Goal: Task Accomplishment & Management: Complete application form

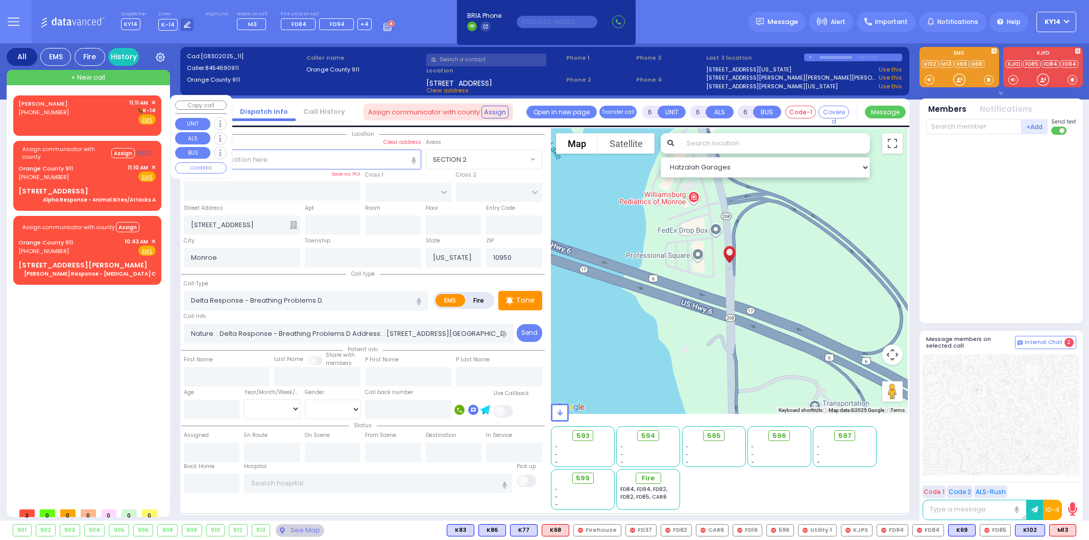
select select
click at [93, 111] on div "[PERSON_NAME] [PHONE_NUMBER] 11:11 AM ✕ K-14" at bounding box center [86, 111] width 137 height 27
type input "2"
type input "1"
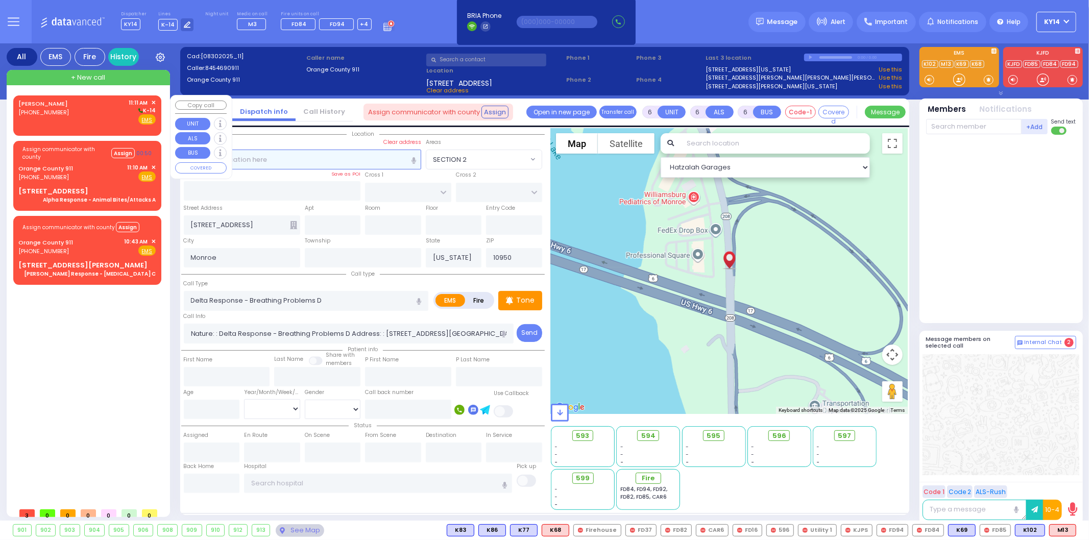
type input "1"
select select
radio input "true"
select select
type input "11:11"
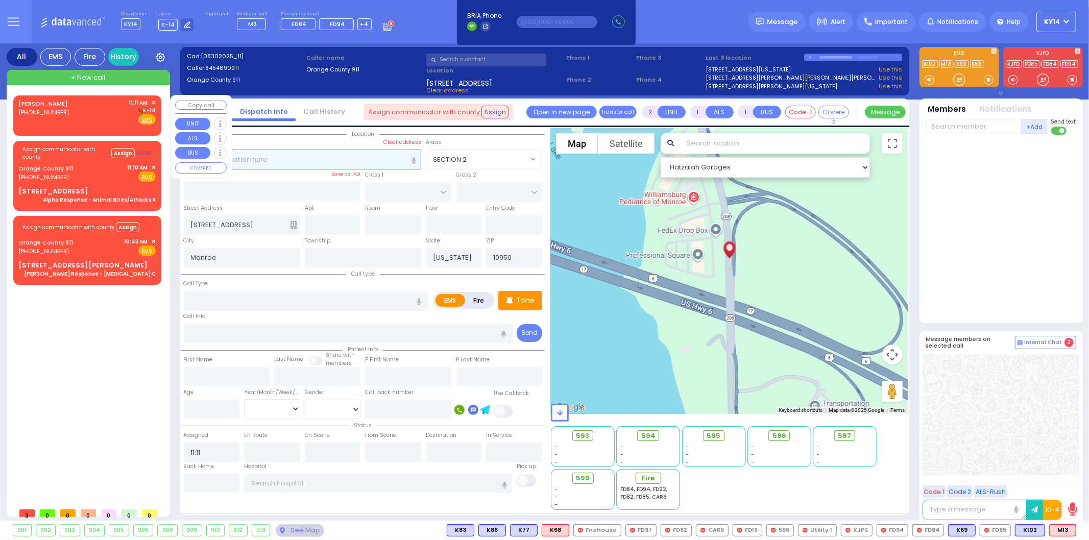
select select "Hatzalah Garages"
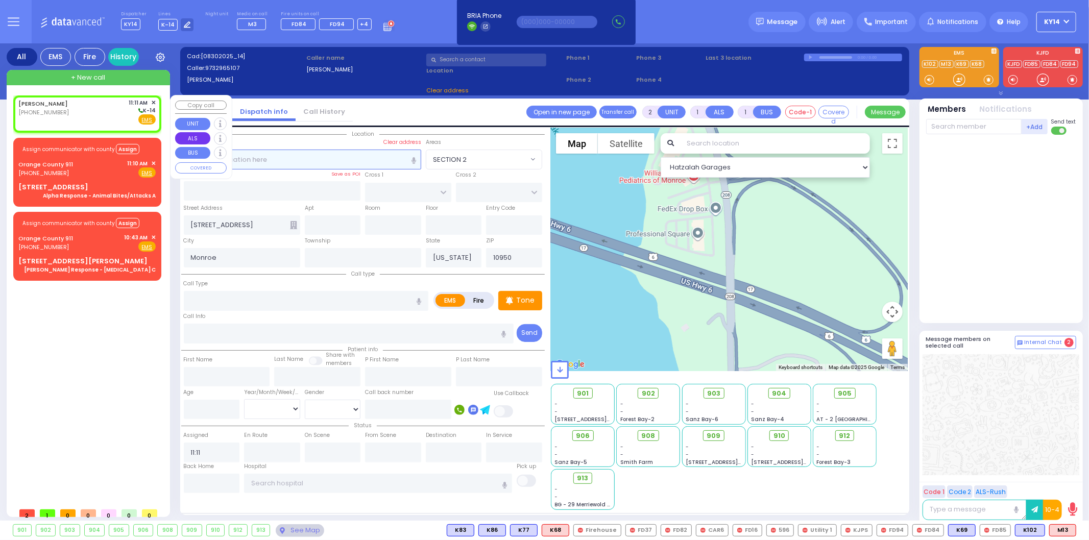
select select
radio input "true"
select select
select select "Hatzalah Garages"
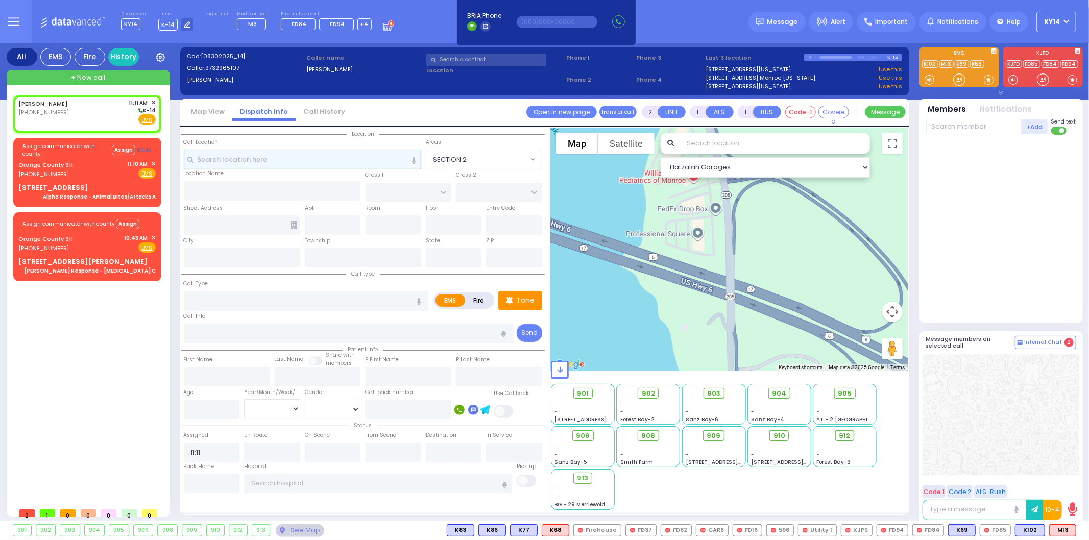
click at [245, 160] on input "text" at bounding box center [302, 159] width 237 height 19
click at [314, 154] on input "text" at bounding box center [302, 159] width 237 height 19
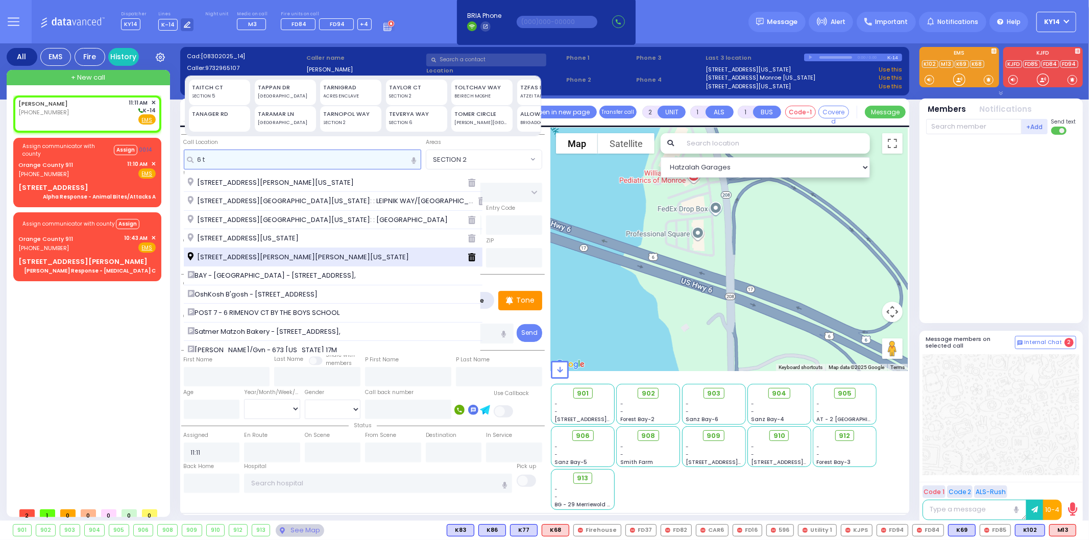
type input "6 t"
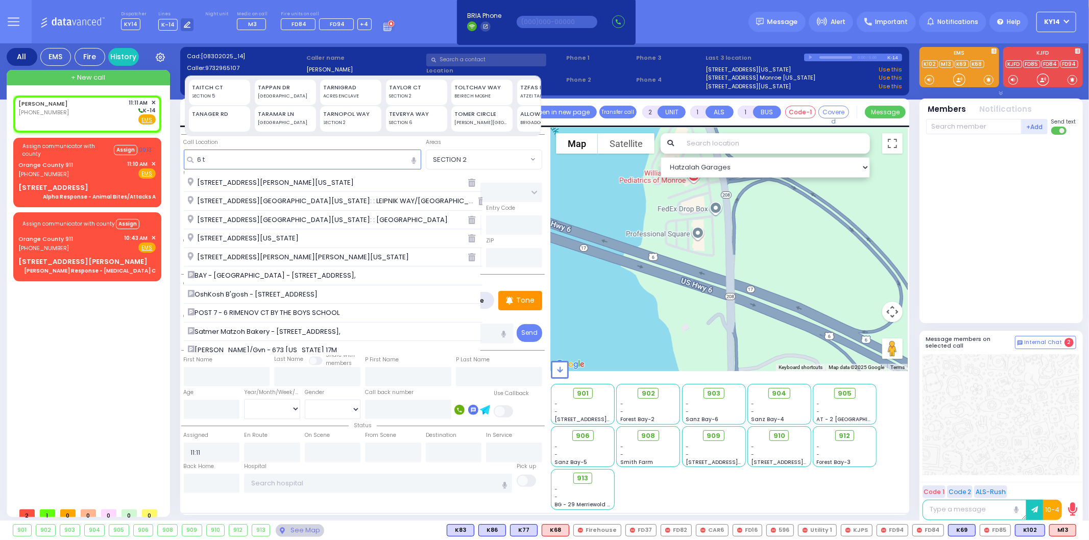
click at [241, 259] on span "[STREET_ADDRESS][PERSON_NAME][PERSON_NAME][US_STATE]" at bounding box center [300, 257] width 225 height 10
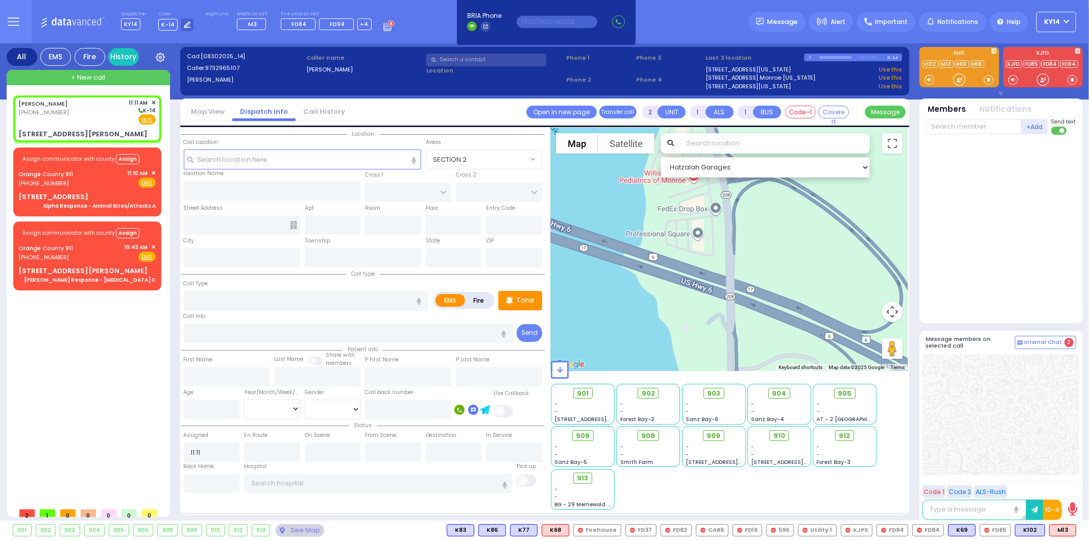
select select
radio input "true"
select select
select select "Hatzalah Garages"
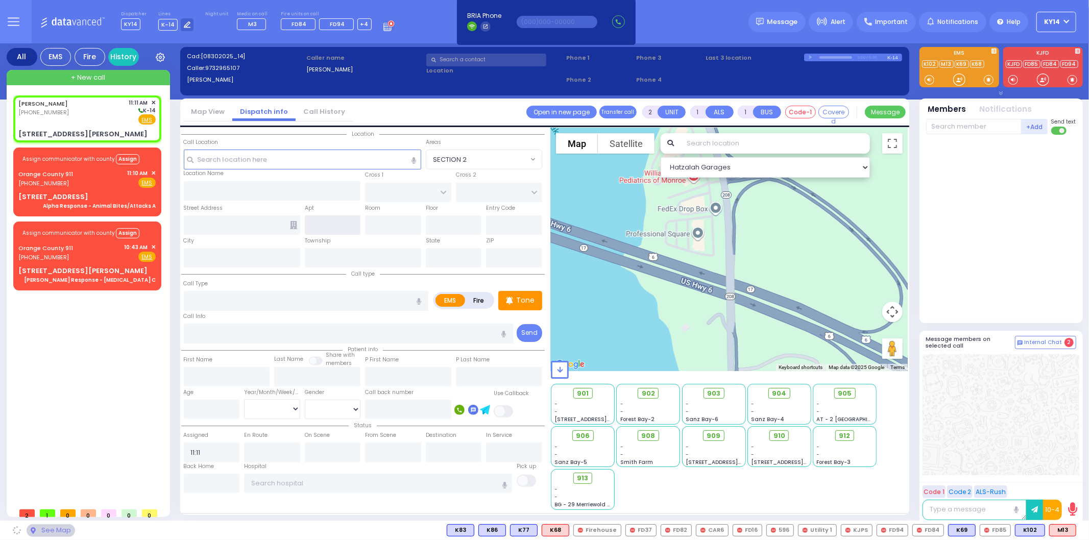
type input "[PERSON_NAME] COURT"
type input "FILLMORE COURT"
type input "[STREET_ADDRESS][PERSON_NAME]"
type input "[PERSON_NAME]"
type input "[US_STATE]"
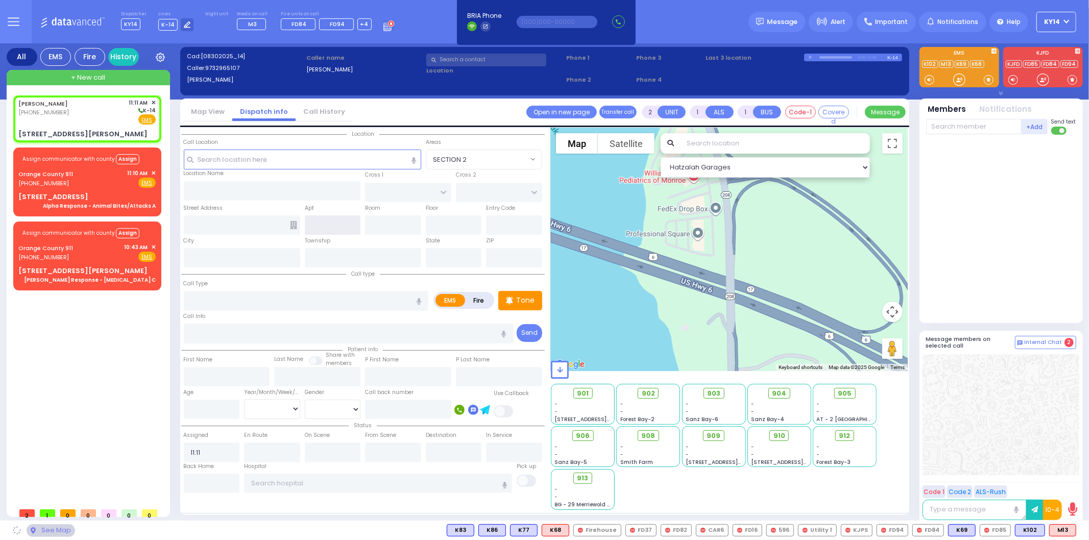
type input "10950"
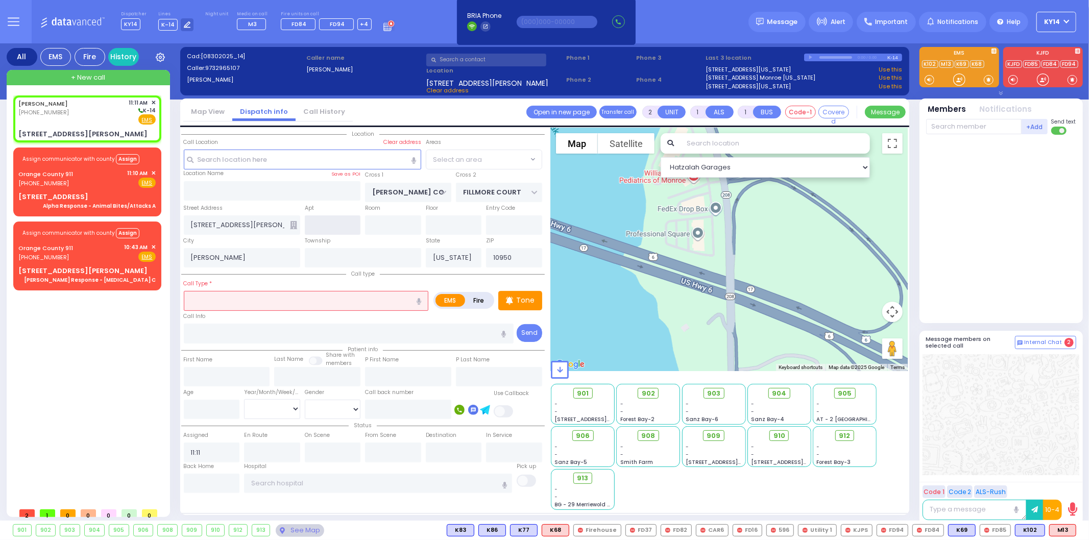
select select "SECTION 3"
click at [335, 218] on input "text" at bounding box center [333, 224] width 56 height 19
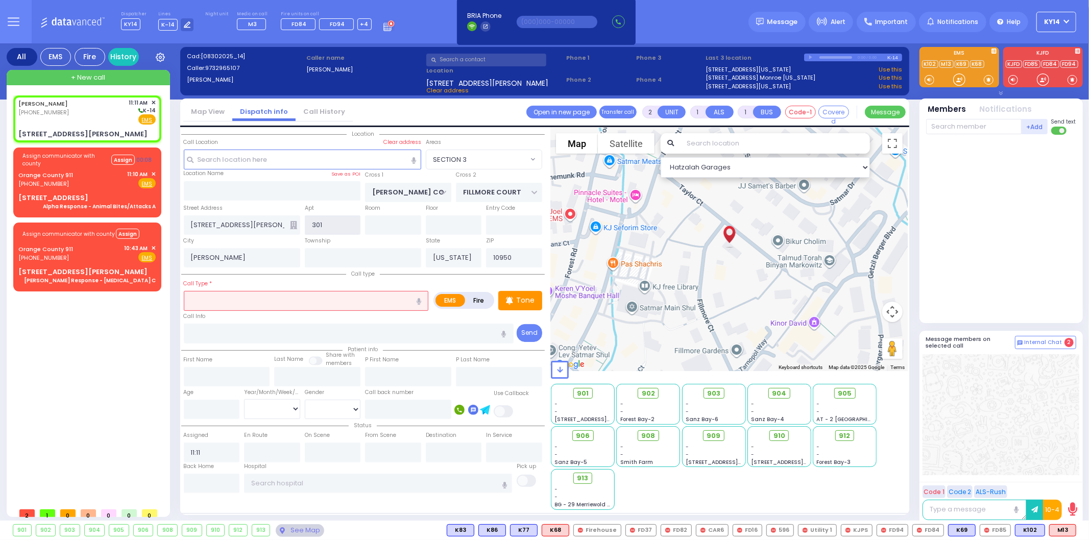
type input "301"
click at [292, 224] on icon at bounding box center [293, 225] width 7 height 8
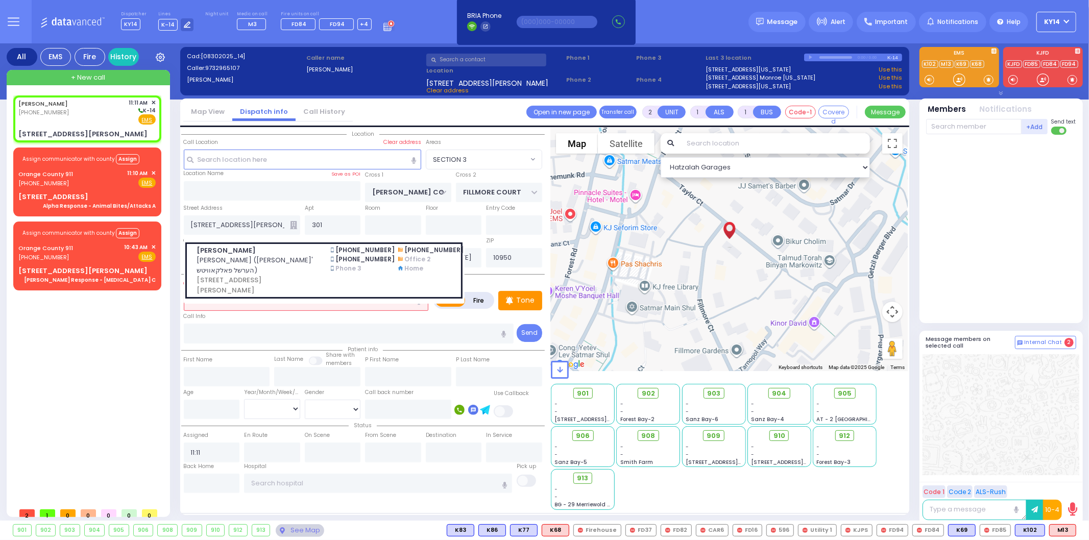
select select
radio input "true"
select select
select select "Hatzalah Garages"
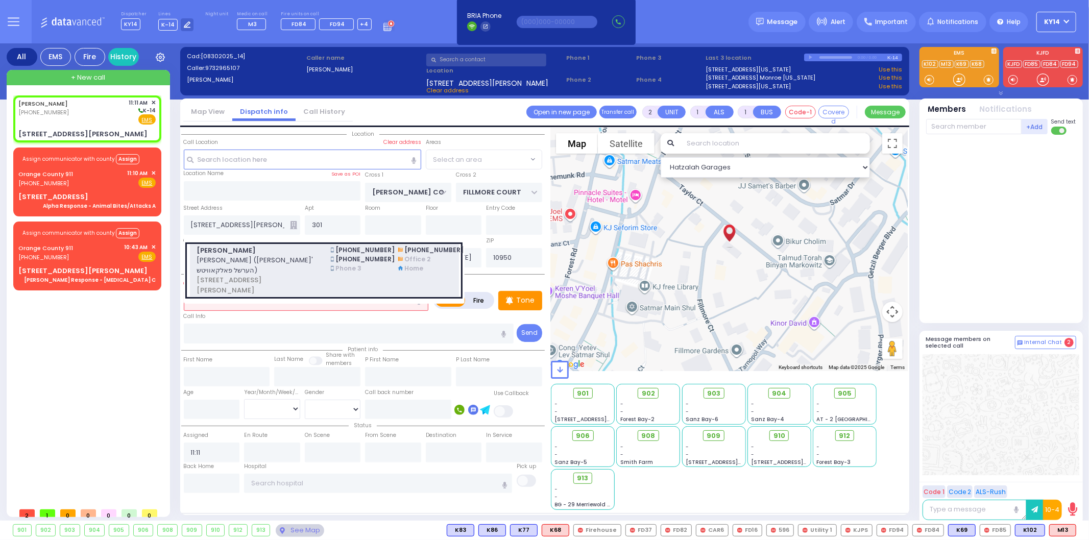
select select "SECTION 3"
click at [300, 256] on span "[PERSON_NAME] ([PERSON_NAME]' הערשל פאלקאוויטש)" at bounding box center [257, 265] width 122 height 20
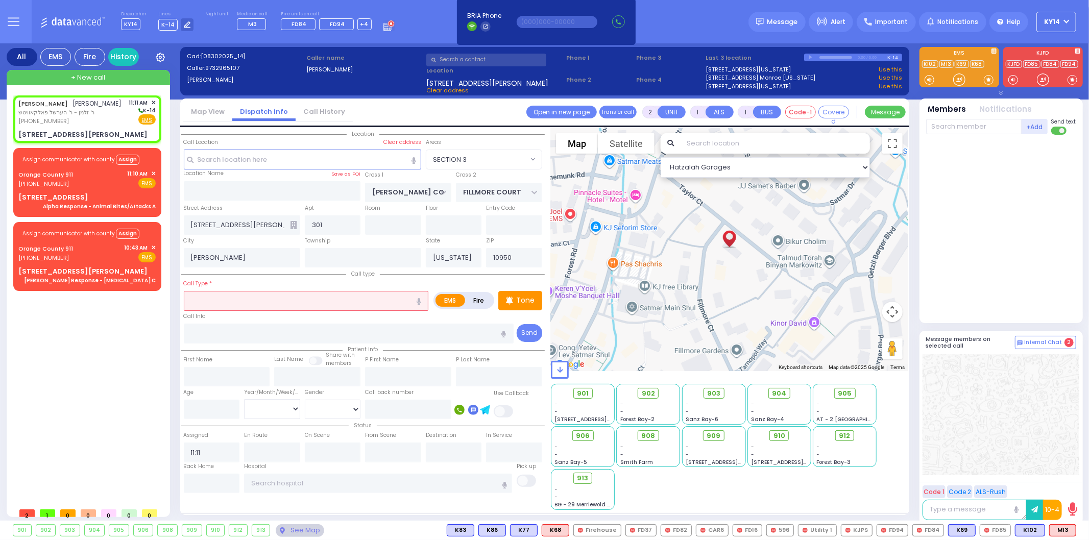
select select
radio input "true"
type input "[PERSON_NAME]"
select select
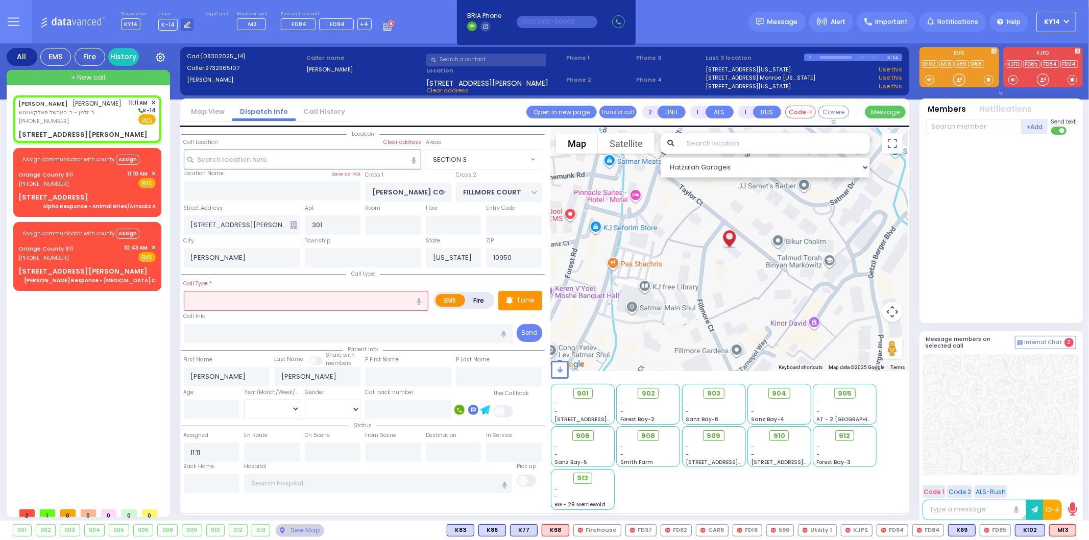
select select "Hatzalah Garages"
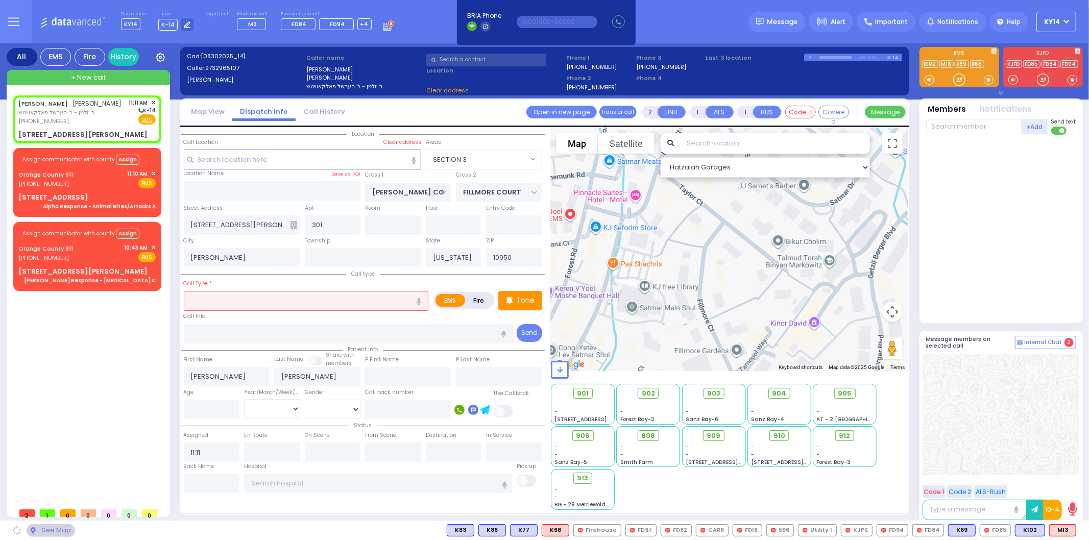
type input "6 [PERSON_NAME] CT"
select select "SECTION 3"
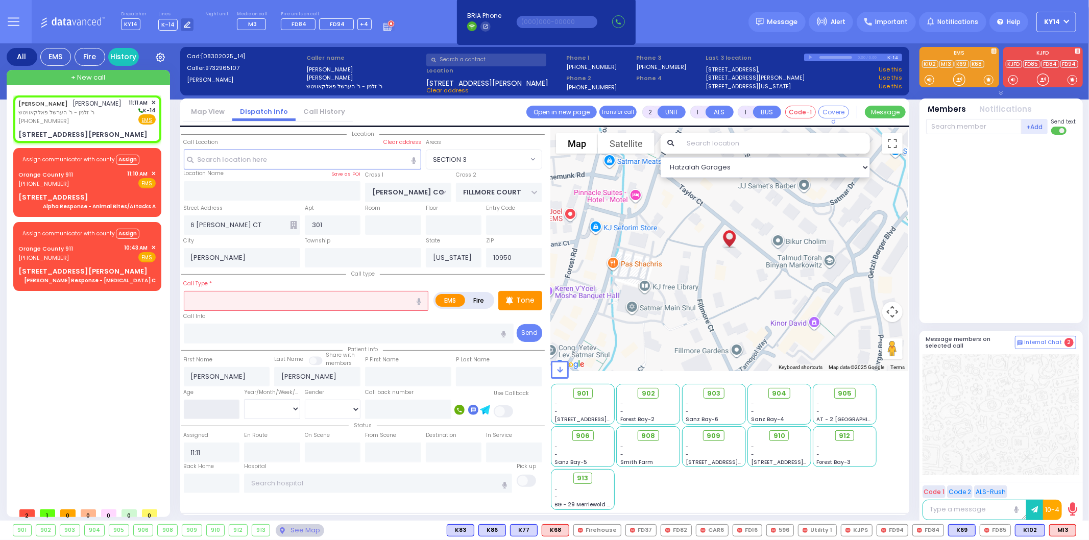
drag, startPoint x: 216, startPoint y: 401, endPoint x: 223, endPoint y: 399, distance: 6.9
click at [216, 401] on input "number" at bounding box center [212, 409] width 56 height 19
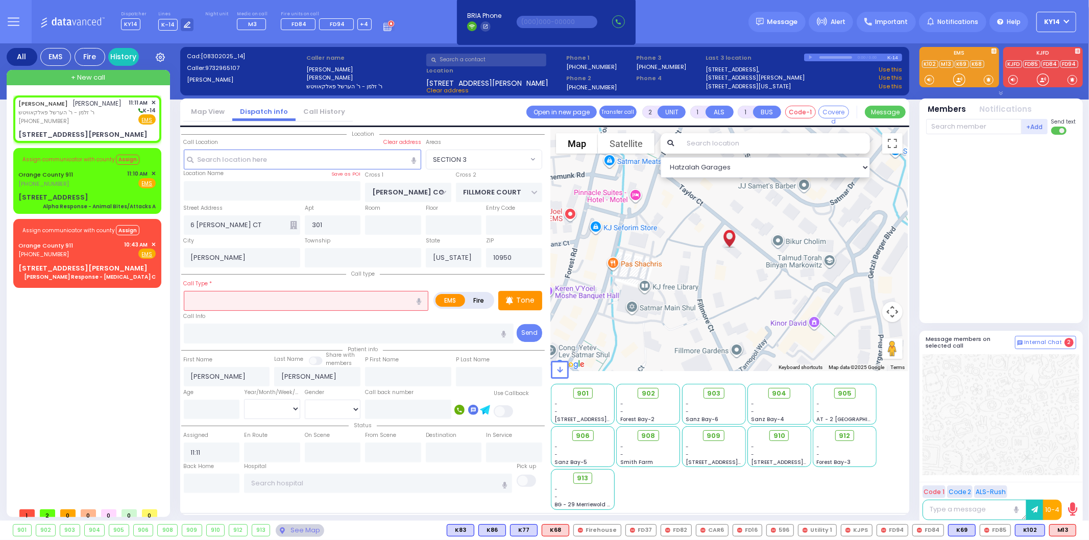
click at [253, 298] on input "text" at bounding box center [306, 300] width 245 height 19
select select
radio input "true"
select select
select select "Hatzalah Garages"
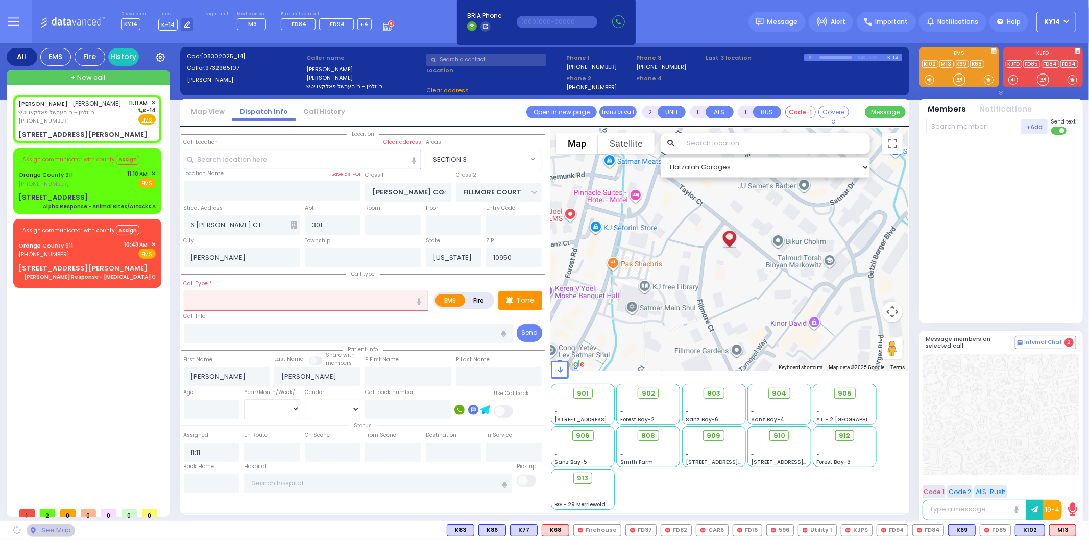
select select "SECTION 3"
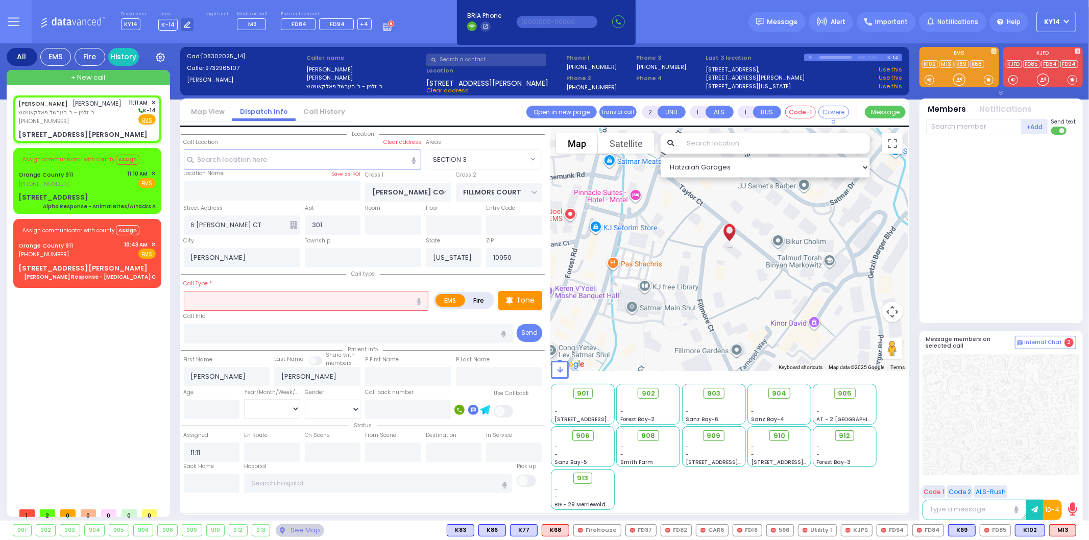
click at [250, 299] on input "text" at bounding box center [306, 300] width 245 height 19
click at [226, 402] on input "number" at bounding box center [212, 409] width 56 height 19
select select
radio input "true"
select select
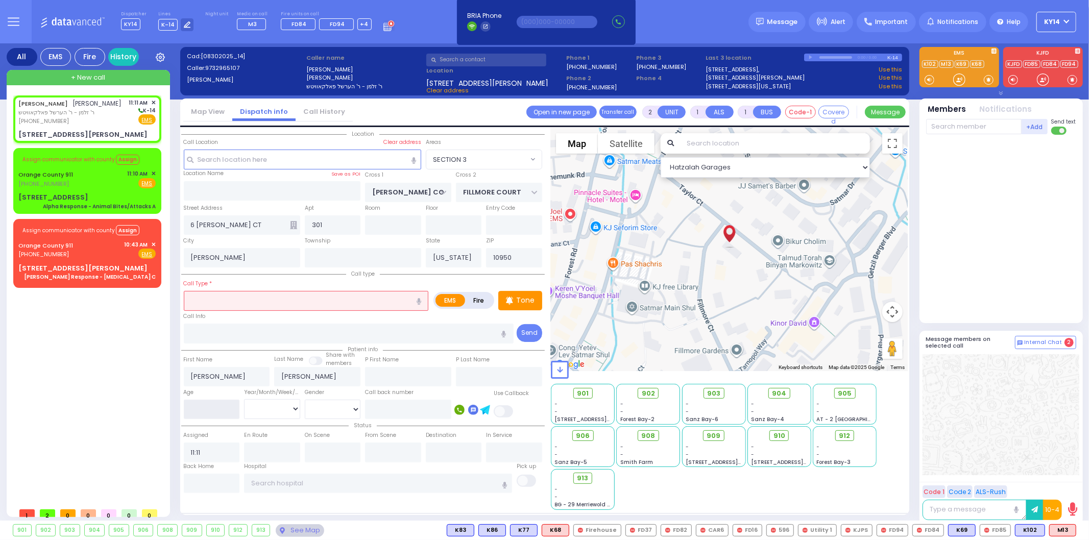
select select "Hatzalah Garages"
select select "SECTION 3"
type input "72"
click at [264, 403] on select "Year Month Week Day" at bounding box center [272, 408] width 56 height 19
select select
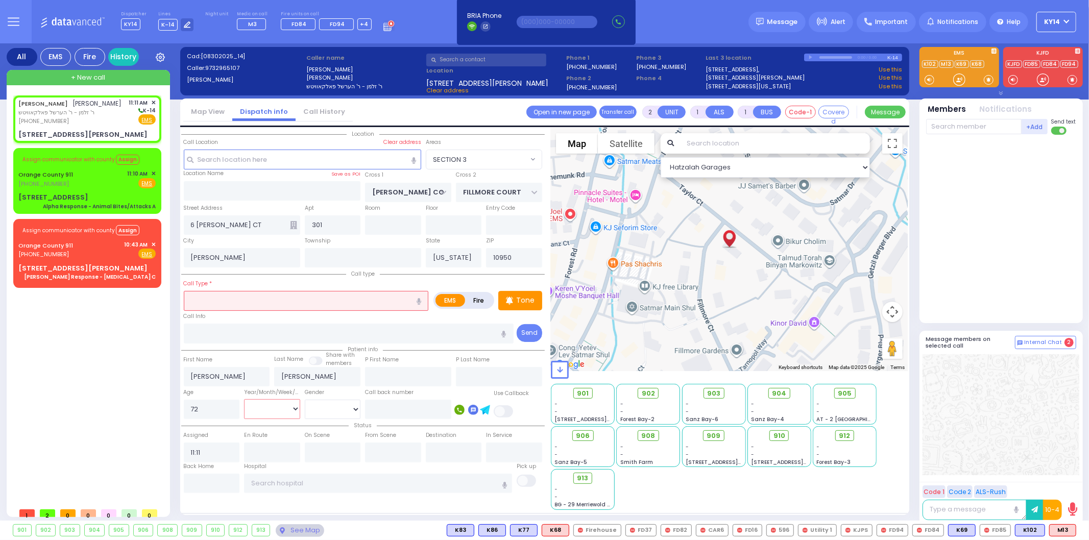
radio input "true"
select select
select select "Hatzalah Garages"
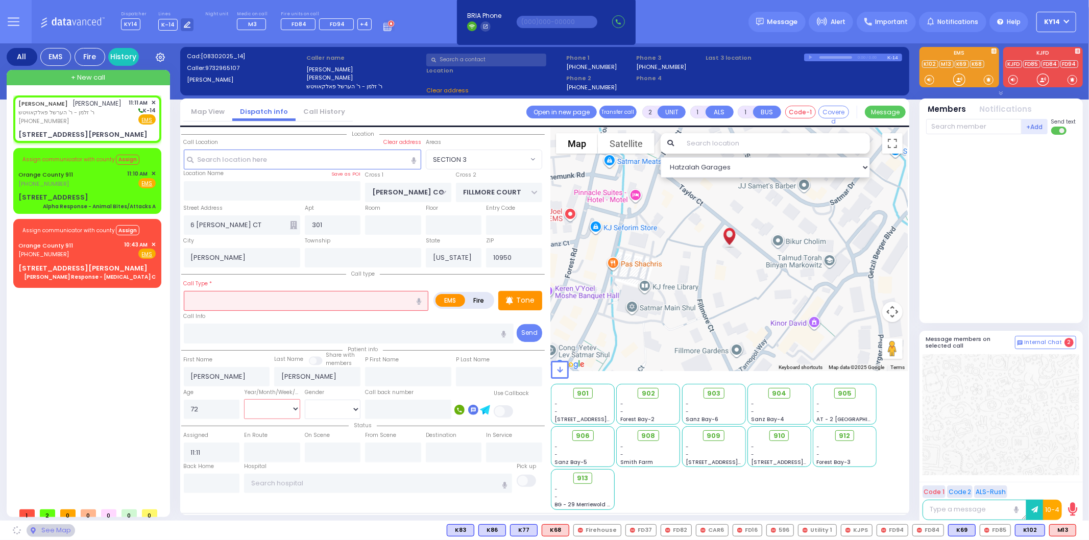
select select "Year"
click at [244, 399] on select "Year Month Week Day" at bounding box center [272, 408] width 56 height 19
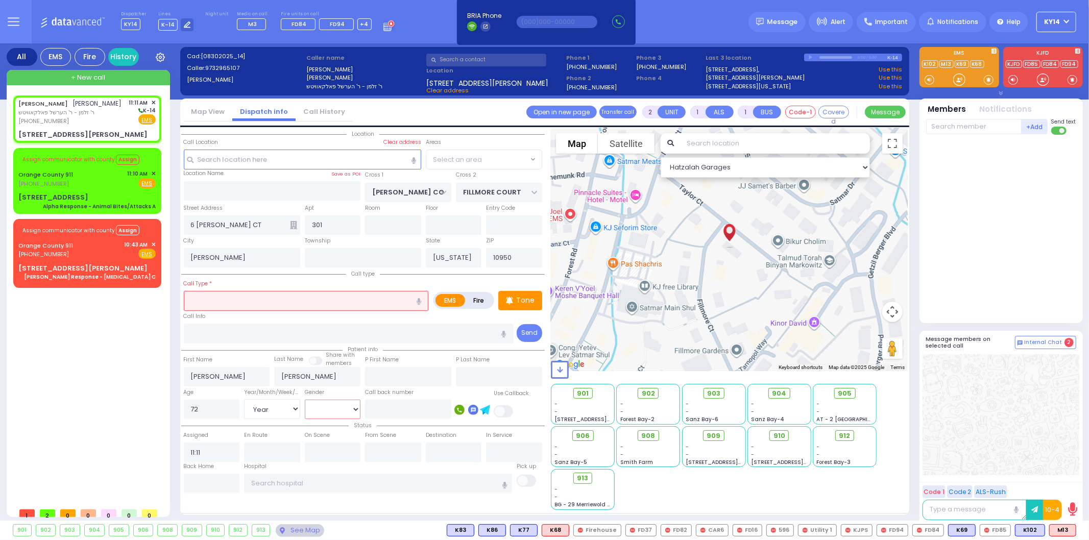
select select "SECTION 3"
click at [334, 409] on select "[DEMOGRAPHIC_DATA] [DEMOGRAPHIC_DATA]" at bounding box center [333, 409] width 56 height 19
select select
radio input "true"
select select "Year"
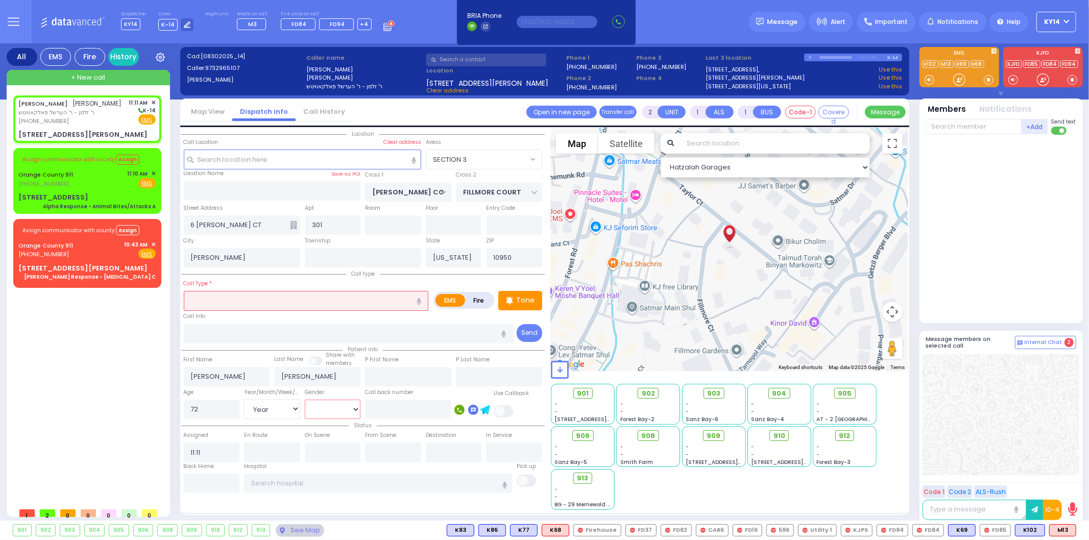
select select "Hatzalah Garages"
select select "SECTION 3"
select select "[DEMOGRAPHIC_DATA]"
click at [305, 400] on select "[DEMOGRAPHIC_DATA] [DEMOGRAPHIC_DATA]" at bounding box center [333, 409] width 56 height 19
select select
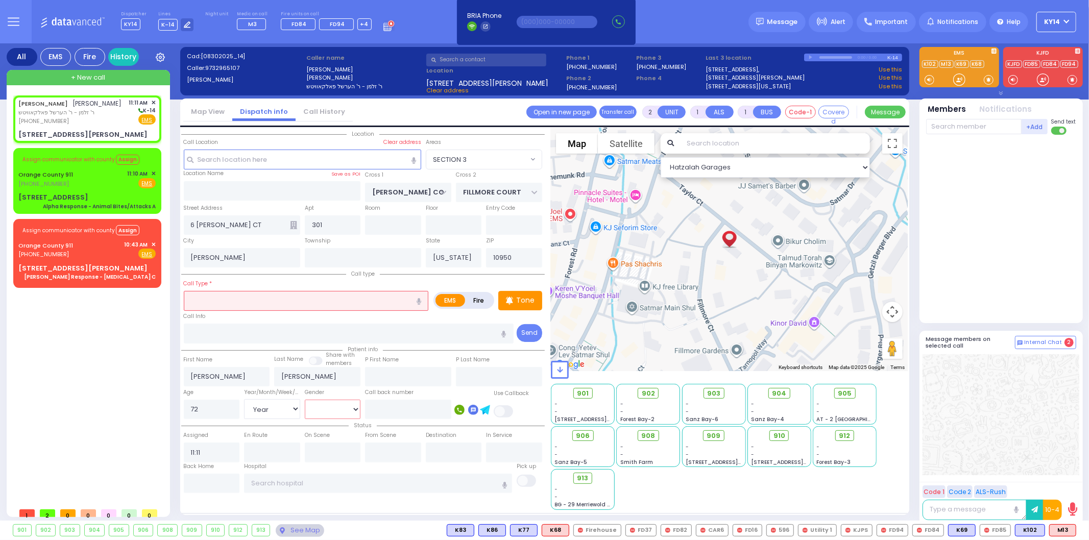
radio input "true"
select select "Year"
select select "[DEMOGRAPHIC_DATA]"
select select "Hatzalah Garages"
select select "SECTION 3"
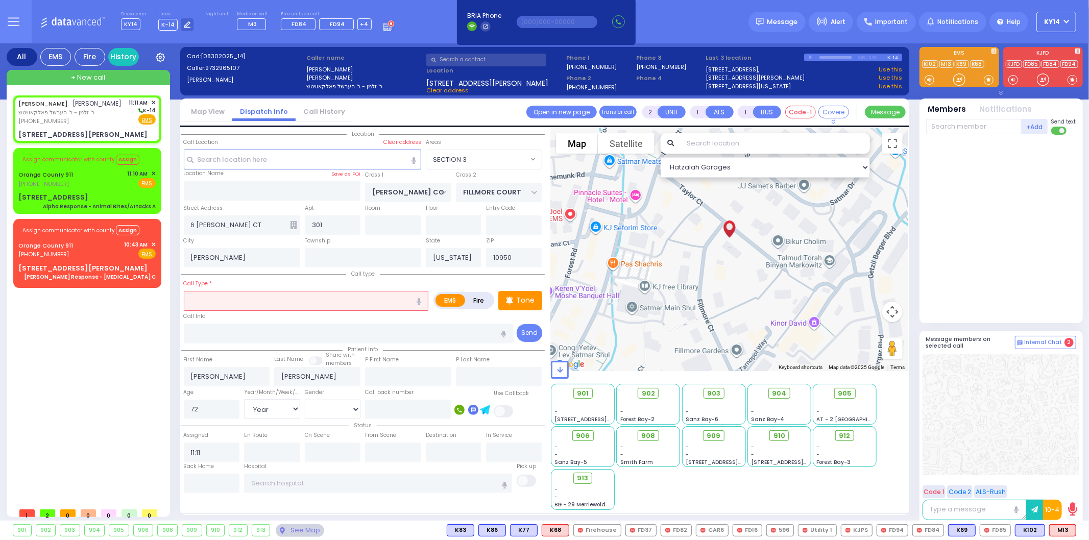
click at [241, 300] on input "text" at bounding box center [306, 300] width 245 height 19
click at [154, 243] on span "✕" at bounding box center [153, 244] width 5 height 9
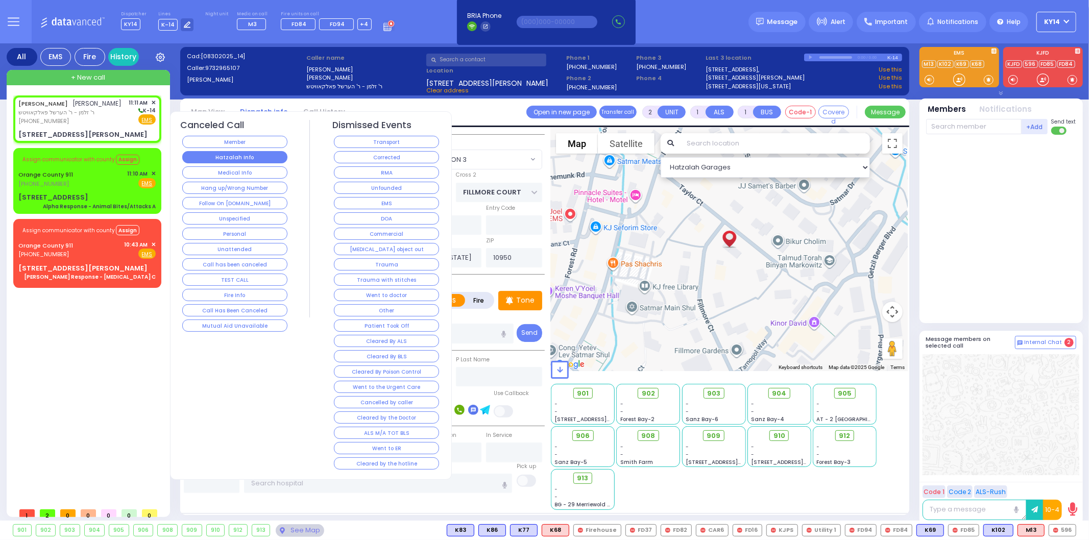
select select
radio input "true"
select select "Year"
select select "[DEMOGRAPHIC_DATA]"
select select "Hatzalah Garages"
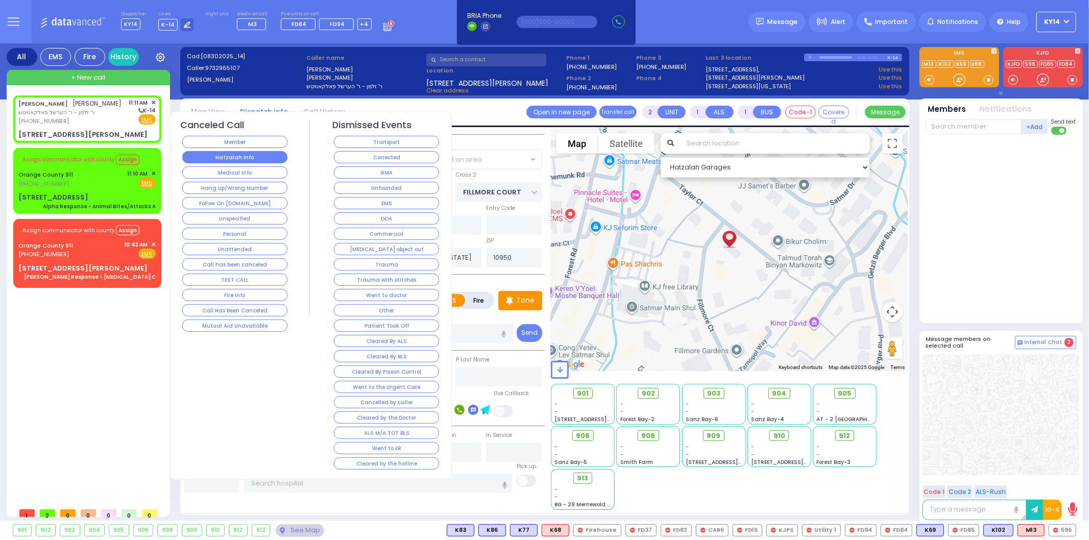
select select "SECTION 3"
click at [231, 162] on button "Hatzalah Info" at bounding box center [234, 157] width 105 height 12
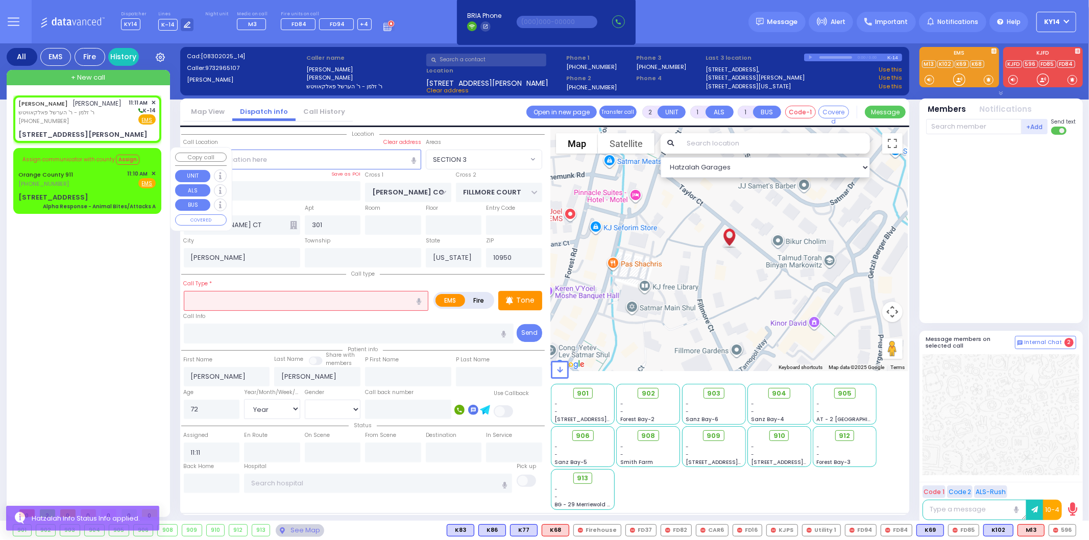
click at [155, 171] on span "✕" at bounding box center [153, 173] width 5 height 9
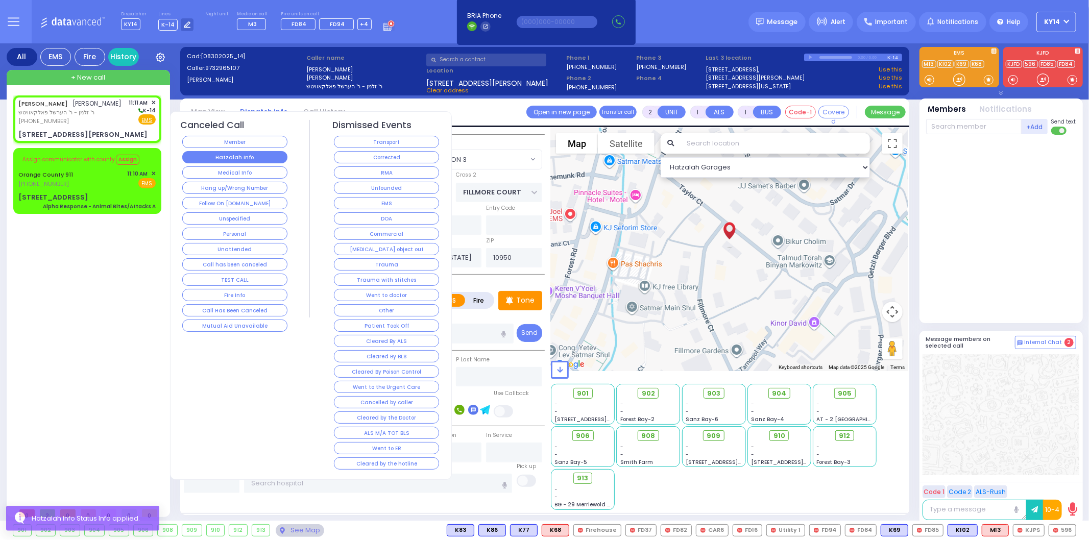
click at [210, 161] on button "Hatzalah Info" at bounding box center [234, 157] width 105 height 12
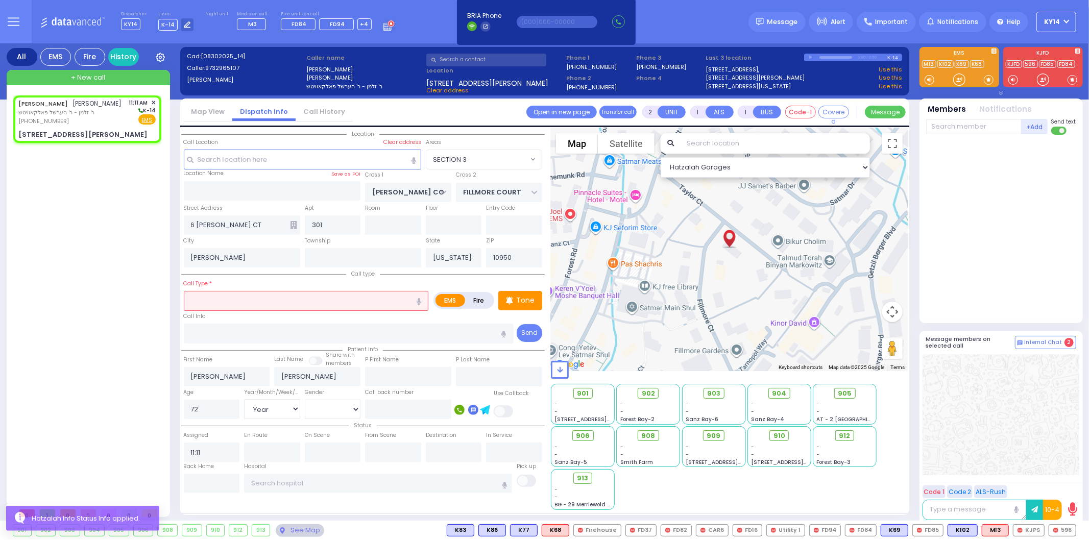
click at [221, 297] on input "text" at bounding box center [306, 300] width 245 height 19
select select
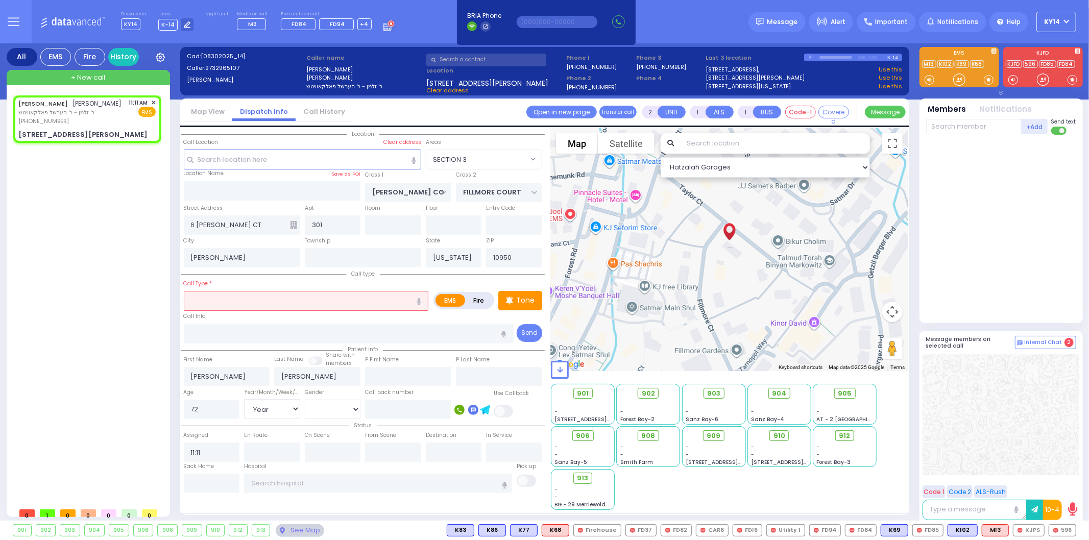
radio input "true"
select select "Year"
select select "[DEMOGRAPHIC_DATA]"
select select "Hatzalah Garages"
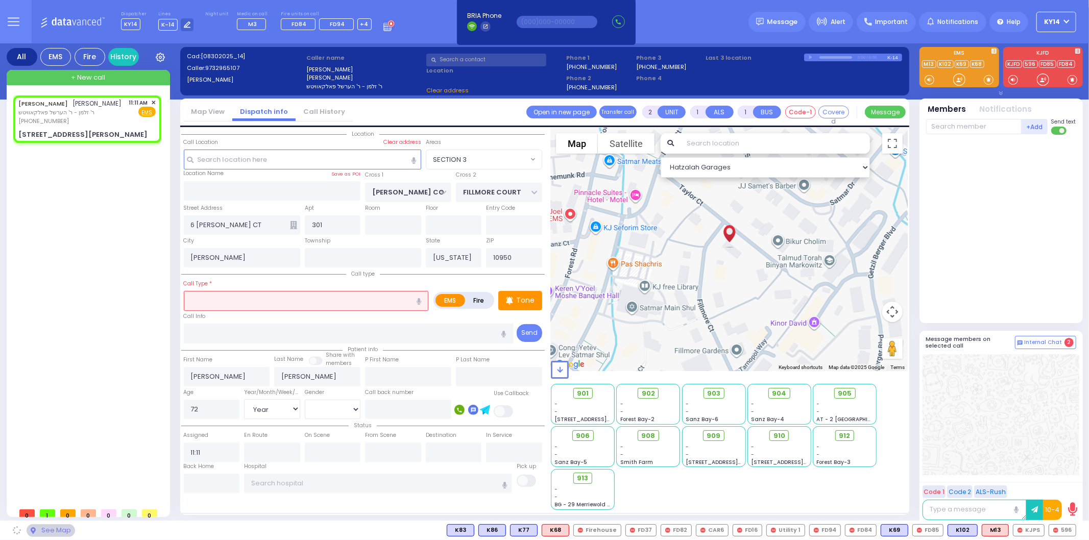
select select "SECTION 3"
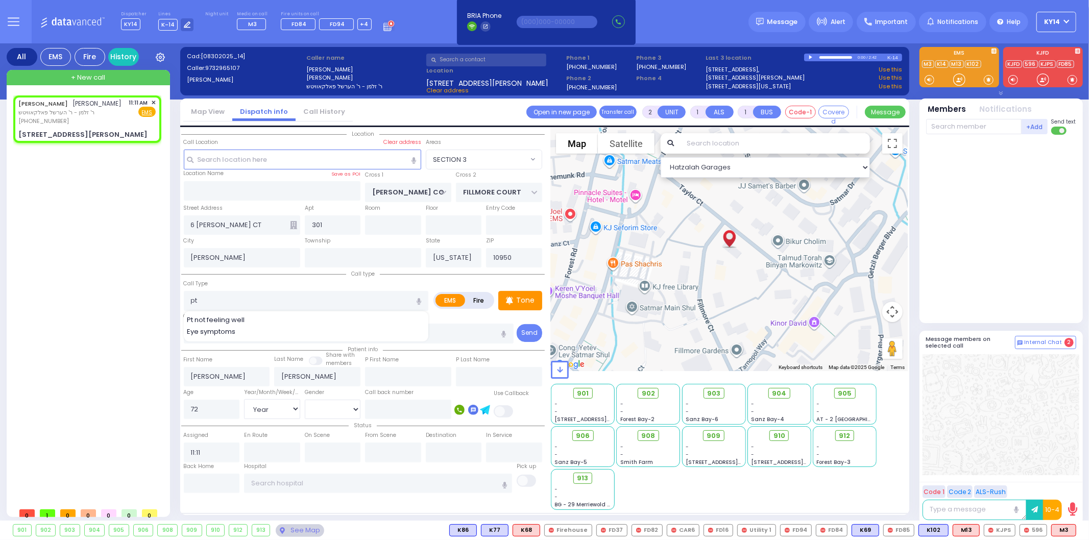
click at [247, 315] on span "Pt not feeling well" at bounding box center [217, 320] width 61 height 10
type input "Pt not feeling well"
type input "1"
type input "0"
select select
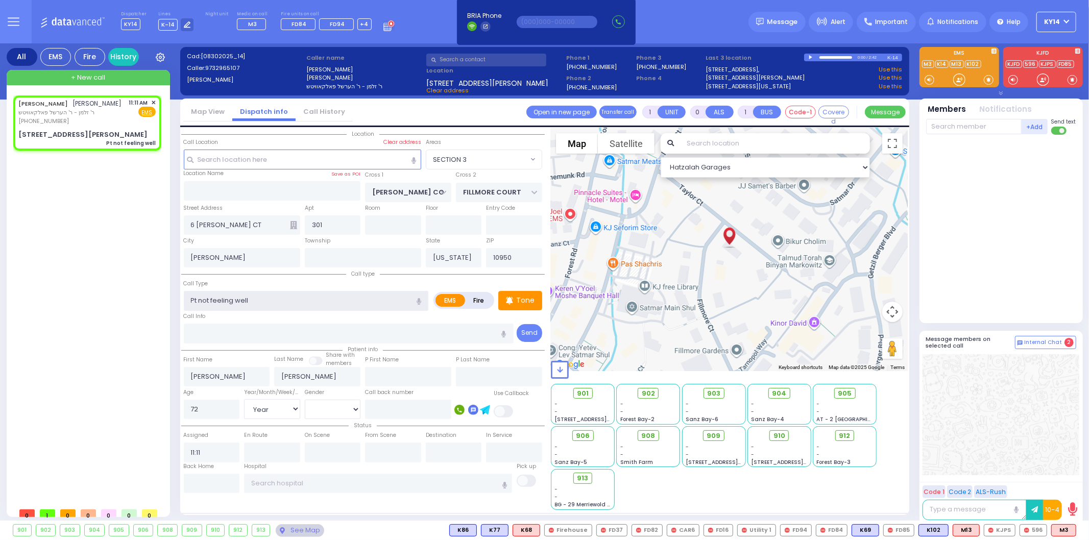
radio input "true"
select select "Year"
select select "[DEMOGRAPHIC_DATA]"
select select "Hatzalah Garages"
select select "SECTION 3"
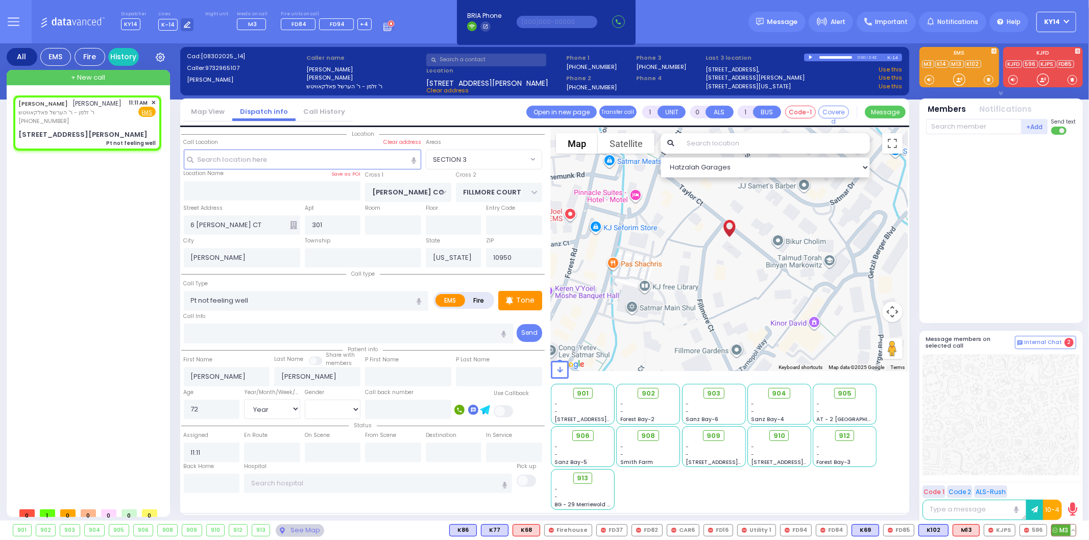
click at [1061, 532] on span "M3" at bounding box center [1063, 530] width 24 height 11
select select
radio input "true"
select select "Year"
select select "[DEMOGRAPHIC_DATA]"
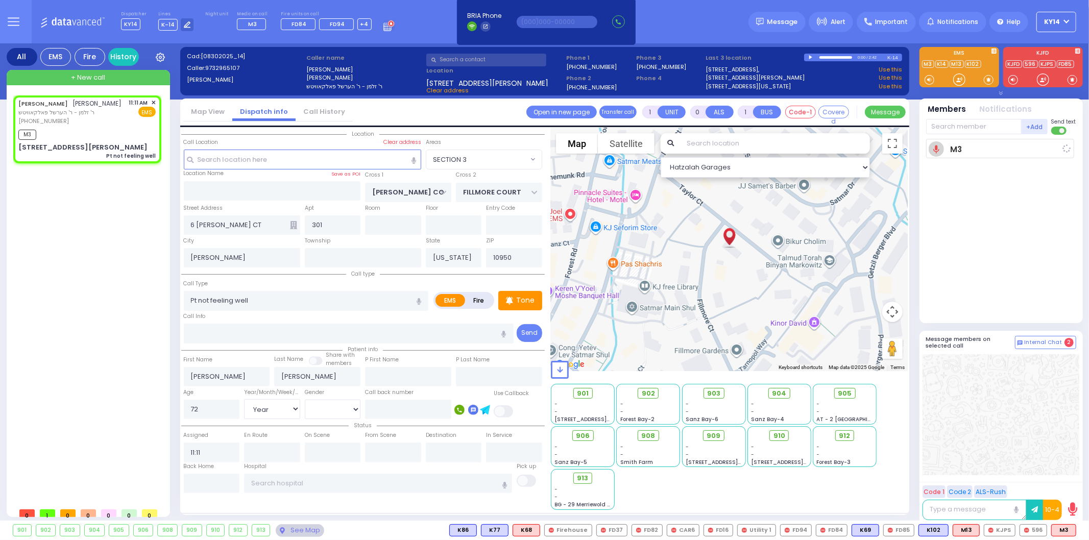
type input "11:15"
select select "Hatzalah Garages"
radio input "true"
select select "Year"
select select "[DEMOGRAPHIC_DATA]"
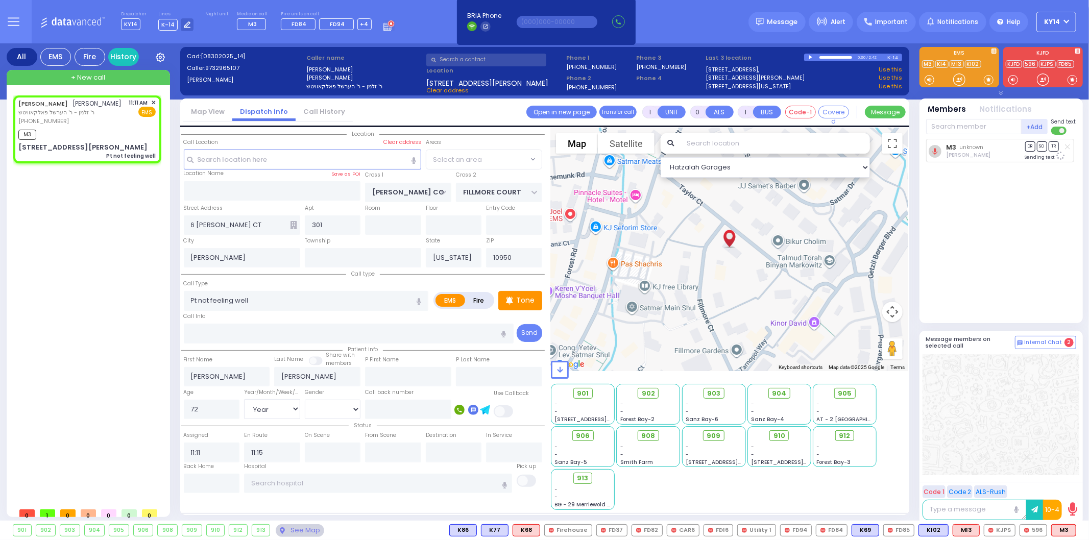
select select
select select "Hatzalah Garages"
select select "SECTION 3"
click at [966, 128] on input "text" at bounding box center [973, 126] width 95 height 15
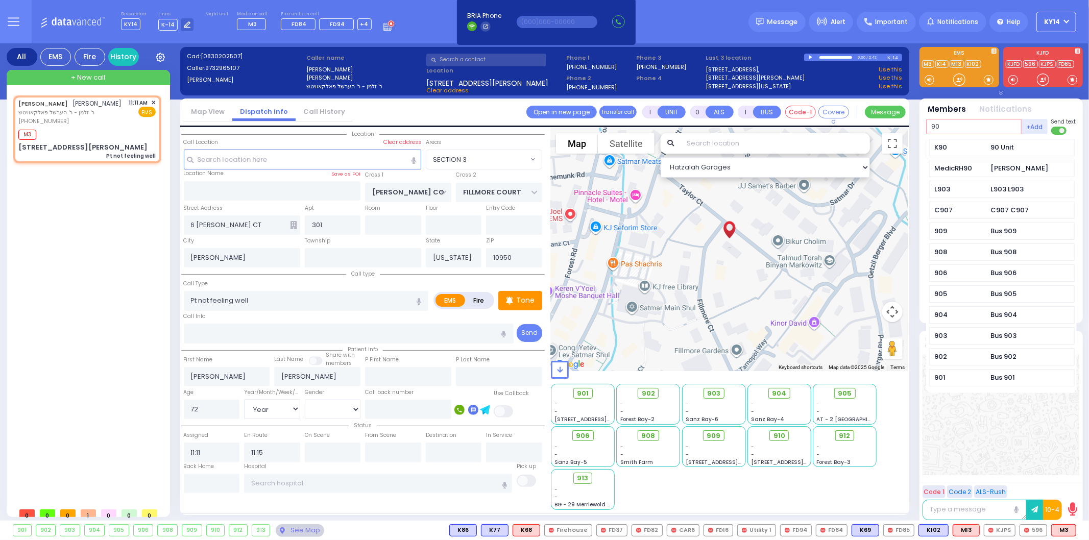
type input "90"
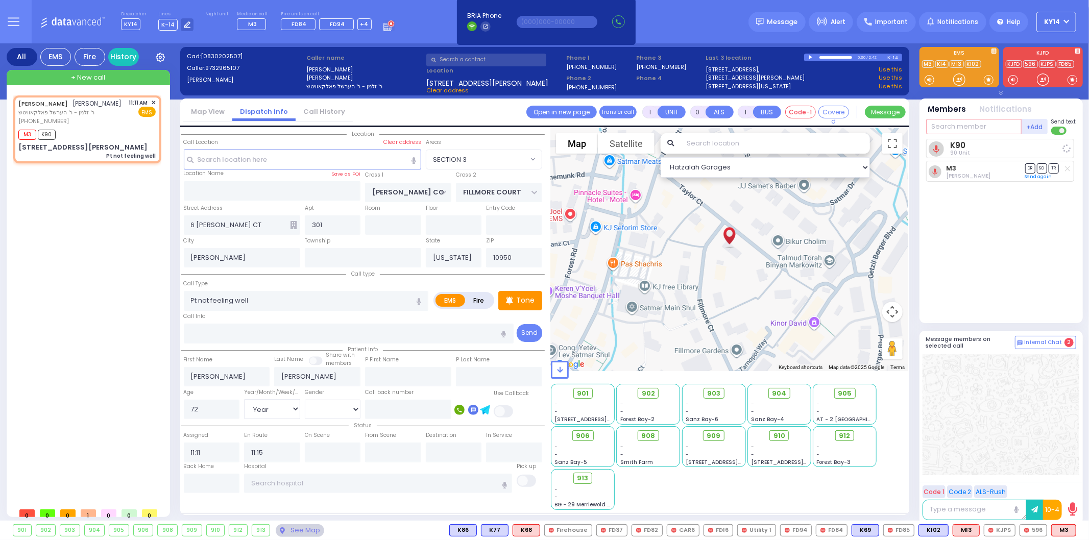
select select
radio input "true"
select select "Year"
select select "[DEMOGRAPHIC_DATA]"
select select "Hatzalah Garages"
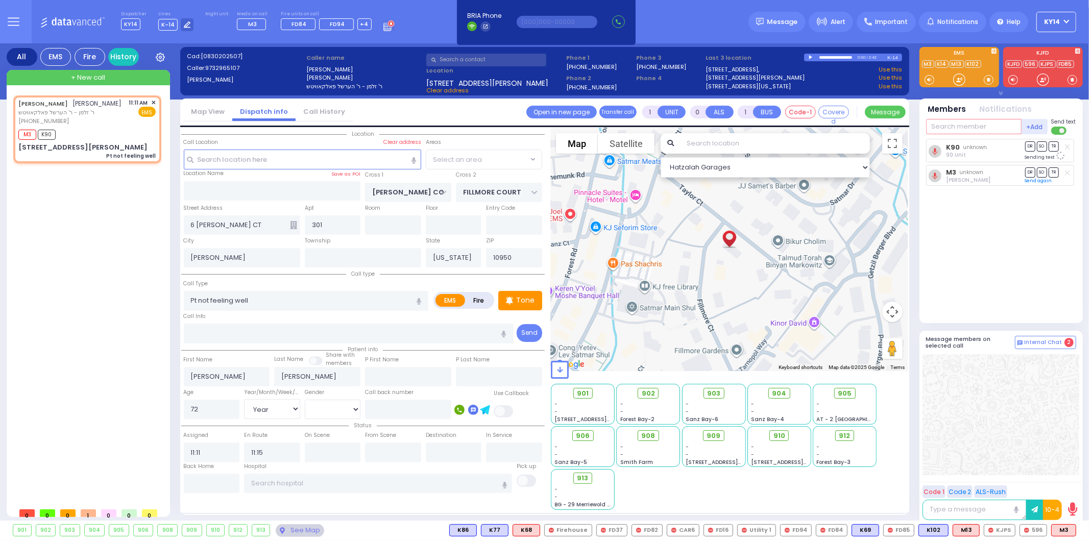
select select "SECTION 3"
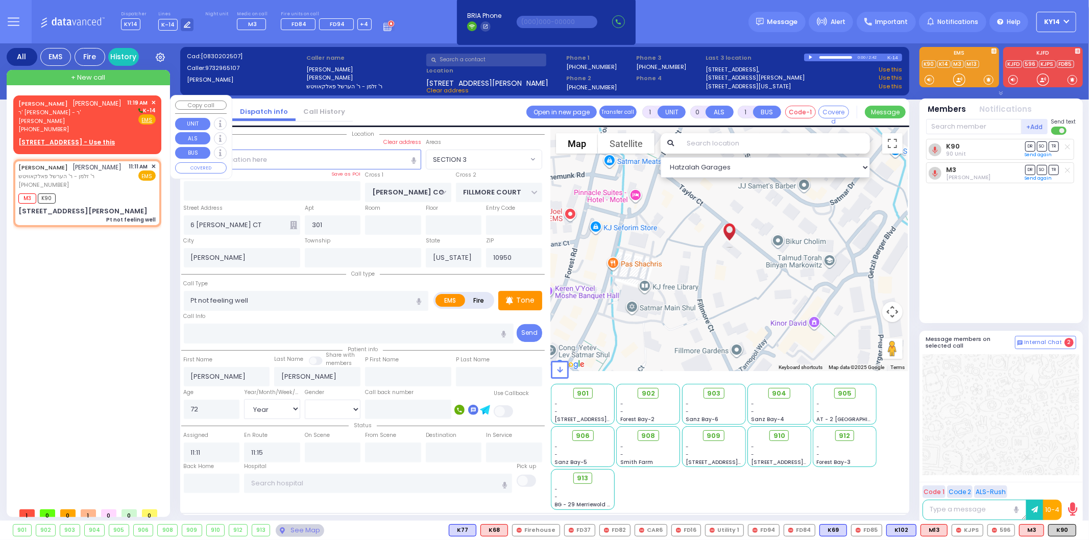
click at [84, 119] on span "ר' [PERSON_NAME] - ר' [PERSON_NAME]" at bounding box center [71, 116] width 106 height 17
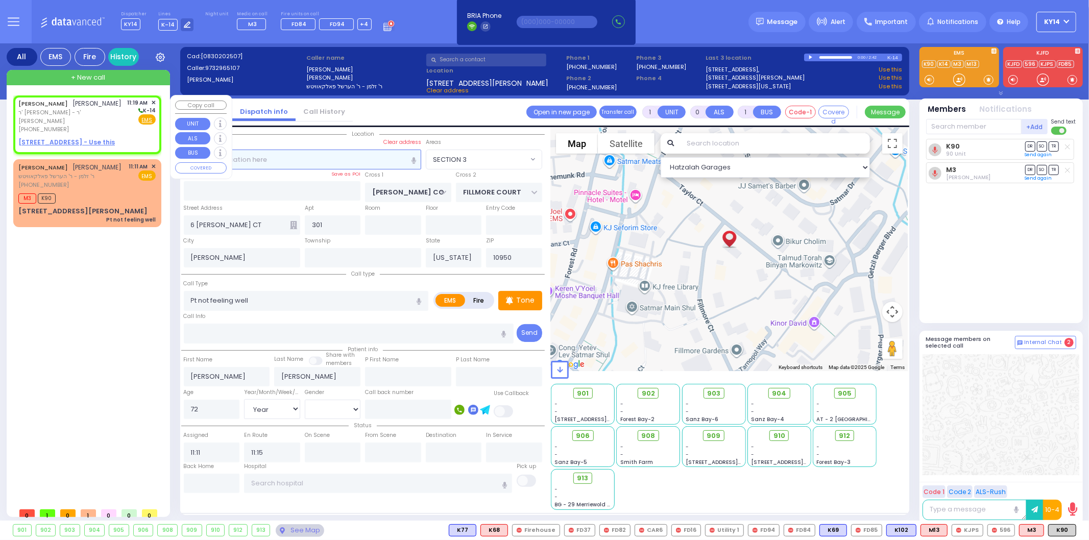
type input "2"
type input "1"
select select
radio input "true"
type input "[PERSON_NAME]"
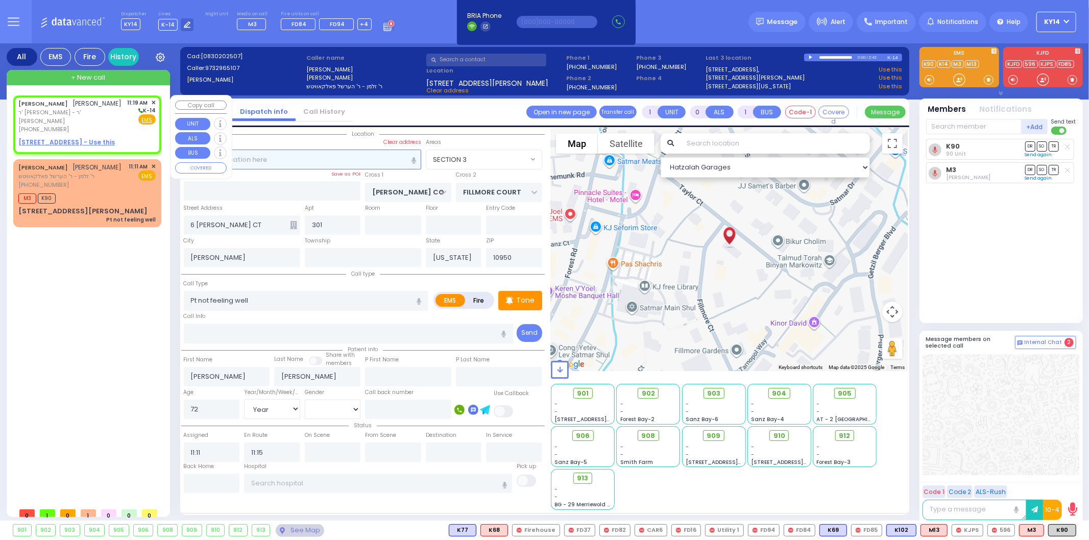
type input "[PERSON_NAME]"
select select
type input "11:19"
select select "Hatzalah Garages"
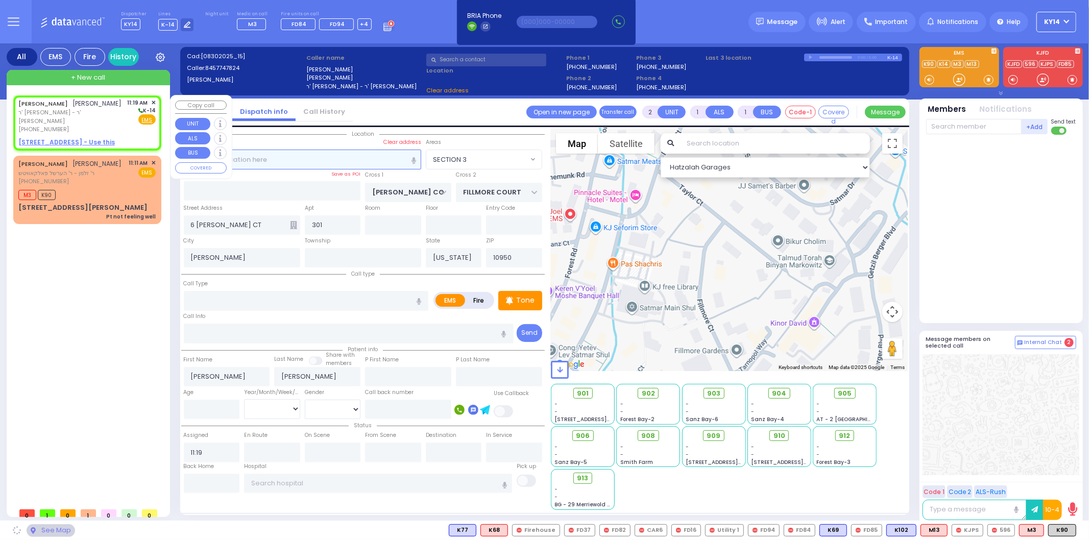
select select
radio input "true"
select select
select select "Hatzalah Garages"
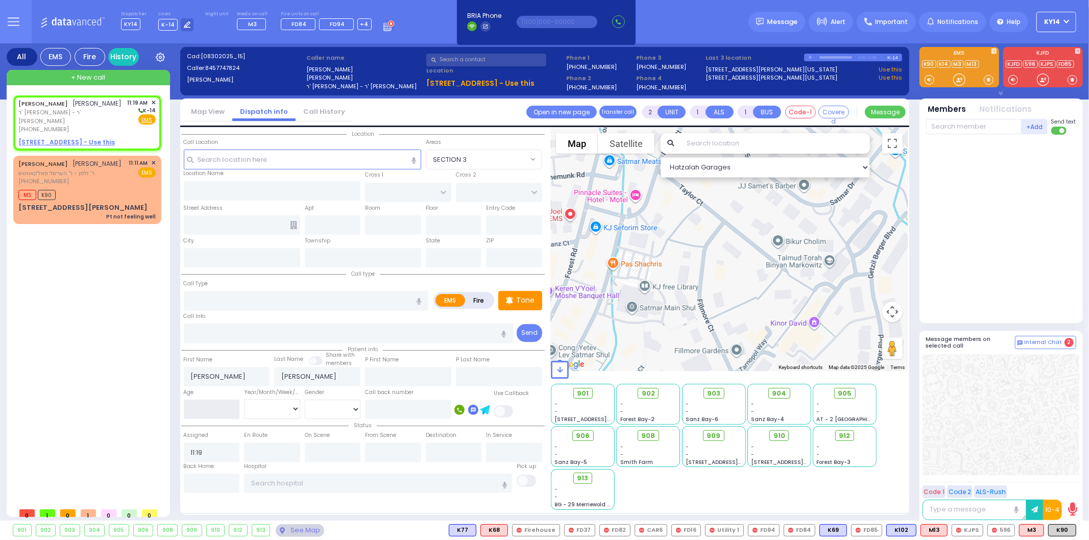
click at [211, 402] on input "number" at bounding box center [212, 409] width 56 height 19
type input "10"
click at [277, 409] on select "Year Month Week Day" at bounding box center [272, 408] width 56 height 19
select select
radio input "true"
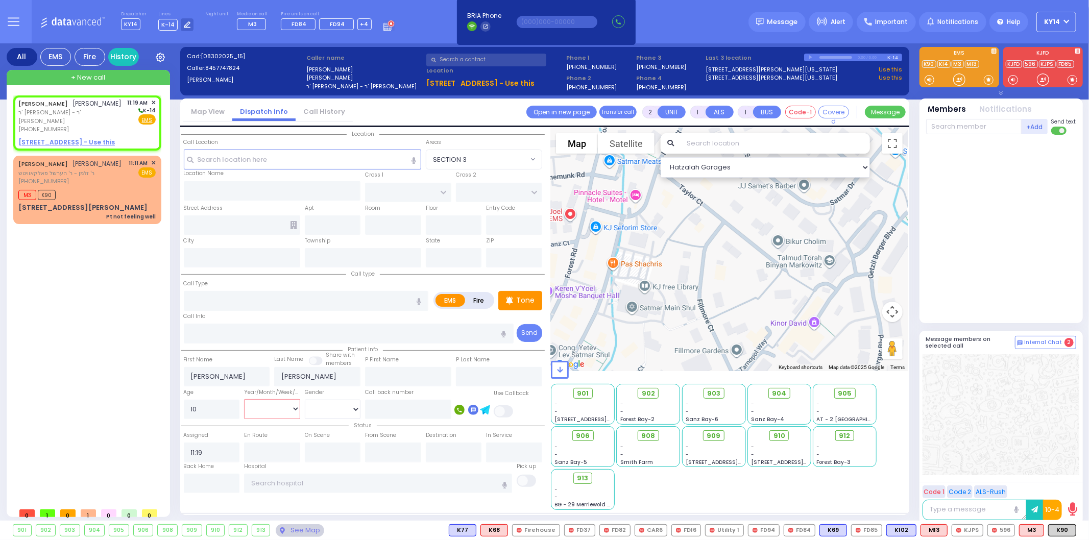
select select
select select "Hatzalah Garages"
select select "Month"
click at [244, 399] on select "Year Month Week Day" at bounding box center [272, 408] width 56 height 19
select select
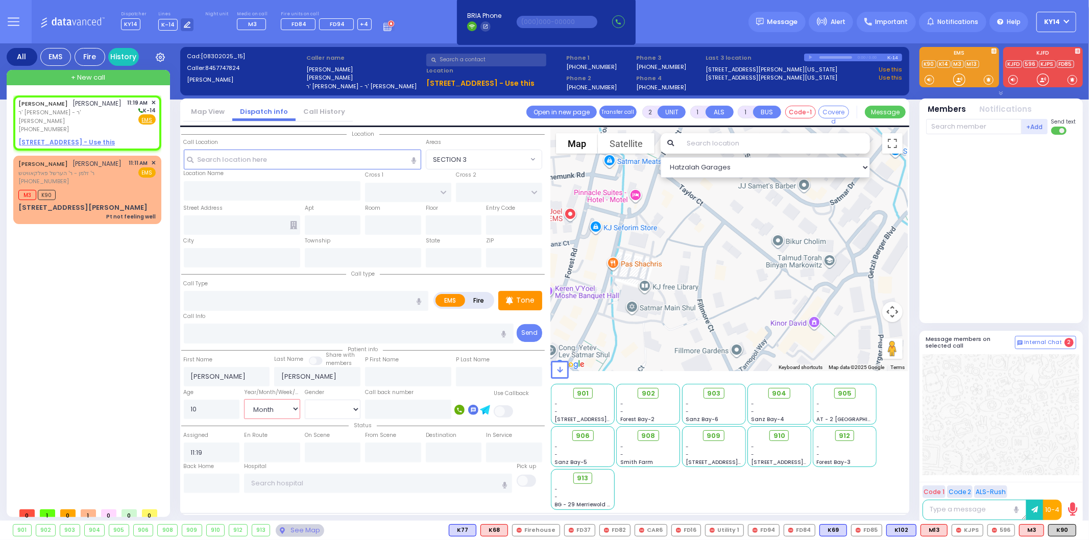
radio input "true"
select select "Month"
select select "Hatzalah Garages"
click at [339, 411] on select "[DEMOGRAPHIC_DATA] [DEMOGRAPHIC_DATA]" at bounding box center [333, 409] width 56 height 19
select select "[DEMOGRAPHIC_DATA]"
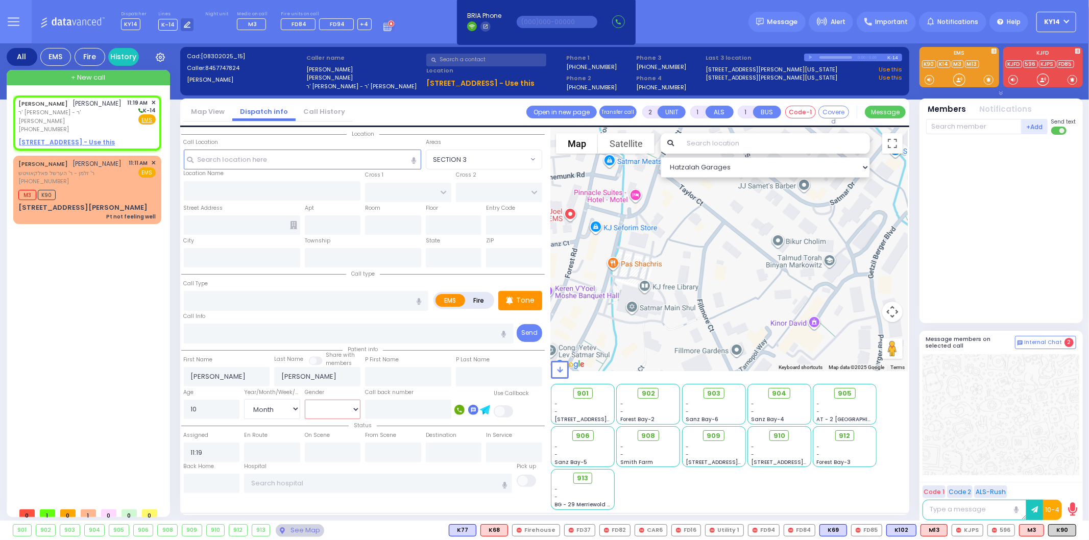
click at [305, 400] on select "[DEMOGRAPHIC_DATA] [DEMOGRAPHIC_DATA]" at bounding box center [333, 409] width 56 height 19
select select
radio input "true"
select select "Month"
select select "[DEMOGRAPHIC_DATA]"
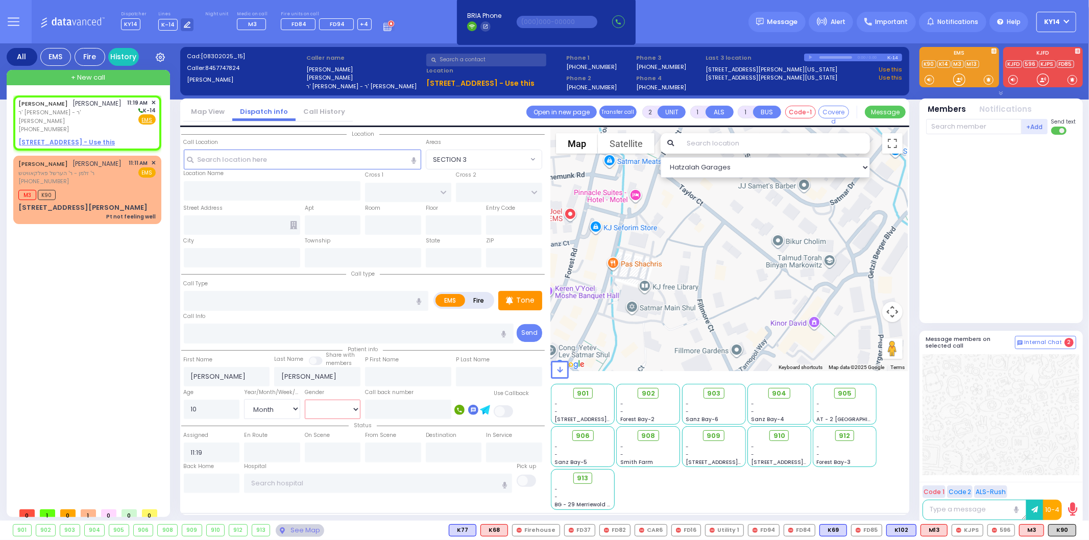
select select "Hatzalah Garages"
select select
radio input "true"
select select "Month"
select select "[DEMOGRAPHIC_DATA]"
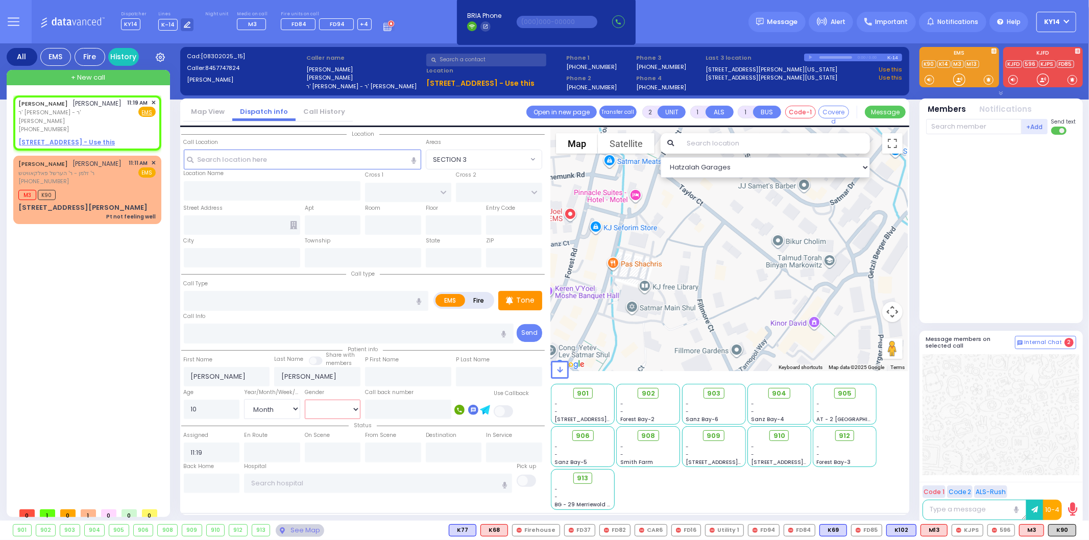
select select "Hatzalah Garages"
click at [230, 299] on input "text" at bounding box center [306, 300] width 245 height 19
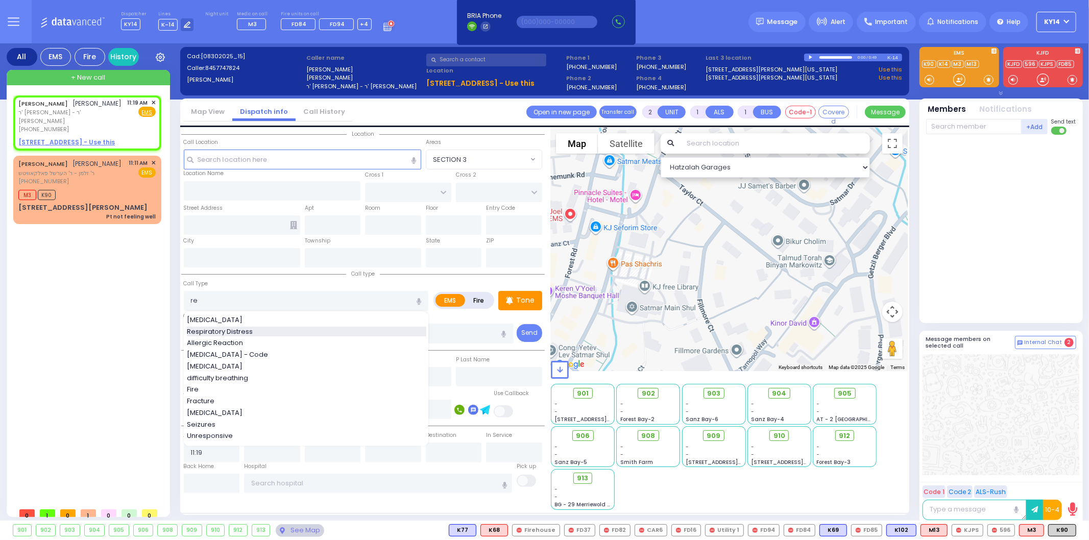
click at [240, 328] on span "Respiratory Distress" at bounding box center [221, 332] width 69 height 10
type input "Respiratory Distress"
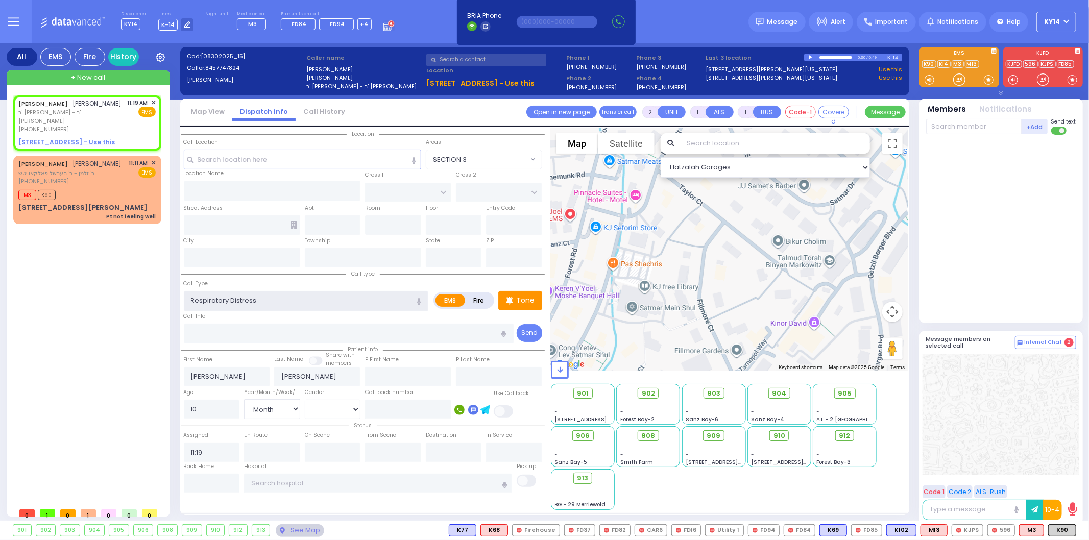
select select
radio input "true"
select select "Month"
select select "[DEMOGRAPHIC_DATA]"
select select "Hatzalah Garages"
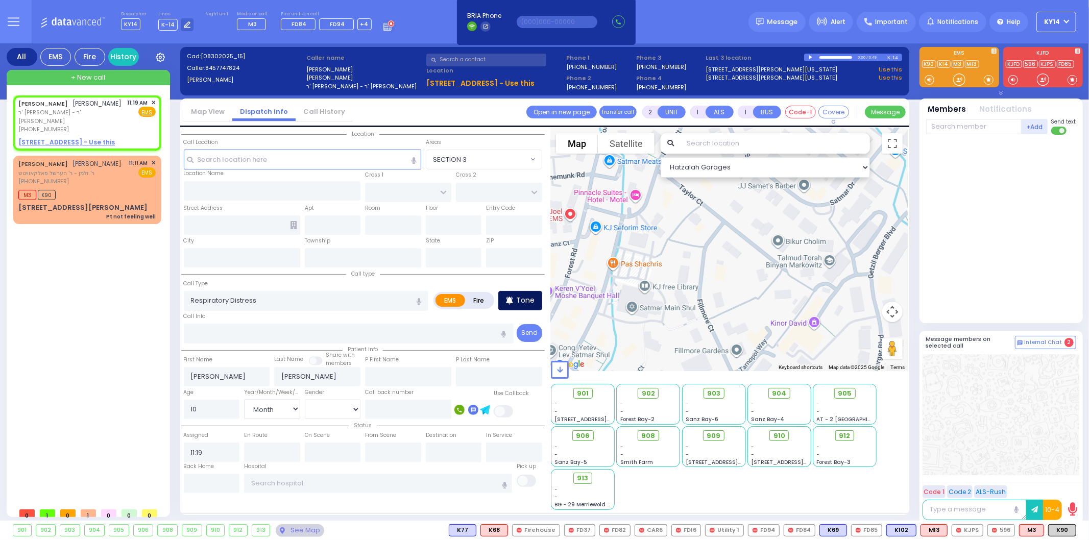
click at [527, 295] on p "Tone" at bounding box center [525, 300] width 18 height 11
select select
radio input "true"
select select "Month"
select select "[DEMOGRAPHIC_DATA]"
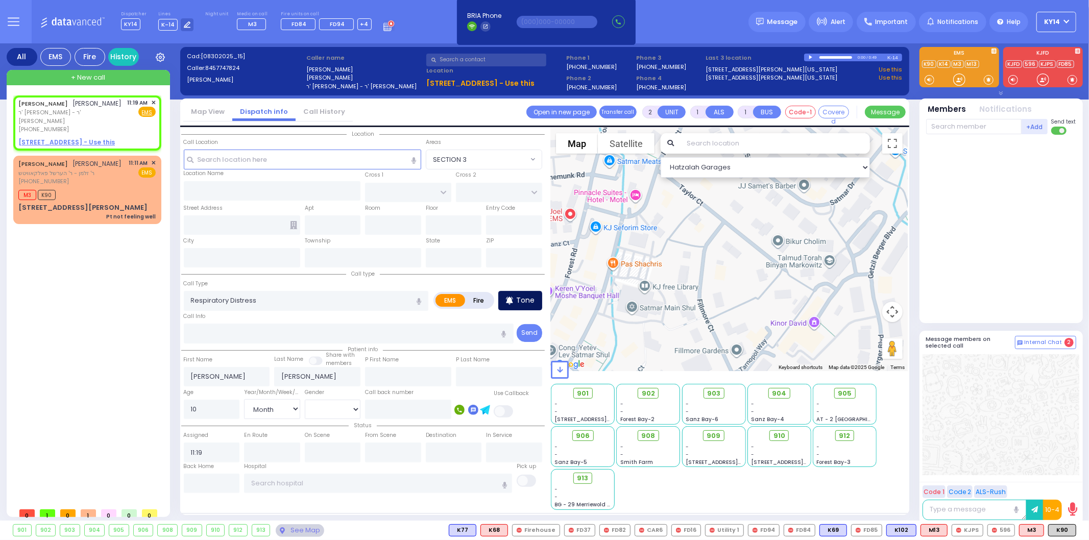
select select "Hatzalah Garages"
click at [515, 300] on div "Tone" at bounding box center [520, 300] width 44 height 19
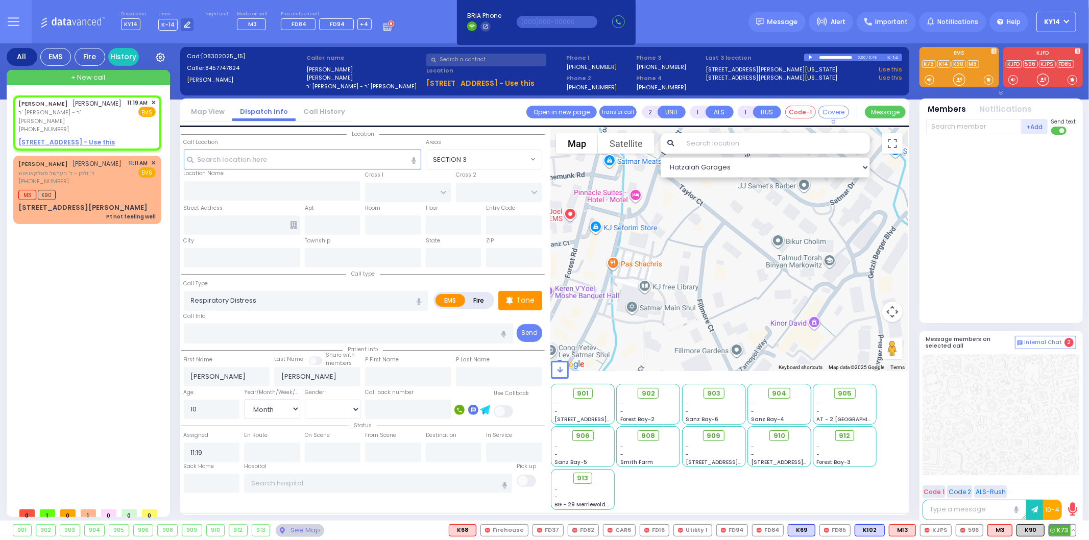
click at [1068, 532] on span "K73" at bounding box center [1062, 530] width 27 height 11
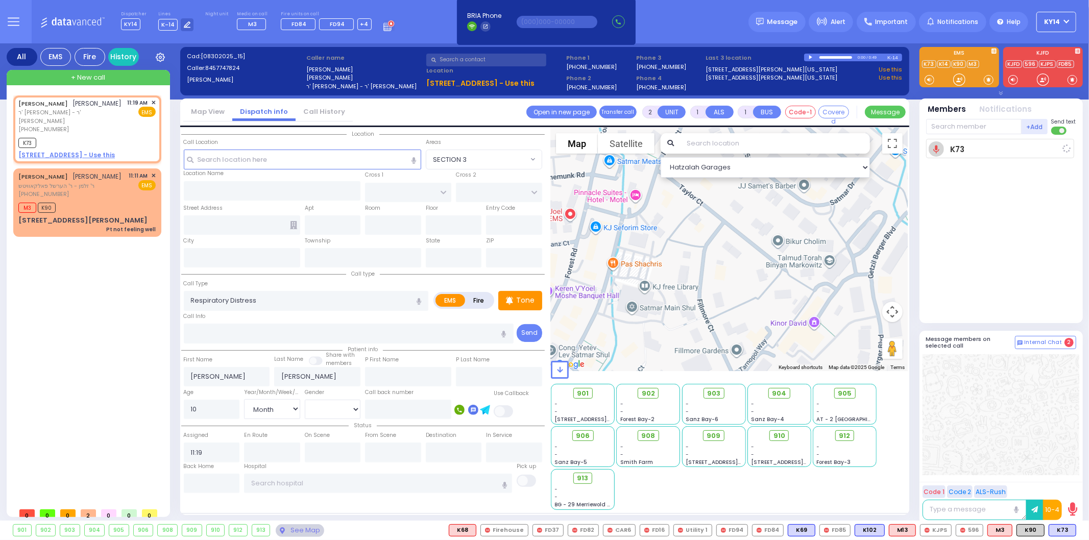
select select
radio input "true"
select select "Month"
select select "[DEMOGRAPHIC_DATA]"
type input "11:20"
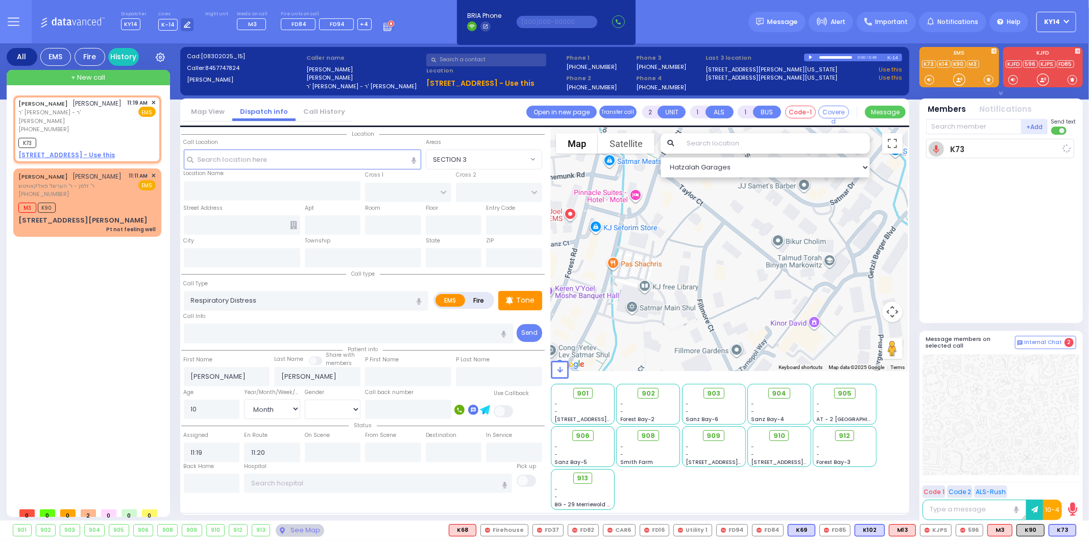
select select "Hatzalah Garages"
click at [1062, 532] on span "K322" at bounding box center [1060, 530] width 30 height 11
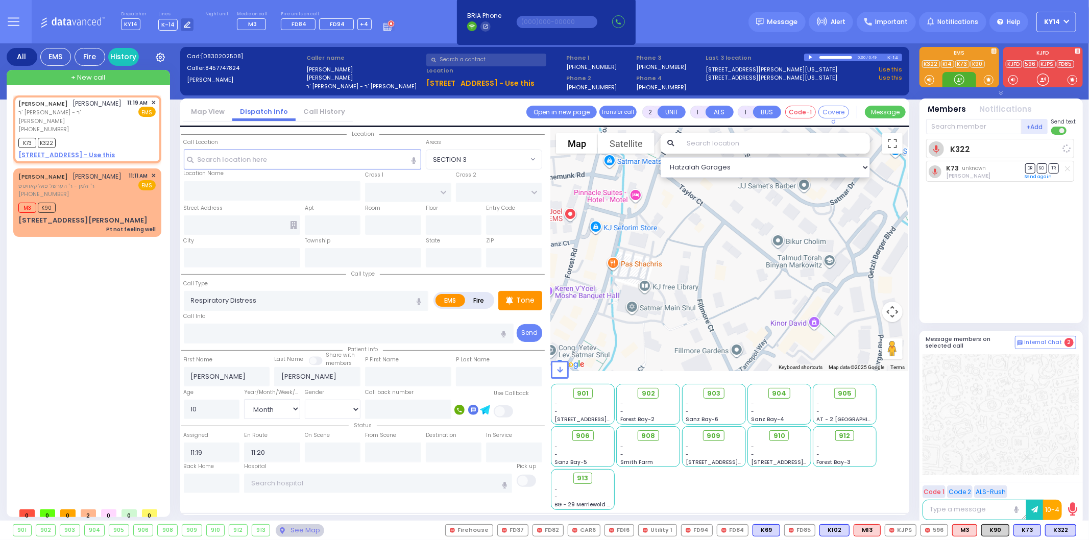
select select
radio input "true"
select select "Month"
select select "[DEMOGRAPHIC_DATA]"
select select "Hatzalah Garages"
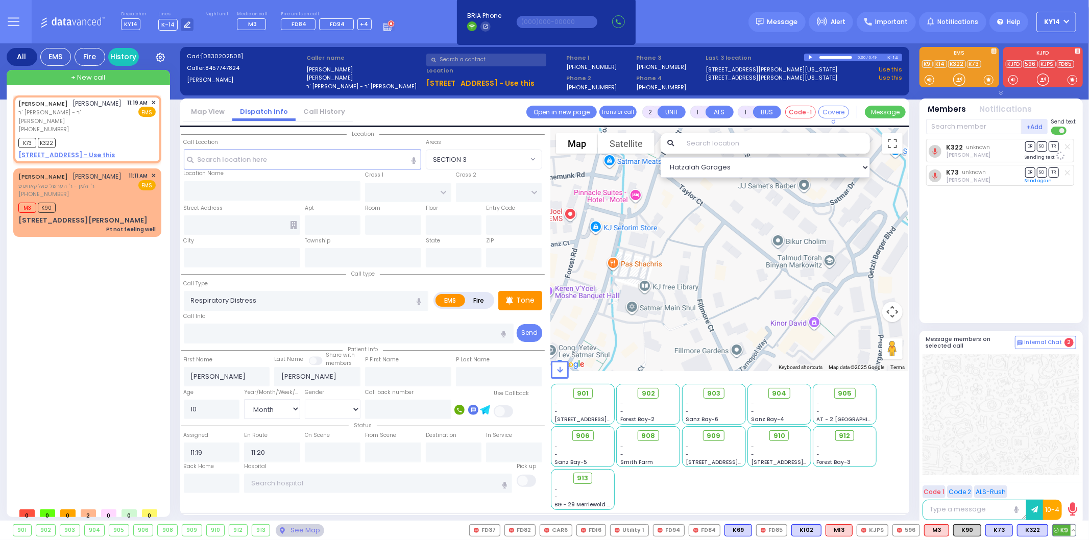
click at [1066, 531] on span "K9" at bounding box center [1063, 530] width 23 height 11
select select
radio input "true"
select select "Month"
select select "[DEMOGRAPHIC_DATA]"
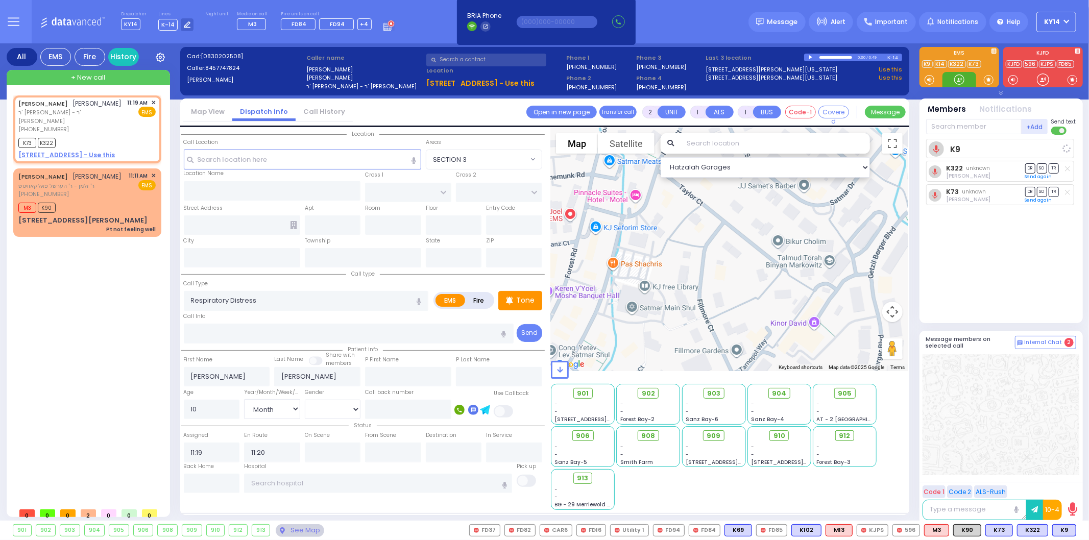
select select "Hatzalah Garages"
click at [968, 530] on span "K90" at bounding box center [966, 530] width 27 height 11
select select
radio input "true"
select select "Month"
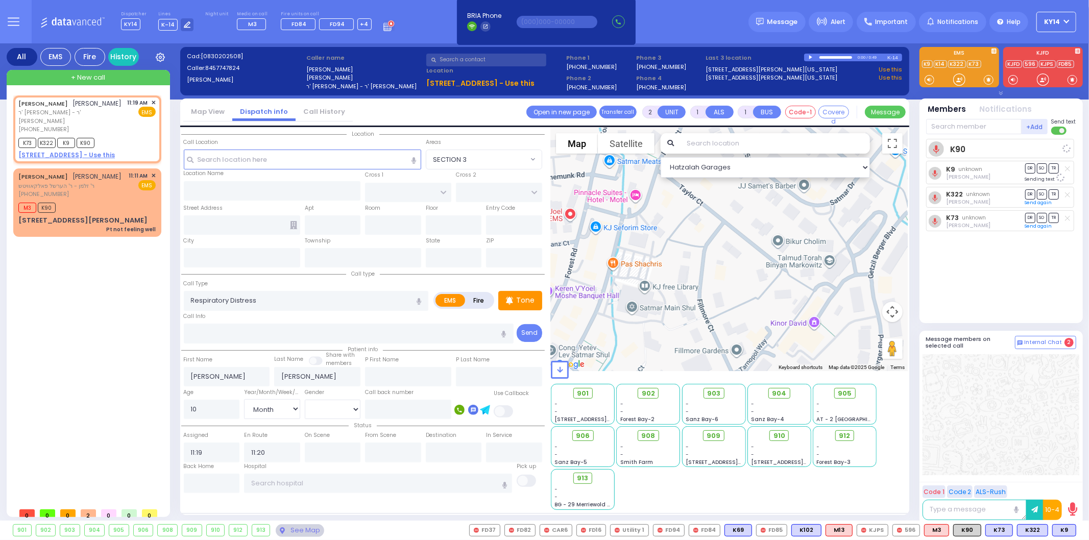
select select "[DEMOGRAPHIC_DATA]"
select select "Hatzalah Garages"
click at [844, 437] on span "912" at bounding box center [848, 436] width 11 height 10
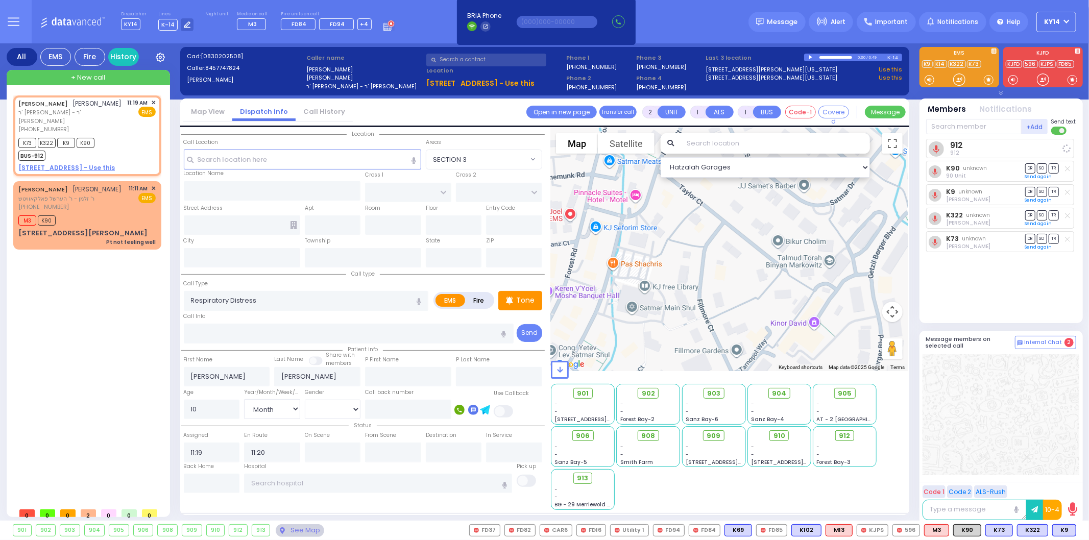
select select
radio input "true"
select select "Month"
select select "[DEMOGRAPHIC_DATA]"
select select "Hatzalah Garages"
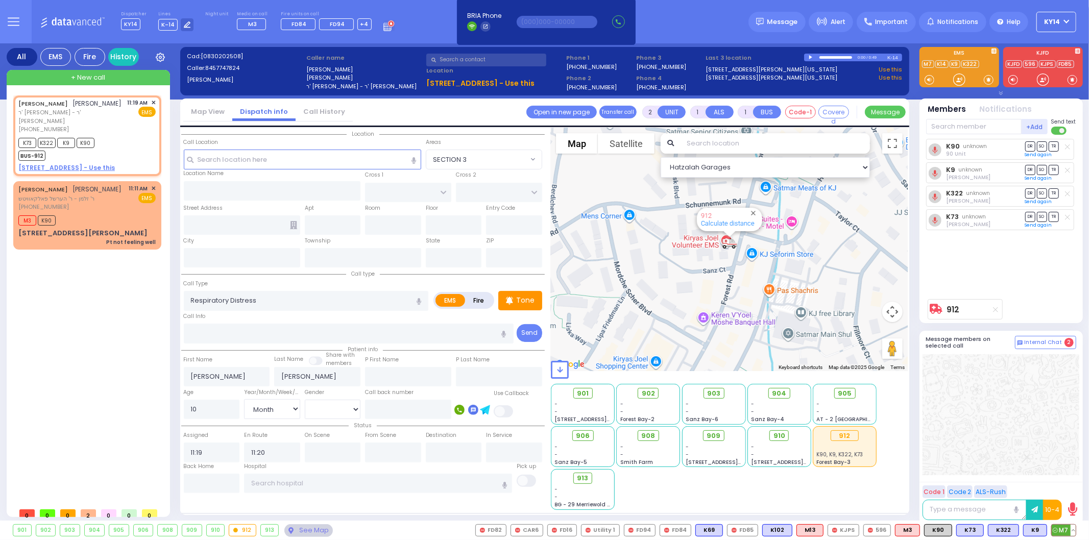
click at [1065, 527] on span "M7" at bounding box center [1063, 530] width 24 height 11
select select
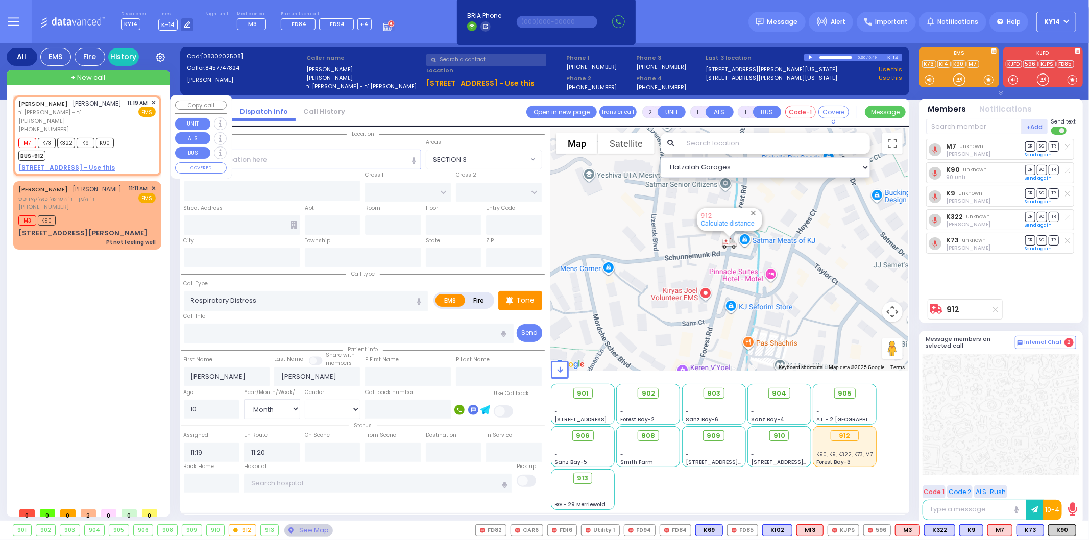
click at [106, 109] on div "[PERSON_NAME] [PERSON_NAME]" at bounding box center [70, 103] width 104 height 10
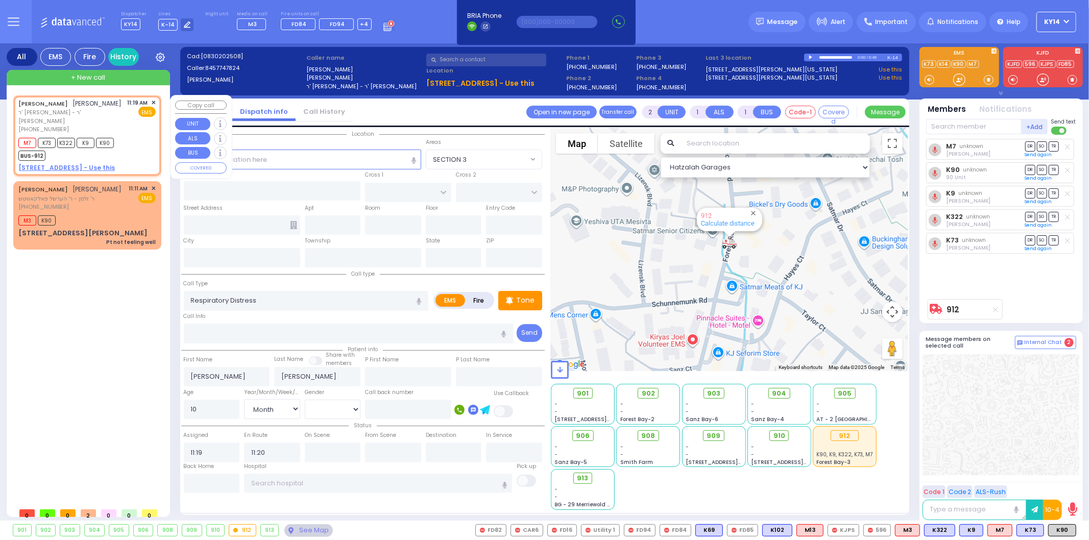
click at [58, 170] on u "[STREET_ADDRESS] - Use this" at bounding box center [66, 167] width 96 height 9
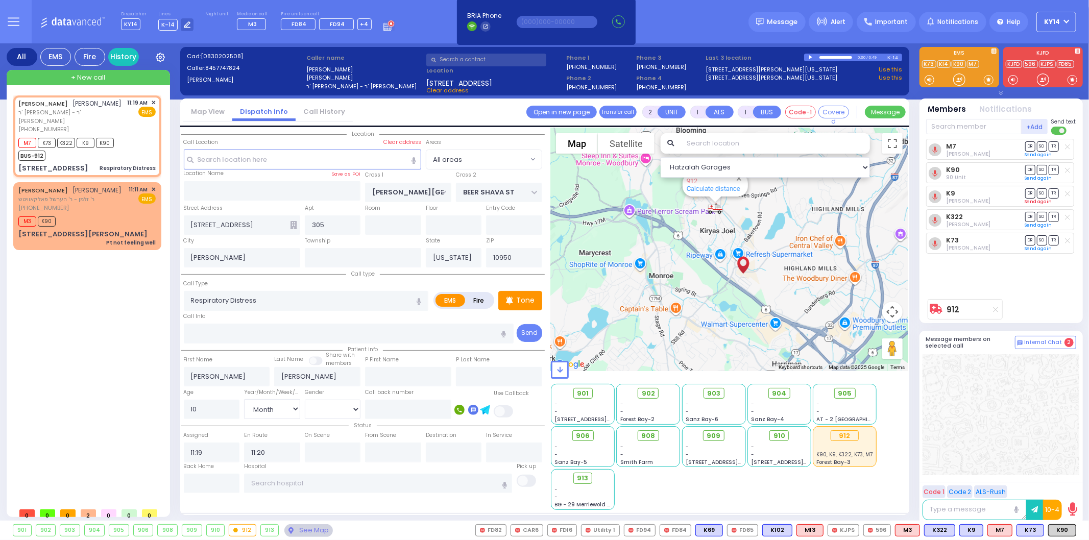
click at [1033, 202] on link "Send again" at bounding box center [1038, 202] width 27 height 6
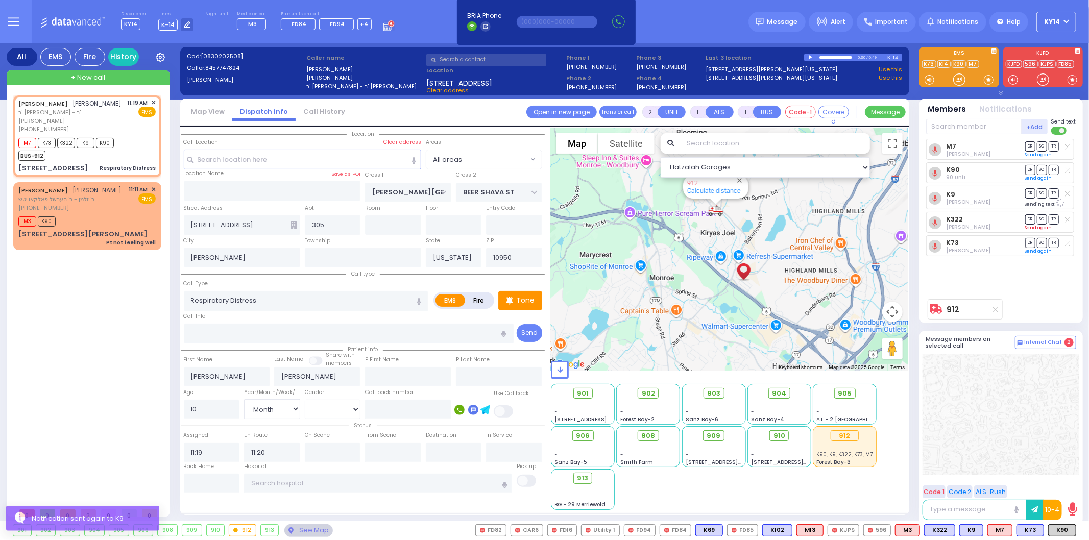
click at [1041, 227] on link "Send again" at bounding box center [1038, 228] width 27 height 6
click at [1039, 251] on link "Send again" at bounding box center [1038, 254] width 27 height 6
click at [1038, 154] on link "Send again" at bounding box center [1038, 155] width 27 height 6
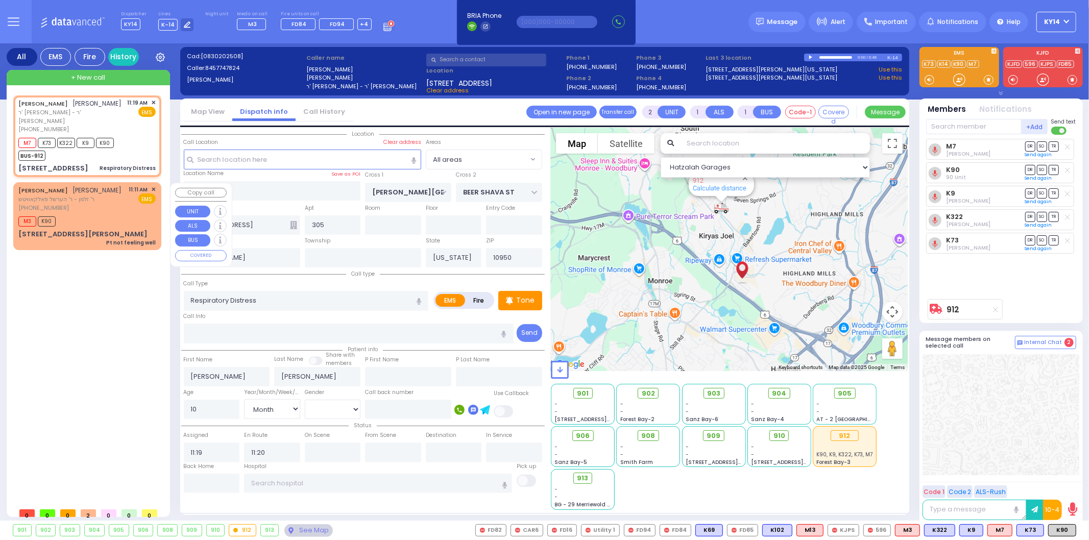
click at [109, 204] on div "[PERSON_NAME] [PERSON_NAME] ר' זלמן - ר' הערשל פאלקאוויטש [PHONE_NUMBER] 11:11 …" at bounding box center [86, 198] width 137 height 27
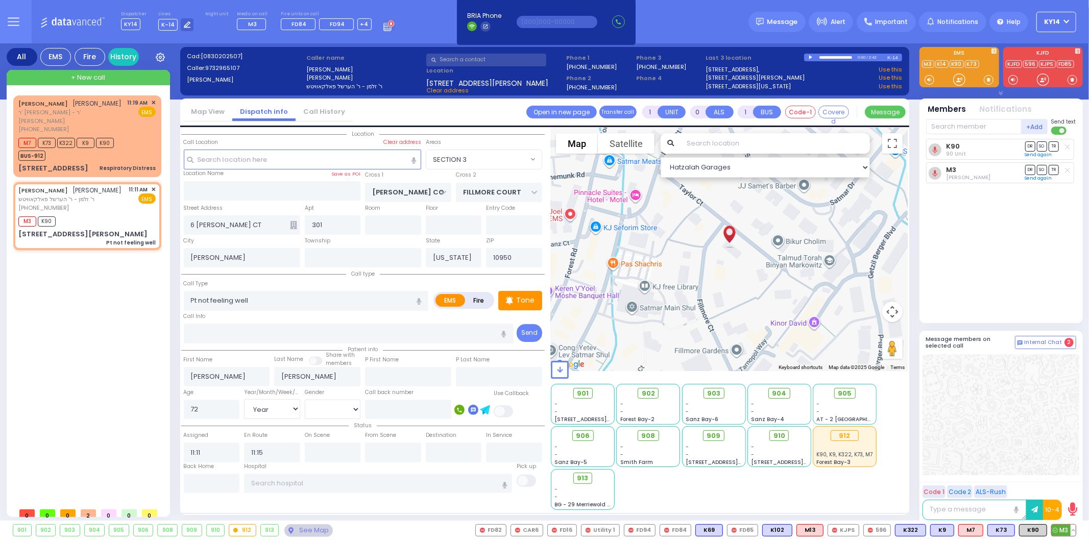
click at [1072, 531] on button at bounding box center [1072, 530] width 5 height 11
click at [1065, 484] on icon at bounding box center [1065, 485] width 11 height 11
click at [1004, 265] on div "K90 90 Unit DR SO TR M3 DR" at bounding box center [1002, 227] width 152 height 176
click at [114, 119] on span "ר' [PERSON_NAME] - ר' [PERSON_NAME]" at bounding box center [71, 116] width 106 height 17
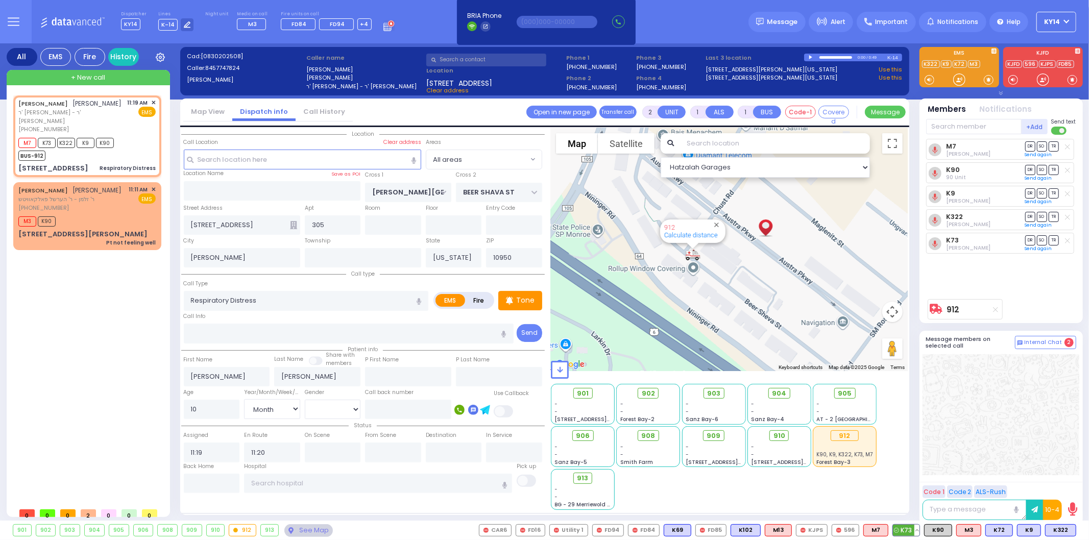
click at [918, 531] on button at bounding box center [916, 530] width 5 height 11
click at [855, 510] on rect at bounding box center [854, 507] width 13 height 13
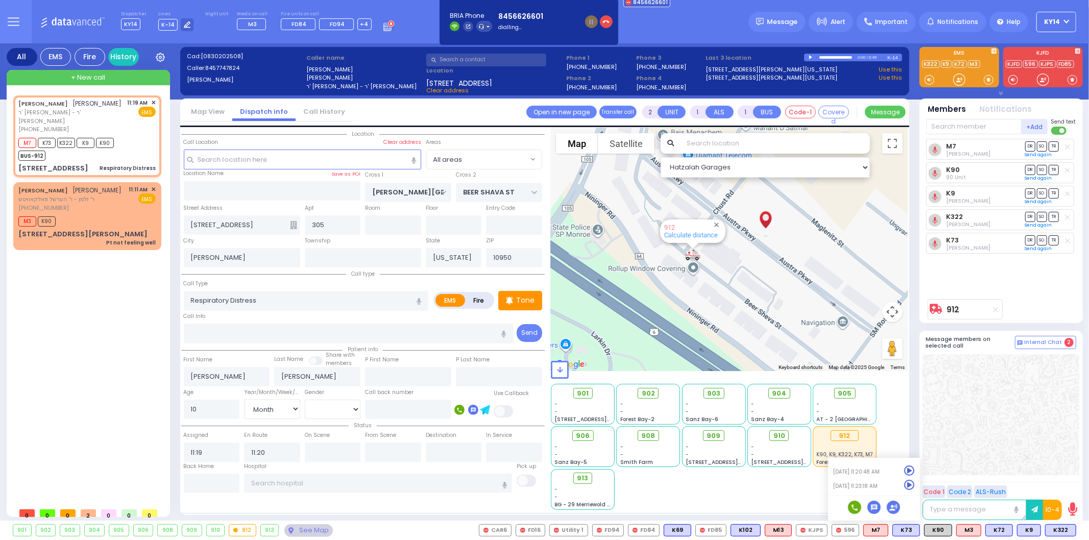
click at [989, 410] on div at bounding box center [1000, 414] width 157 height 121
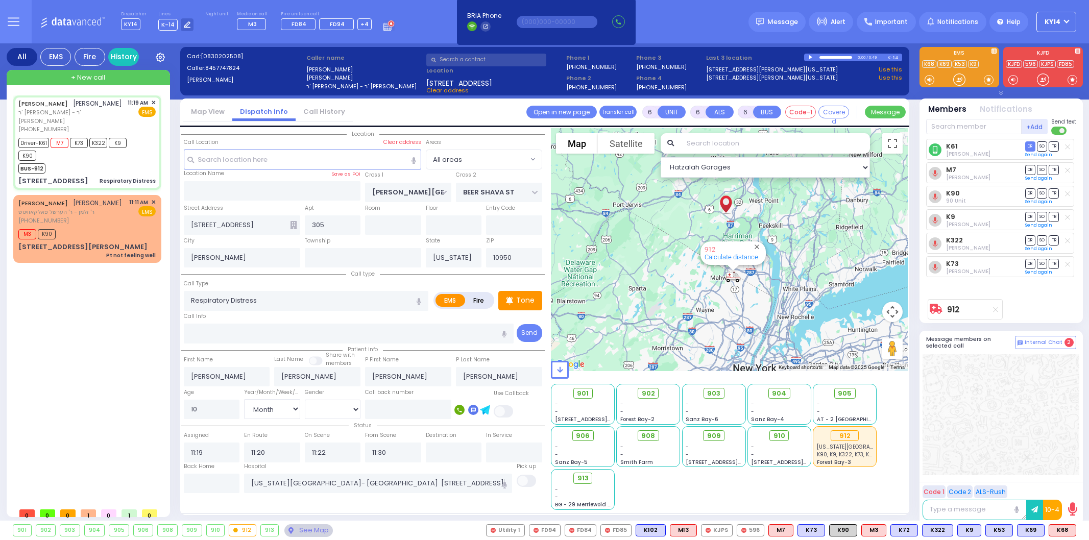
select select "Month"
select select "[DEMOGRAPHIC_DATA]"
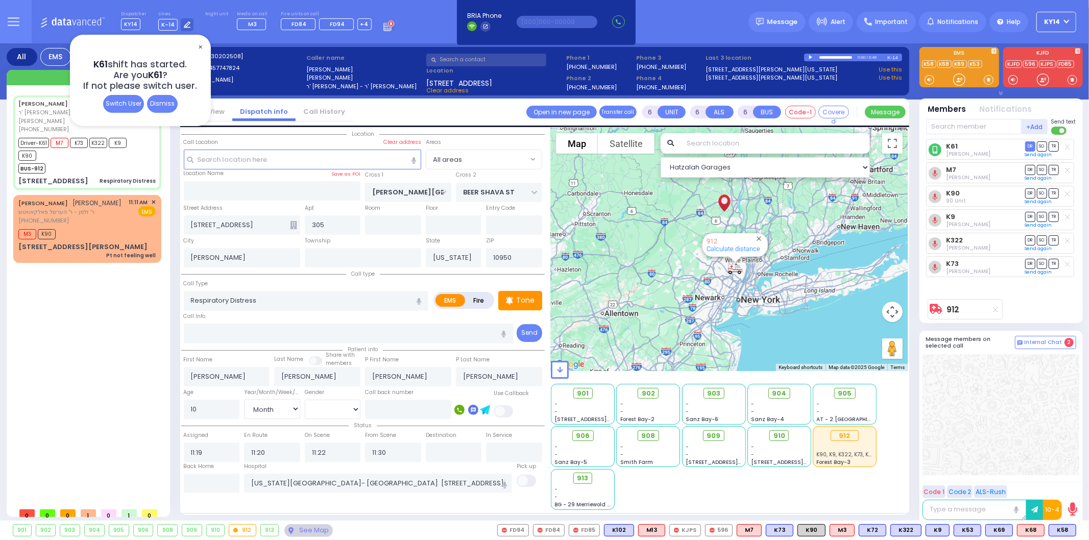
select select
radio input "true"
select select "Month"
select select "[DEMOGRAPHIC_DATA]"
select select "Hatzalah Garages"
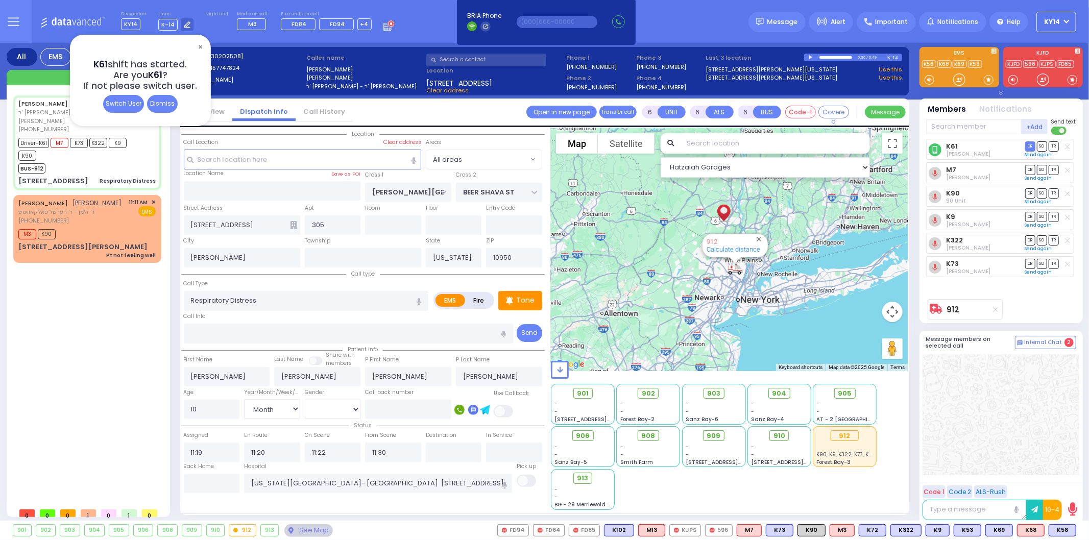
select select
radio input "true"
select select "Month"
select select "[DEMOGRAPHIC_DATA]"
select select "Hatzalah Garages"
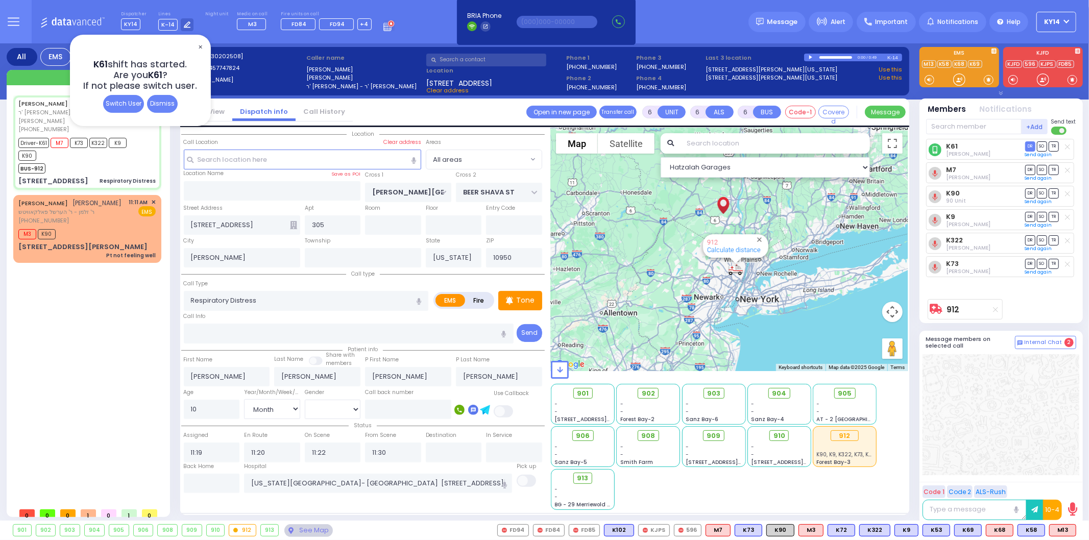
select select
radio input "true"
select select "Month"
select select "[DEMOGRAPHIC_DATA]"
select select "Hatzalah Garages"
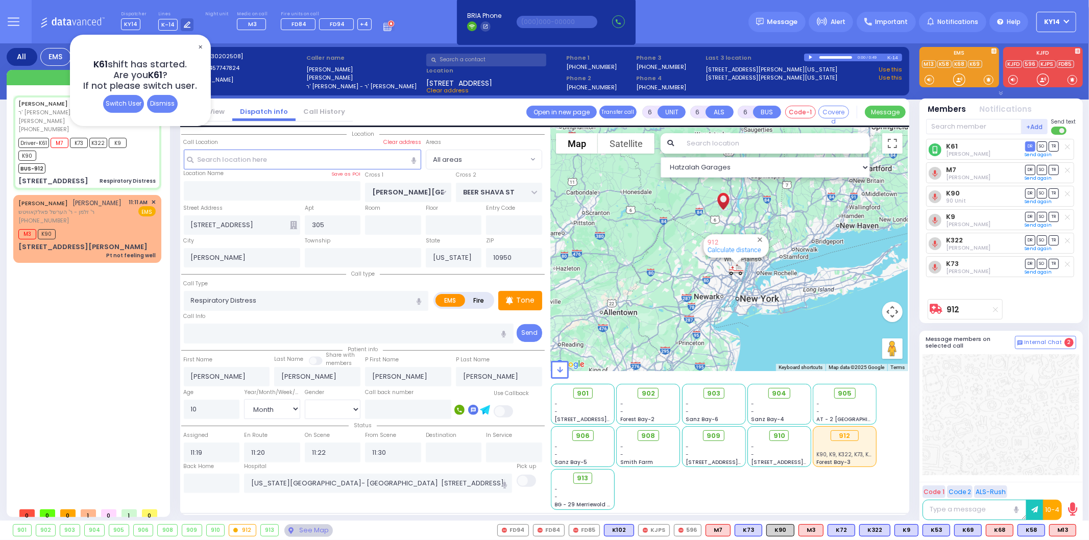
select select
radio input "true"
select select "Month"
select select "[DEMOGRAPHIC_DATA]"
select select "Hatzalah Garages"
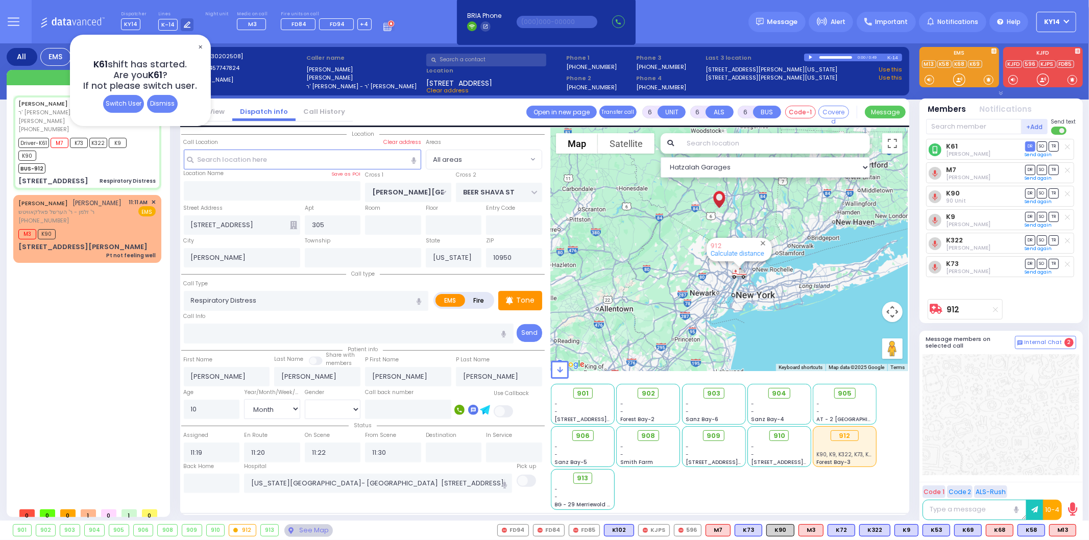
select select
radio input "true"
select select "Month"
select select "[DEMOGRAPHIC_DATA]"
select select "Hatzalah Garages"
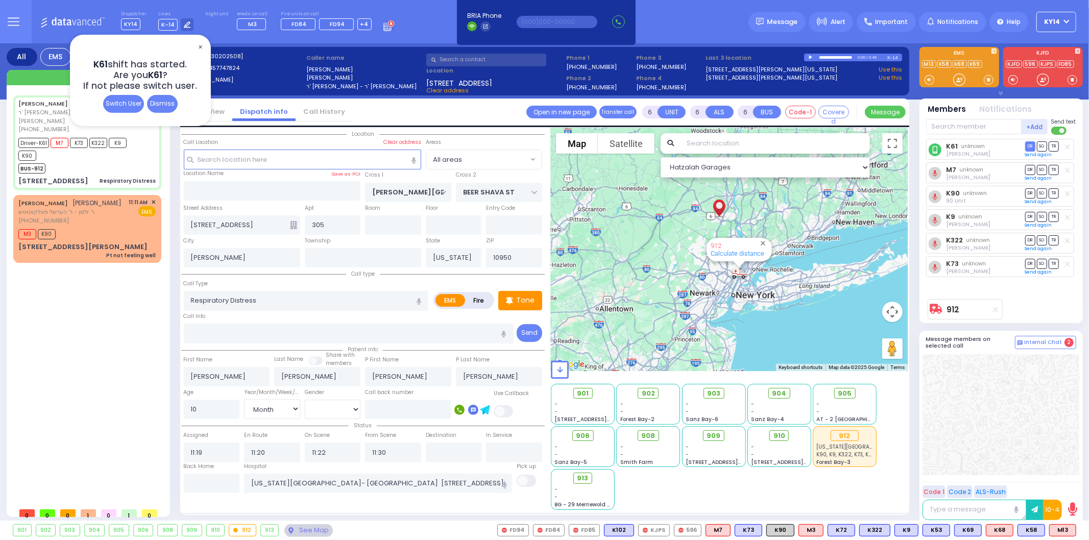
select select
radio input "true"
select select "Month"
select select "[DEMOGRAPHIC_DATA]"
select select "Hatzalah Garages"
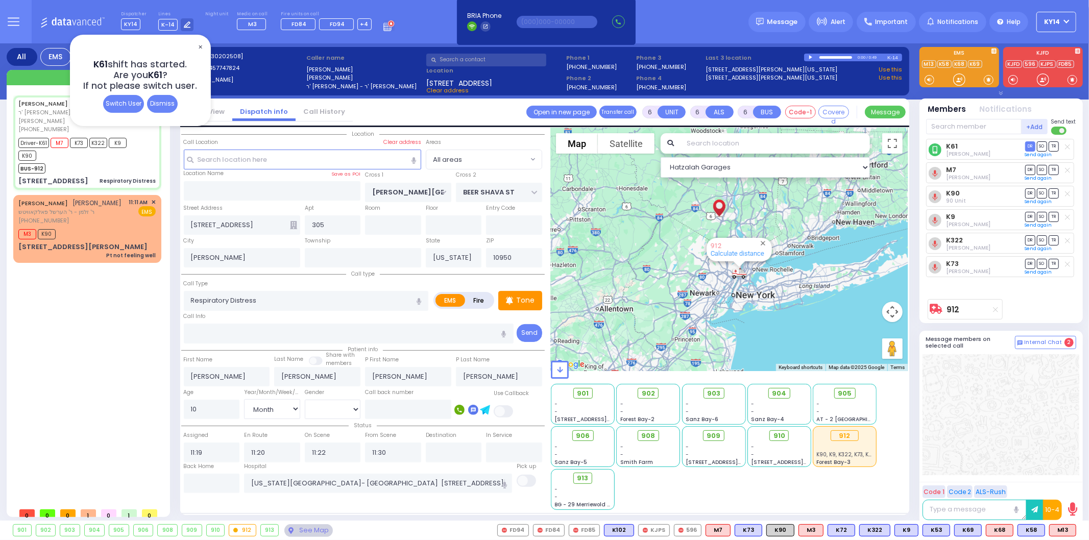
select select
radio input "true"
select select "Month"
select select "[DEMOGRAPHIC_DATA]"
select select "Hatzalah Garages"
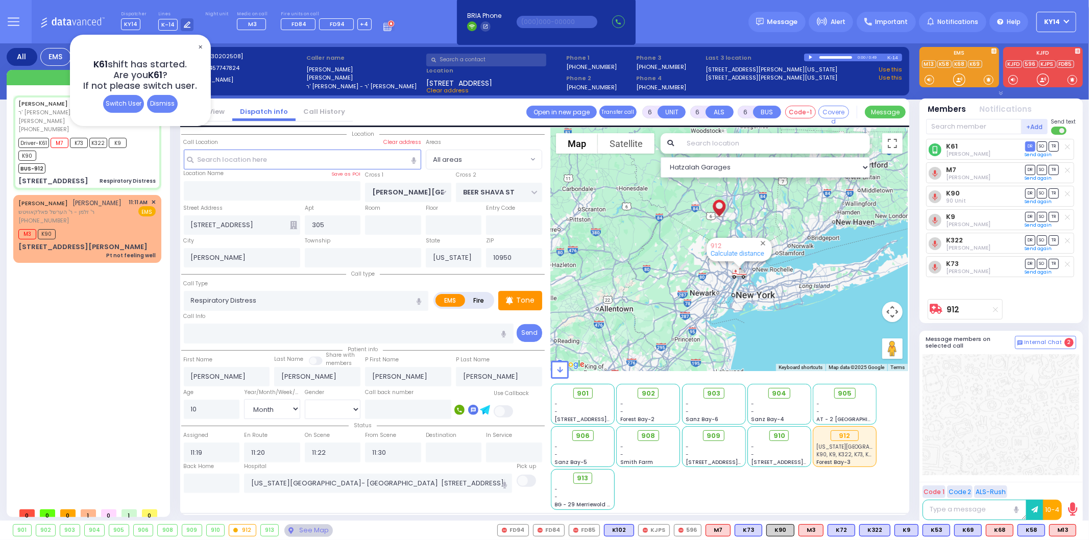
select select
radio input "true"
select select "Month"
select select "[DEMOGRAPHIC_DATA]"
type input "12:22"
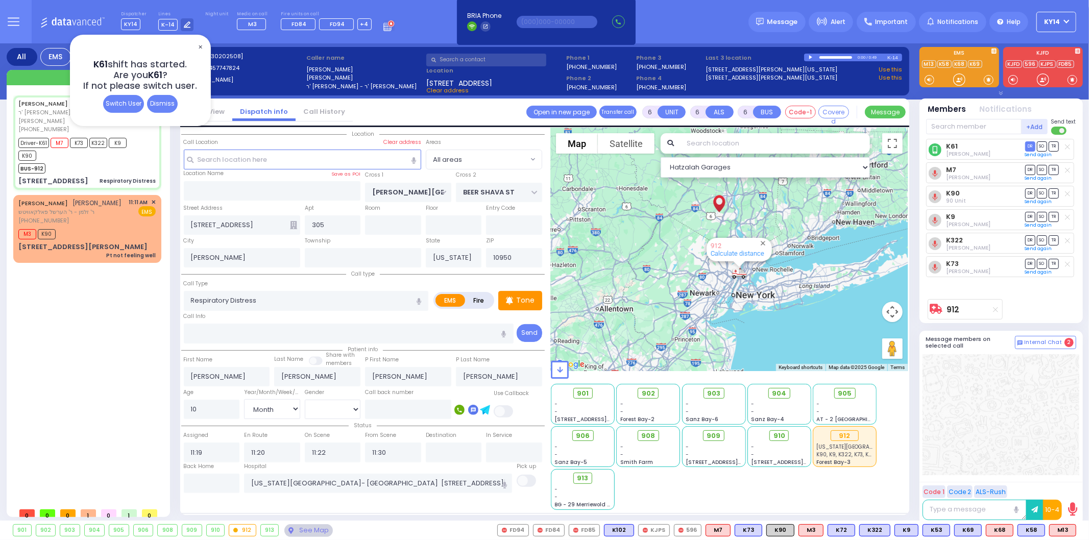
type input "12:22"
select select "Hatzalah Garages"
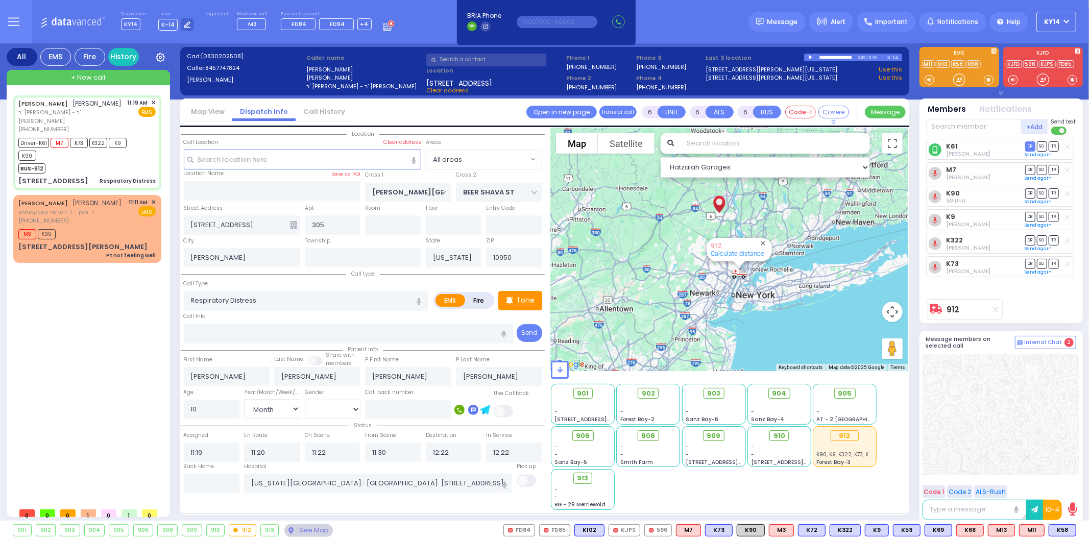
select select
radio input "true"
select select "Month"
select select "[DEMOGRAPHIC_DATA]"
select select "Hatzalah Garages"
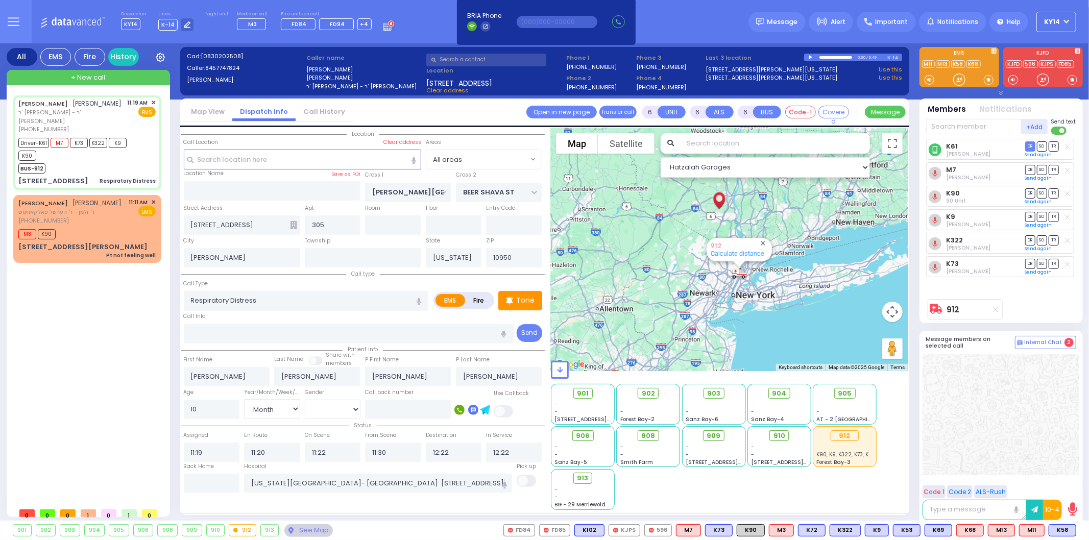
select select
radio input "true"
select select "Month"
select select "[DEMOGRAPHIC_DATA]"
select select "Hatzalah Garages"
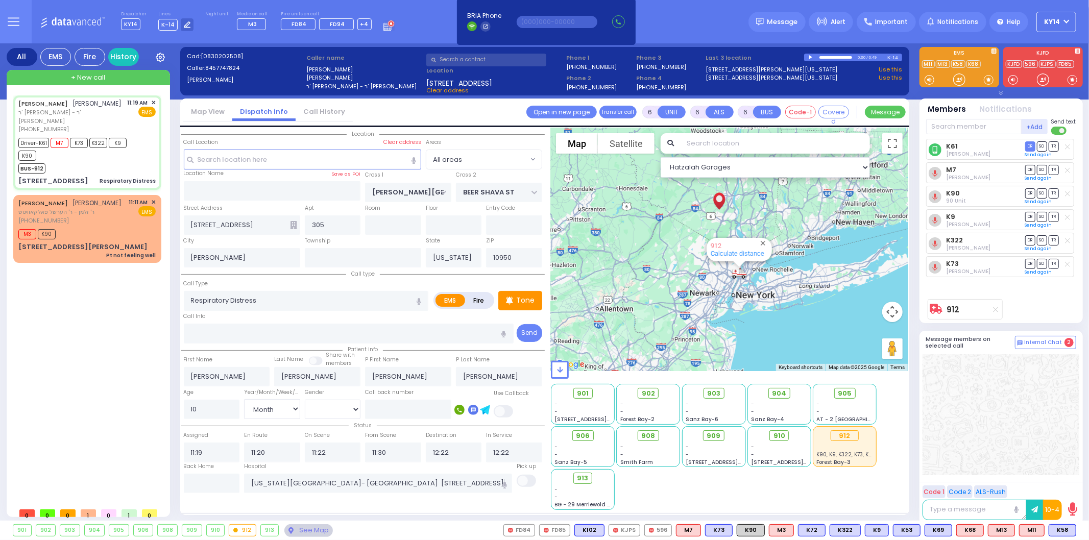
select select
radio input "true"
select select "Month"
select select "[DEMOGRAPHIC_DATA]"
select select "Hatzalah Garages"
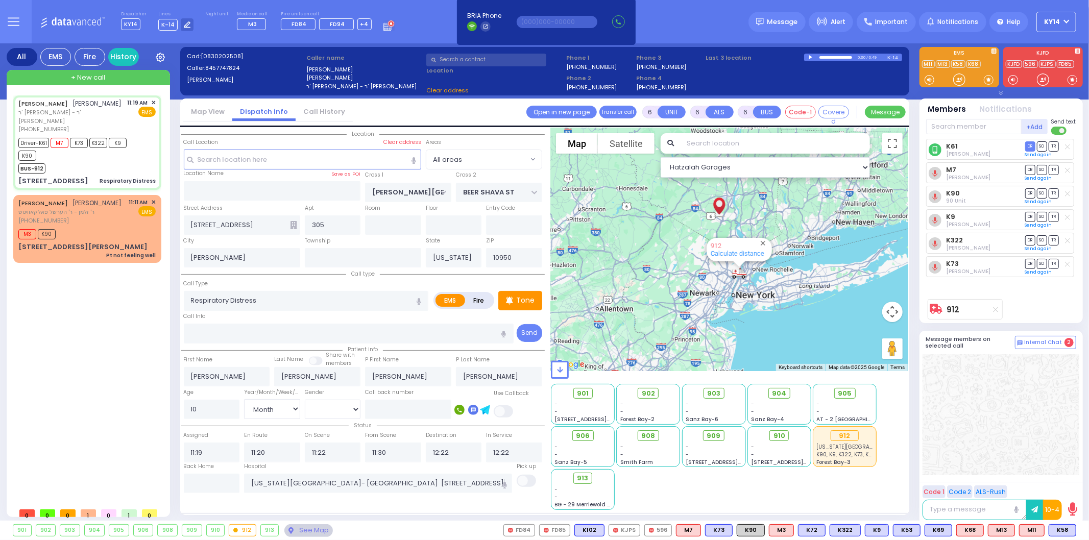
select select
radio input "true"
select select "Month"
select select "[DEMOGRAPHIC_DATA]"
select select "Hatzalah Garages"
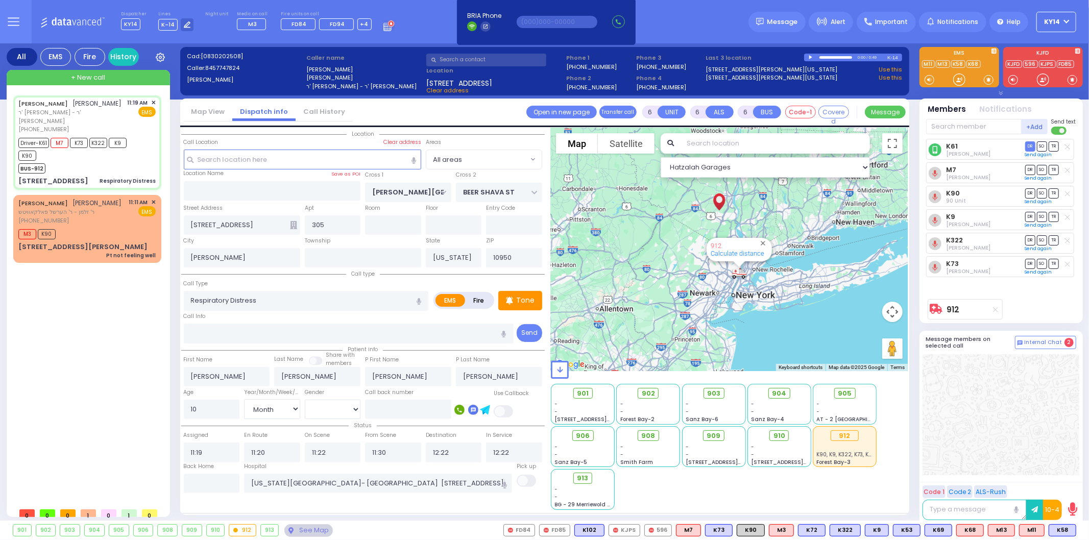
select select
radio input "true"
select select "Month"
select select "[DEMOGRAPHIC_DATA]"
select select "Hatzalah Garages"
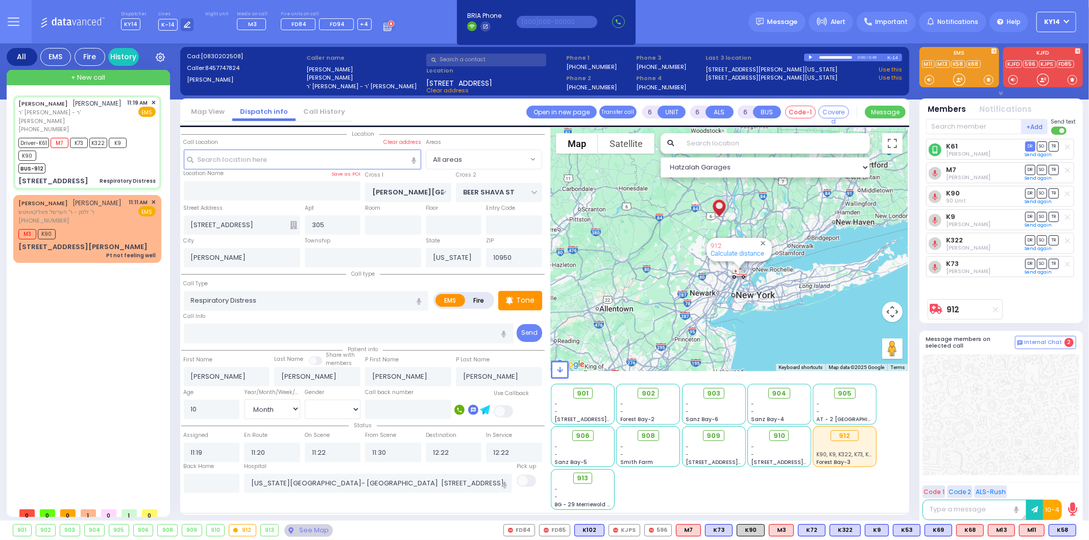
select select
radio input "true"
select select "Month"
select select "[DEMOGRAPHIC_DATA]"
select select "Hatzalah Garages"
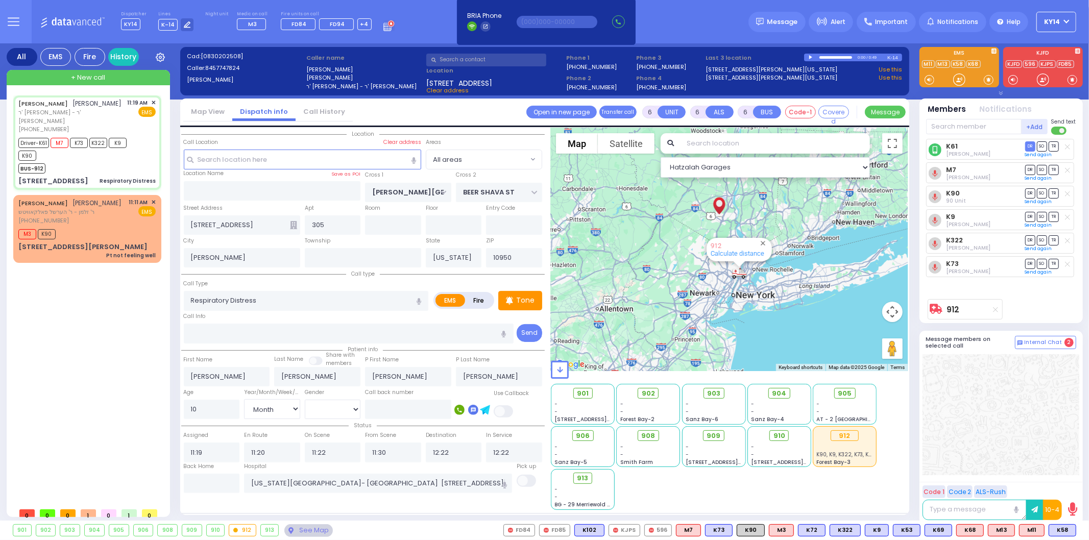
select select
radio input "true"
select select "Month"
select select "[DEMOGRAPHIC_DATA]"
select select "Hatzalah Garages"
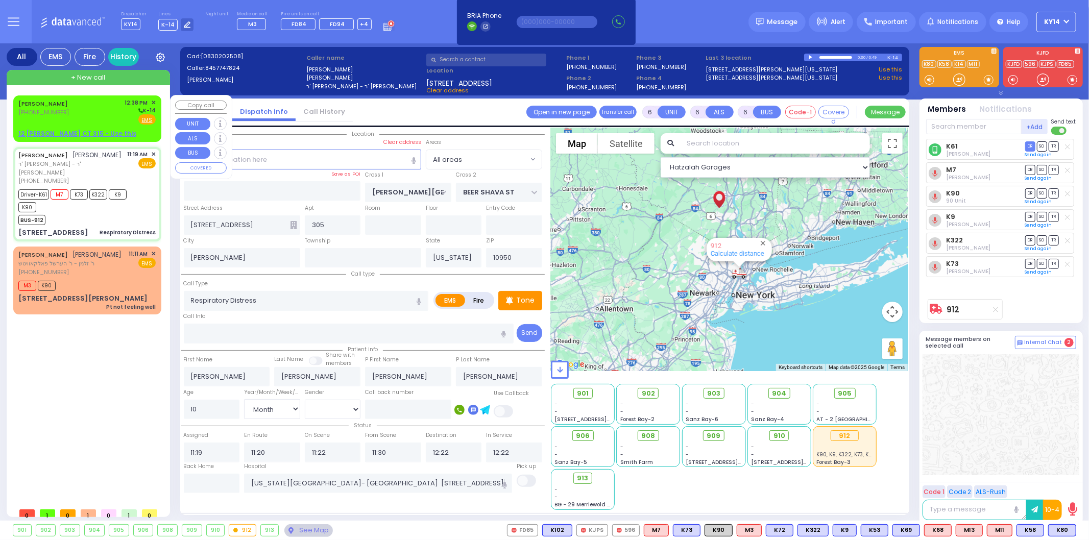
click at [98, 120] on div "JOEL NUSEN MERMELSTEIN (845) 655-7462 12:38 PM ✕ K-14 EMS" at bounding box center [86, 111] width 137 height 27
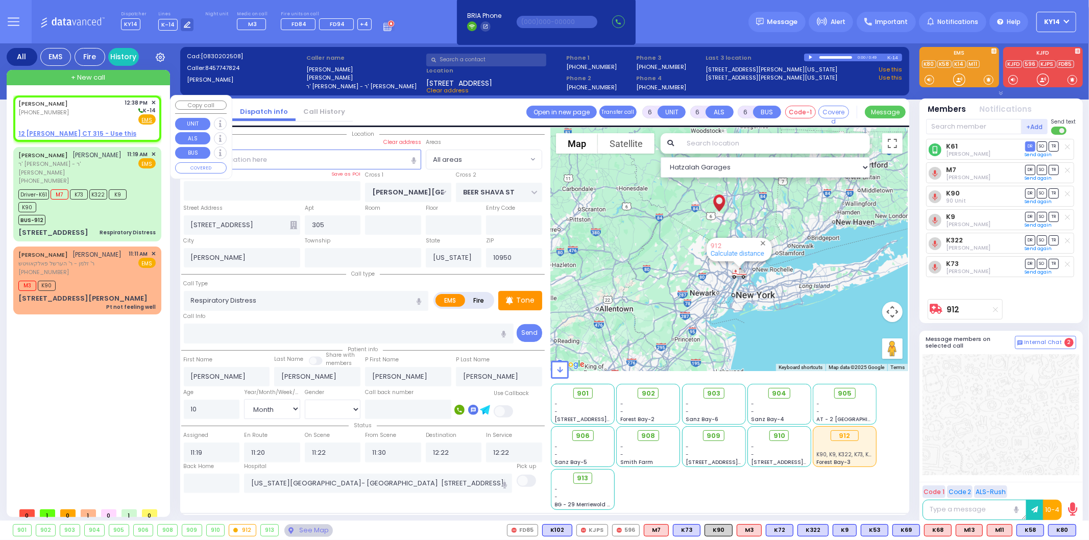
type input "2"
type input "1"
select select
radio input "true"
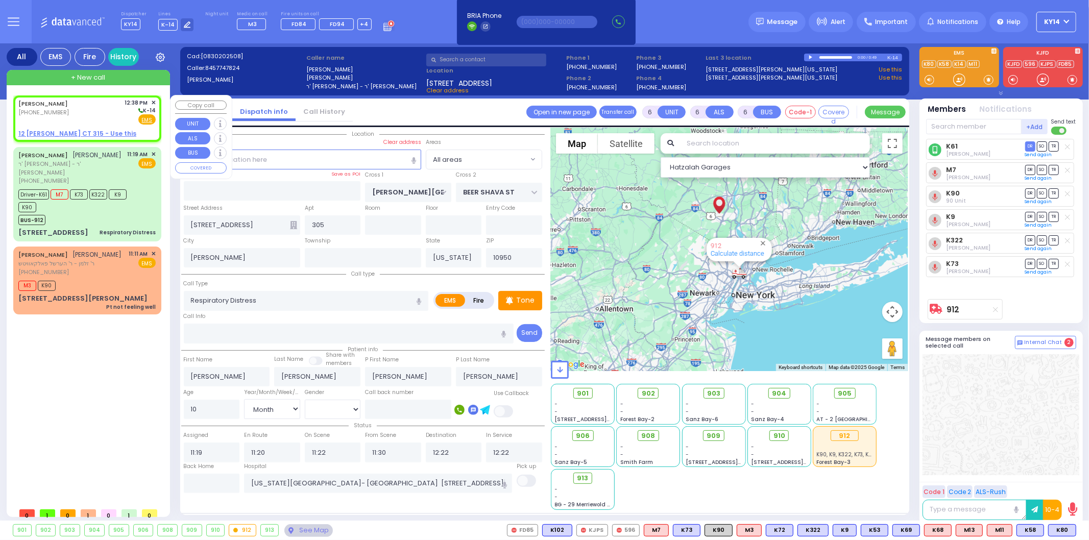
type input "JOEL NUSEN"
type input "MERMELSTEIN"
select select
type input "12:38"
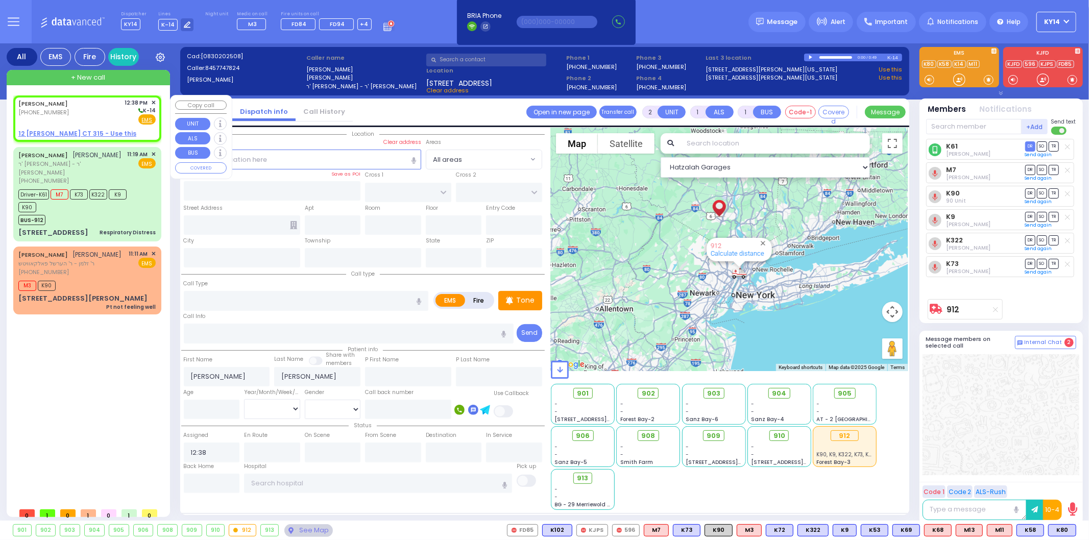
select select "Hatzalah Garages"
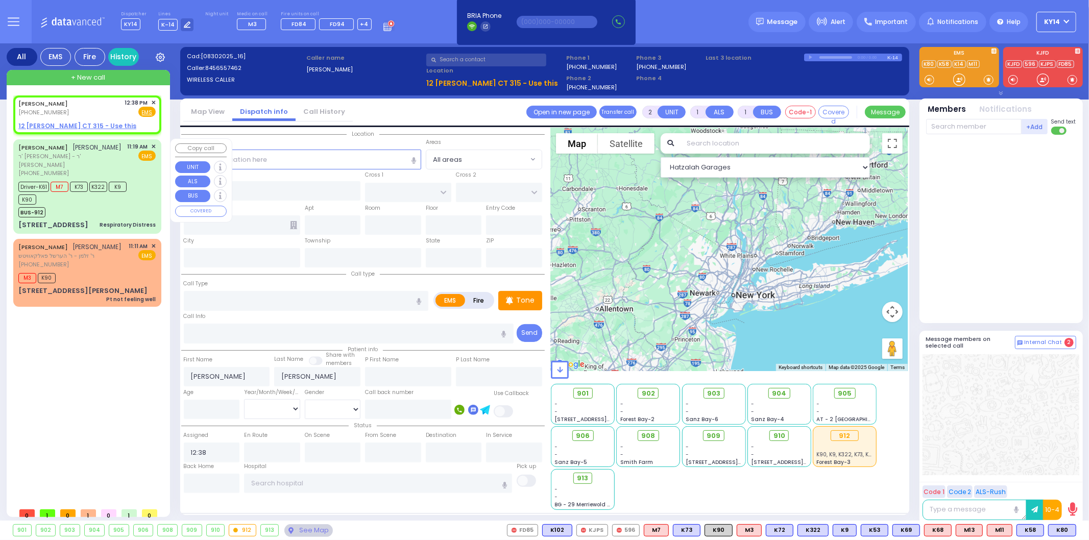
select select
radio input "true"
select select
select select "Hatzalah Garages"
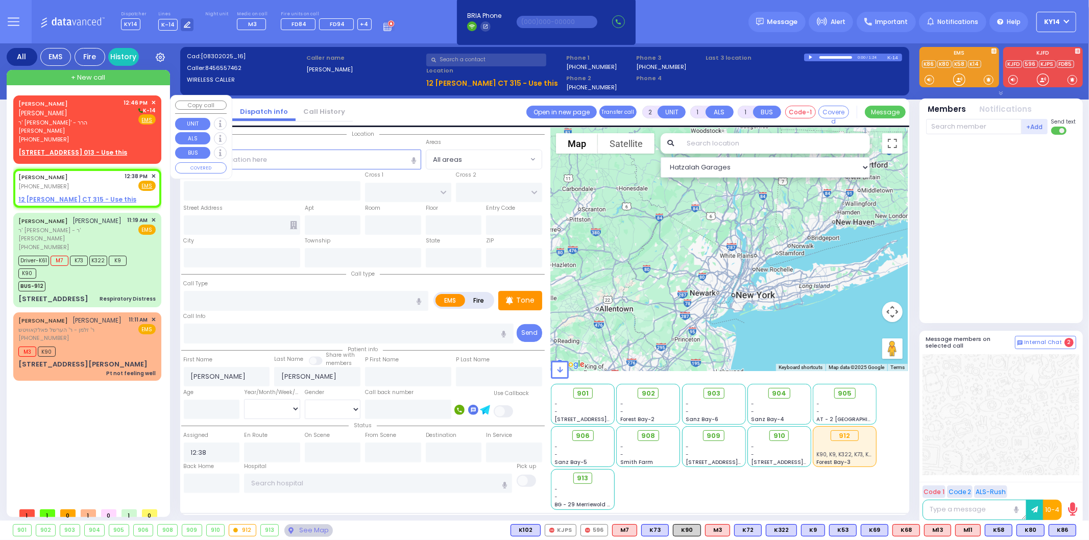
click at [106, 118] on span "ר' יושע ארי' - הרר אברהם כהן" at bounding box center [69, 126] width 102 height 17
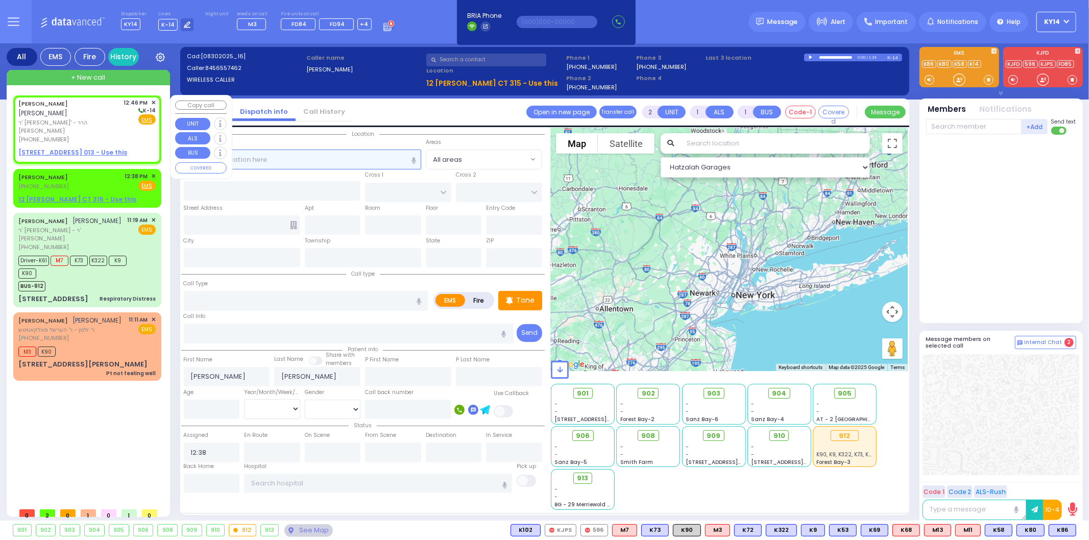
select select
radio input "true"
type input "JOEL AVRUM"
type input "GROSS"
select select
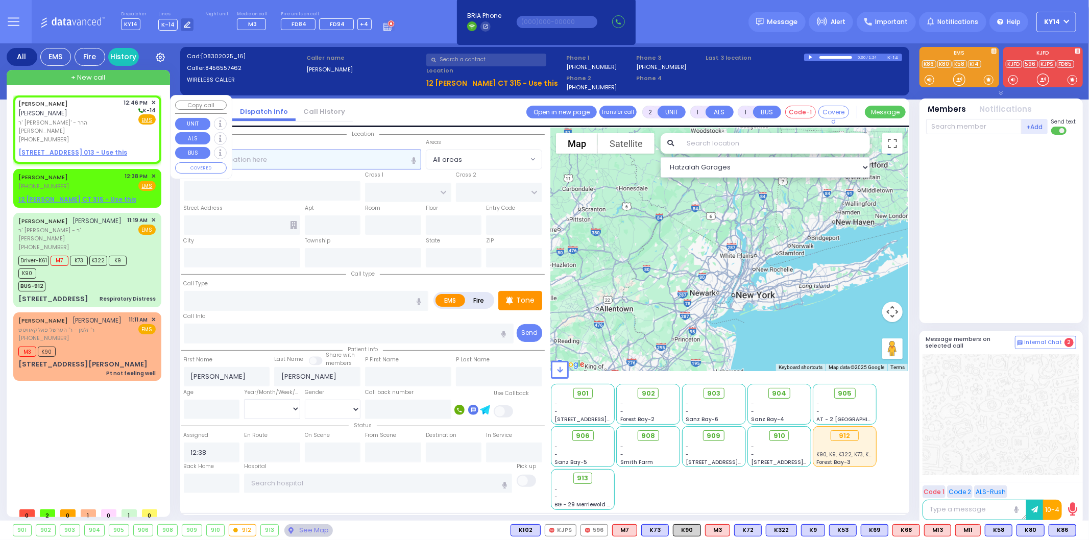
type input "12:46"
select select "Hatzalah Garages"
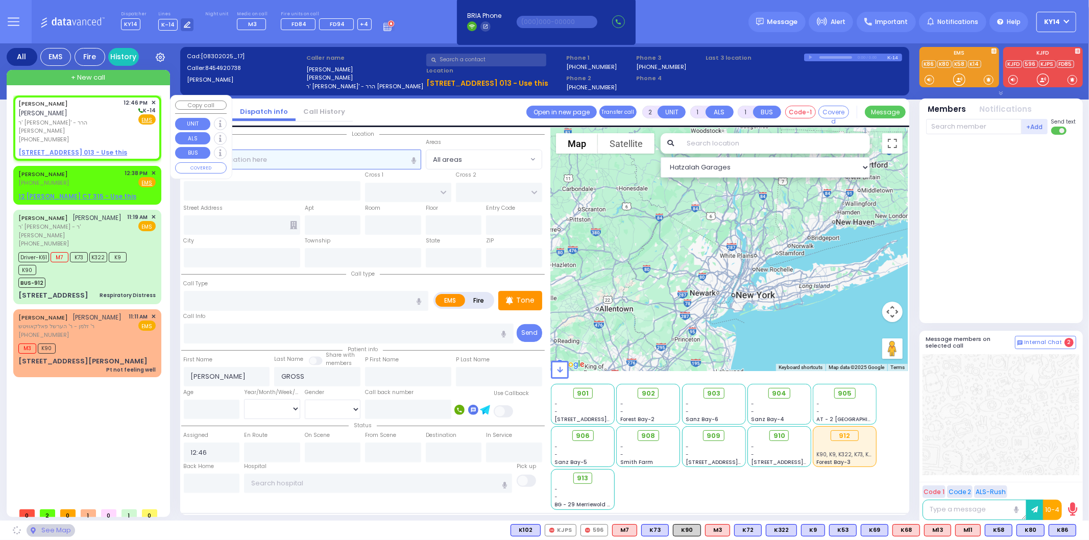
select select
radio input "true"
select select
select select "Hatzalah Garages"
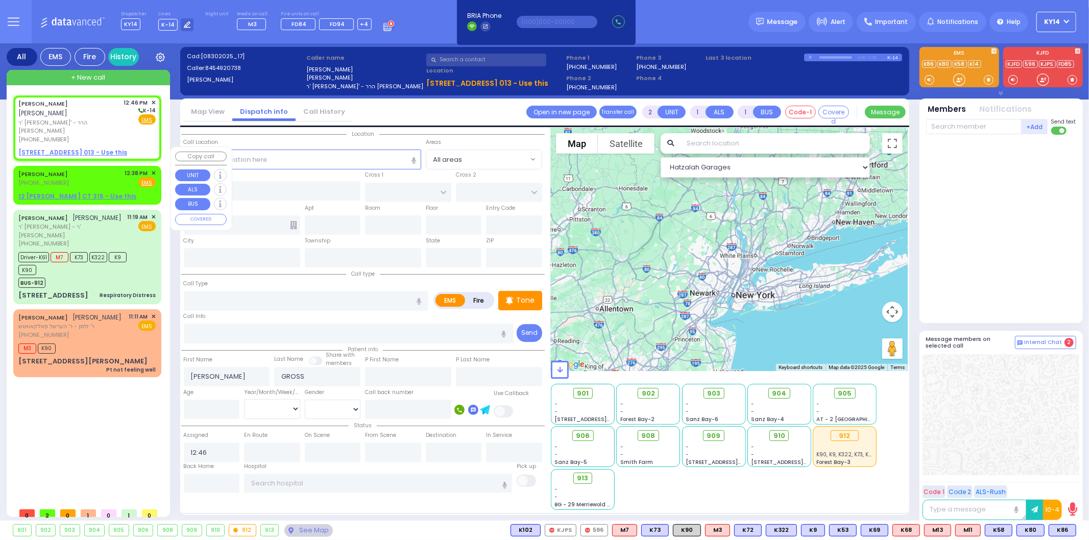
click at [154, 169] on span "✕" at bounding box center [153, 173] width 5 height 9
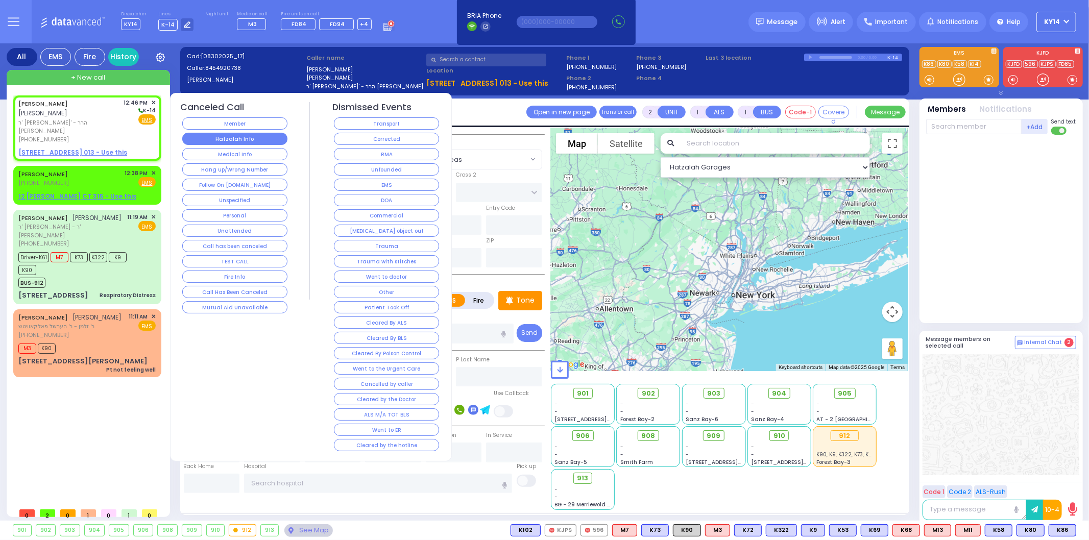
click at [245, 139] on button "Hatzalah Info" at bounding box center [234, 139] width 105 height 12
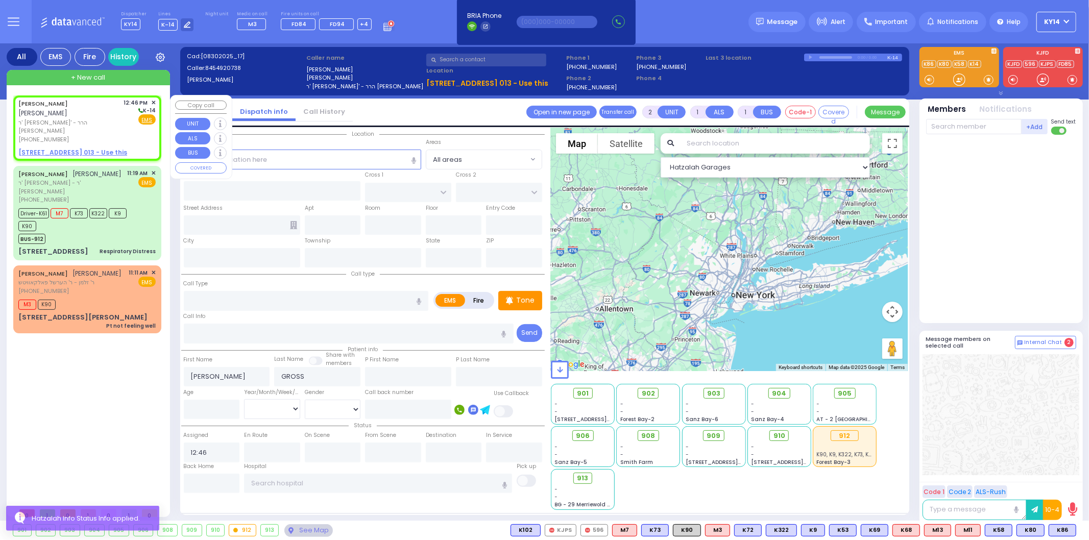
click at [113, 118] on span "ר' יושע ארי' - הרר אברהם כהן" at bounding box center [69, 126] width 102 height 17
select select
radio input "true"
select select
select select "Hatzalah Garages"
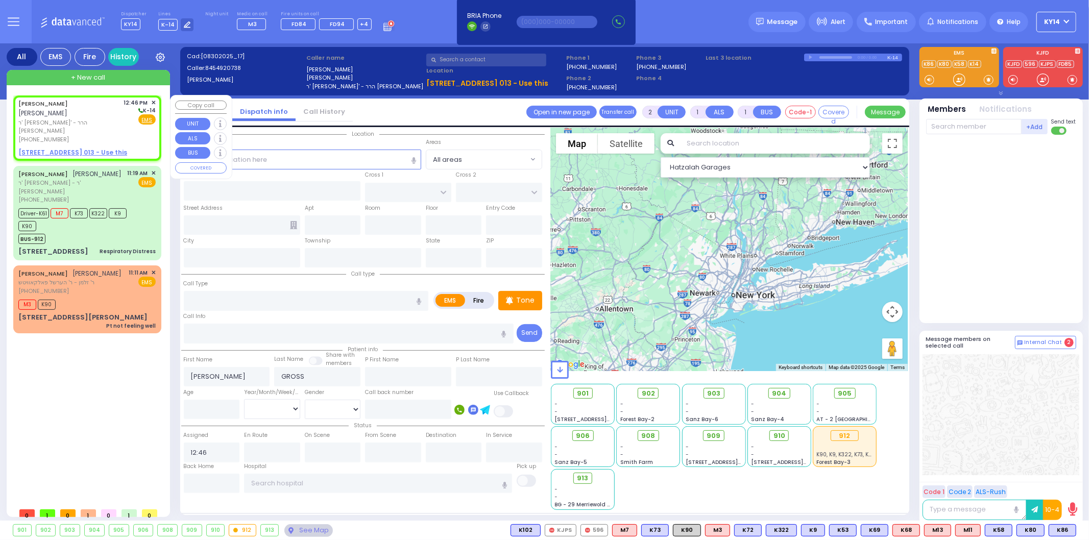
click at [47, 148] on u "7 KARLSBURG RD 013 - Use this" at bounding box center [72, 152] width 109 height 9
select select
radio input "true"
select select
select select "Hatzalah Garages"
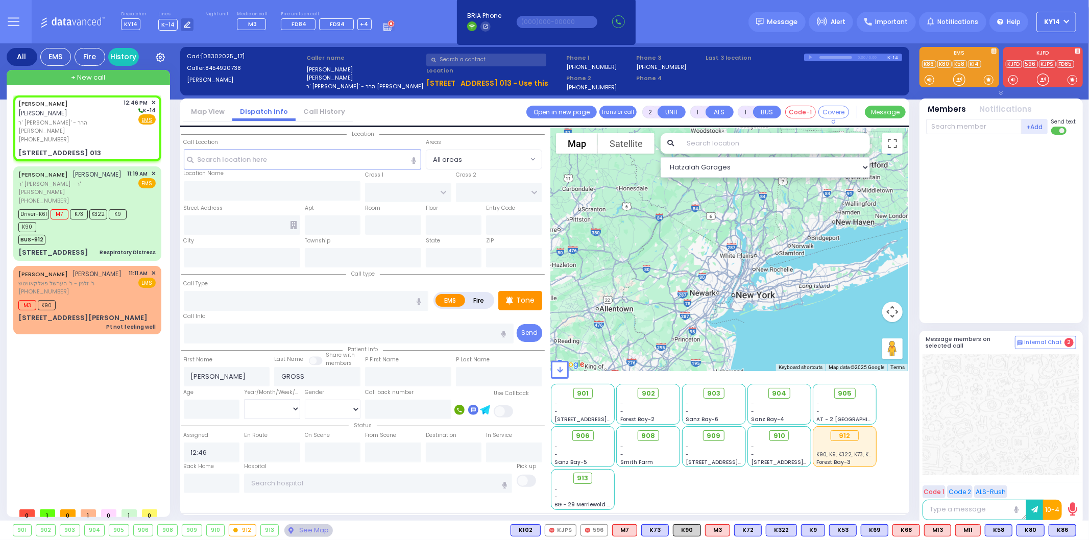
select select
radio input "true"
select select
select select "Hatzalah Garages"
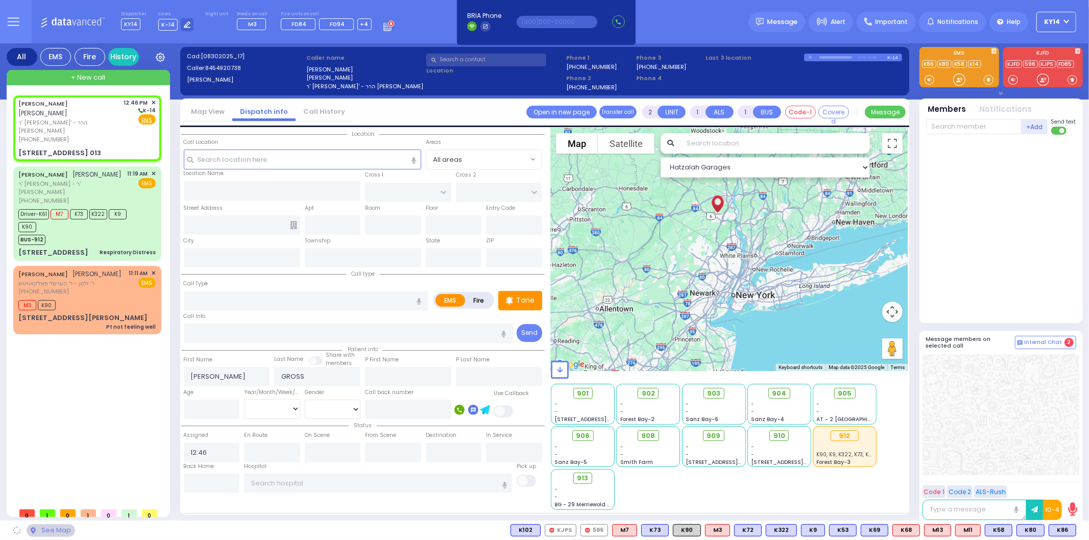
type input "[GEOGRAPHIC_DATA]"
type input "CHEVRON RD"
type input "7 KARLSBURG RD"
type input "013"
type input "[PERSON_NAME]"
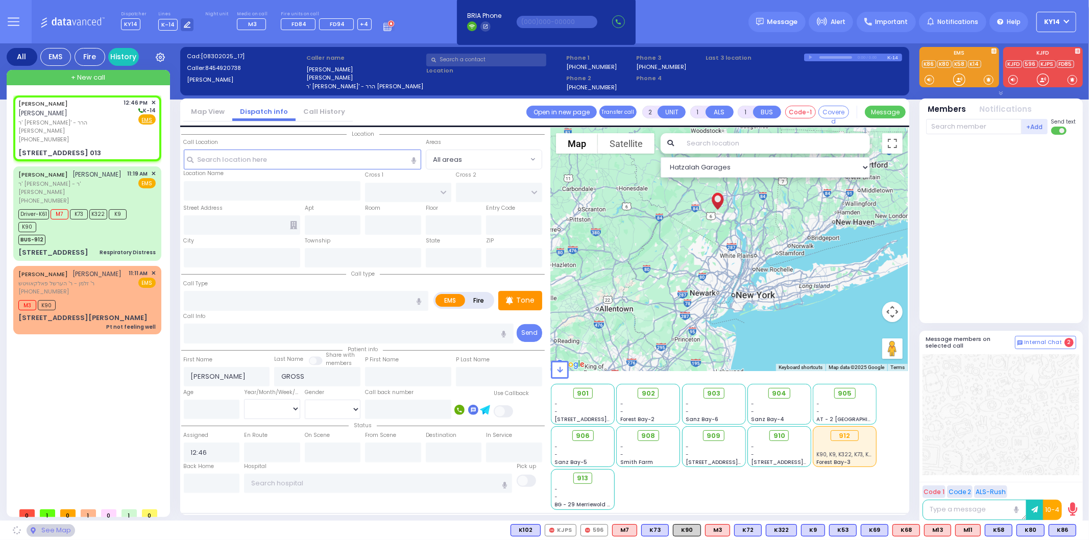
type input "[US_STATE]"
type input "10950"
select select "SECTION 5"
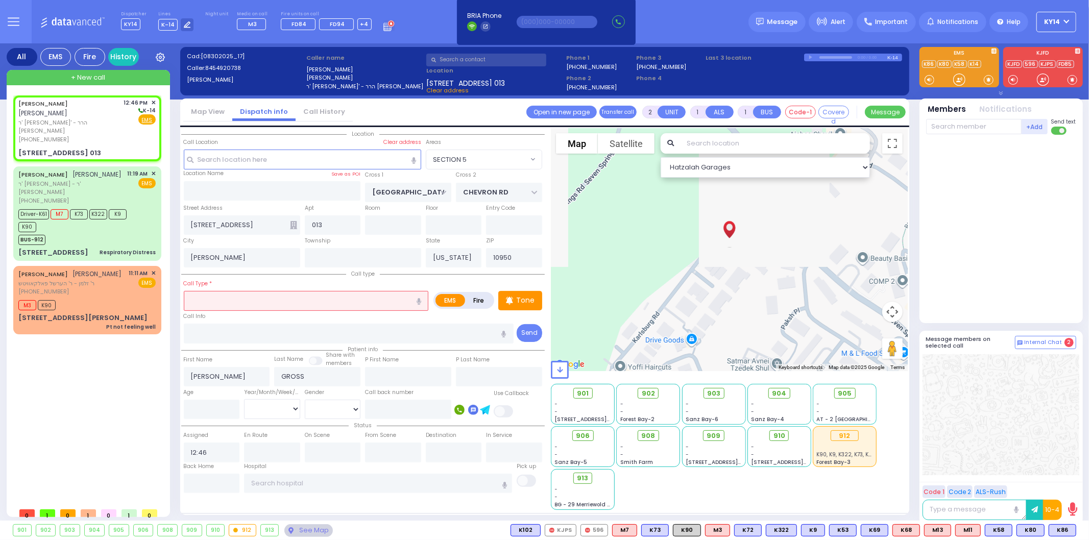
click at [200, 300] on input "text" at bounding box center [306, 300] width 245 height 19
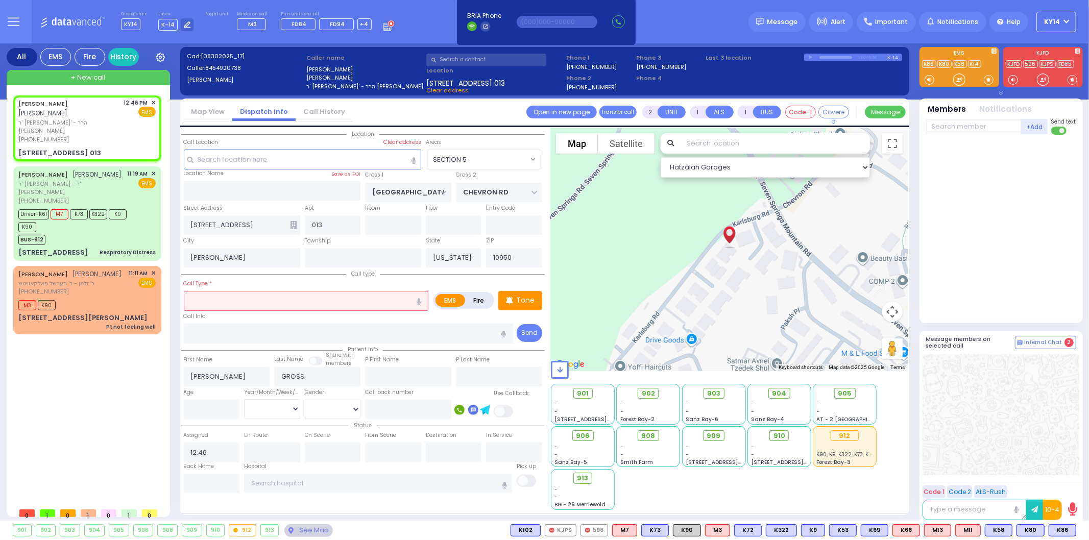
select select
radio input "true"
select select
select select "Hatzalah Garages"
select select "SECTION 5"
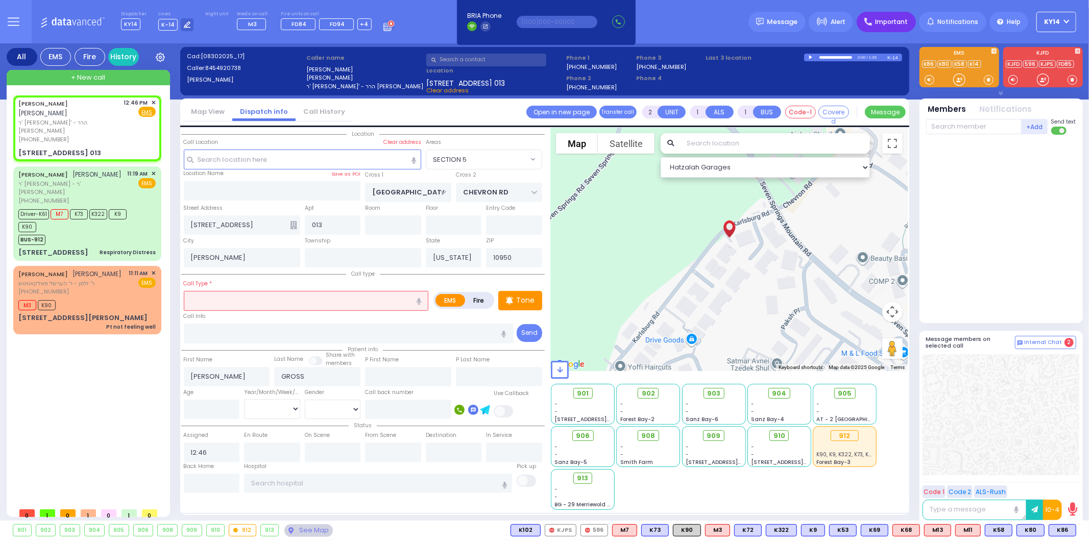
click at [890, 24] on span "Important" at bounding box center [891, 21] width 33 height 9
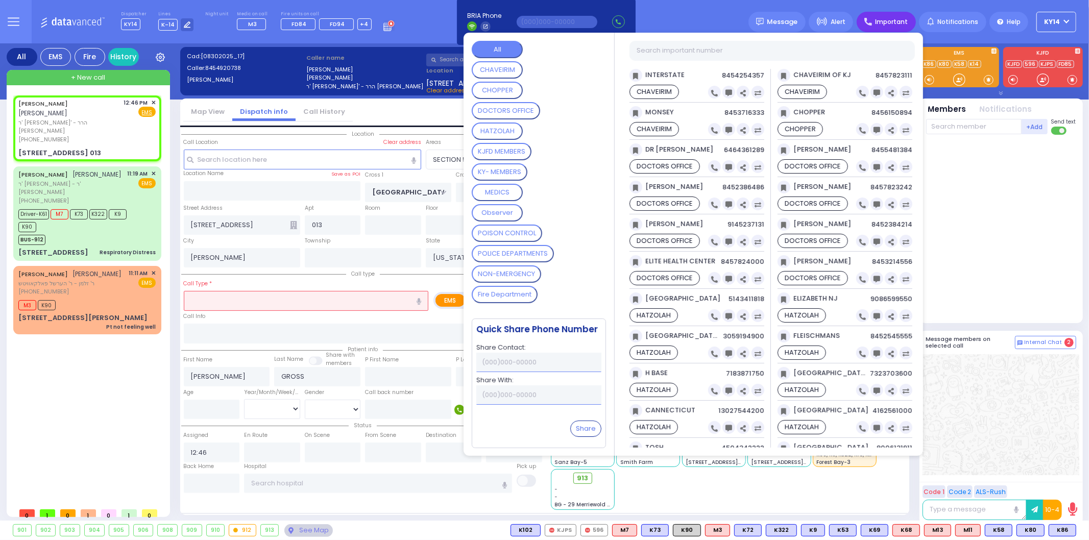
select select
radio input "true"
select select
select select "Hatzalah Garages"
select select "SECTION 5"
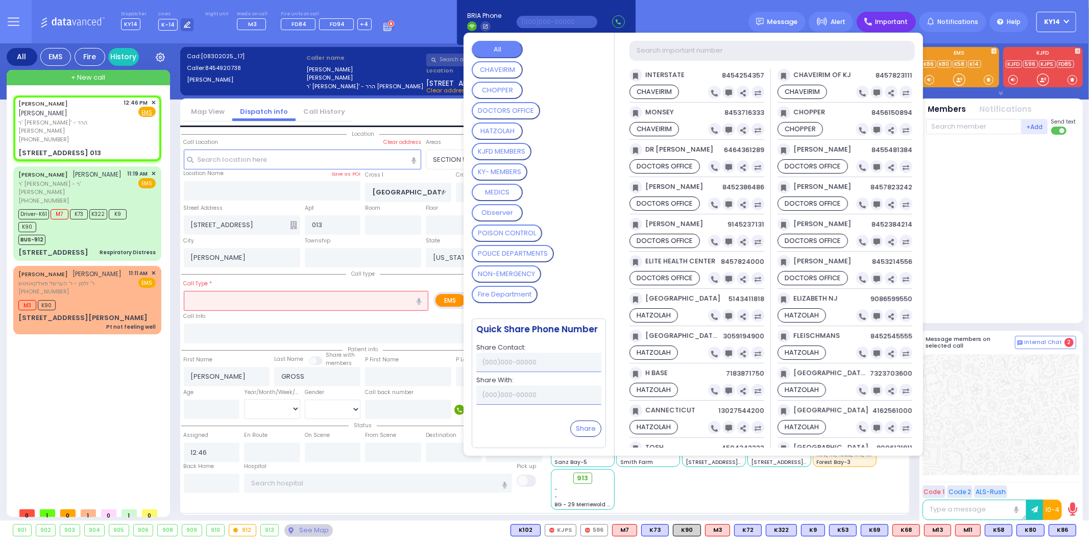
click at [719, 54] on input "text" at bounding box center [771, 50] width 285 height 19
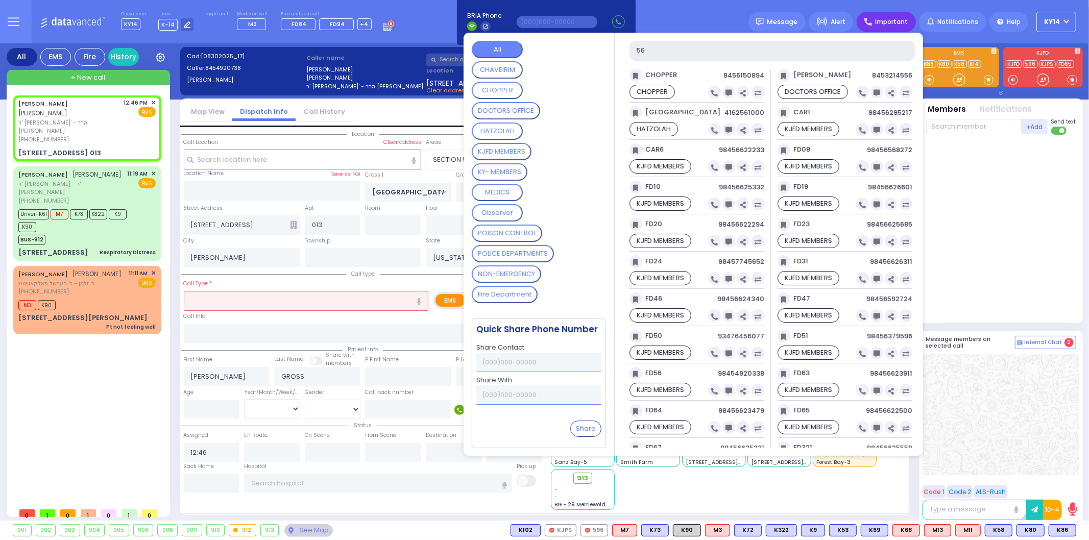
drag, startPoint x: 676, startPoint y: 47, endPoint x: 618, endPoint y: 50, distance: 58.2
click at [618, 50] on div "All CHAVEIRIM CHOPPER DOCTORS OFFICE HATZOLAH KJFD MEMBERS KY- MEMBERS MEDICS O…" at bounding box center [693, 244] width 472 height 423
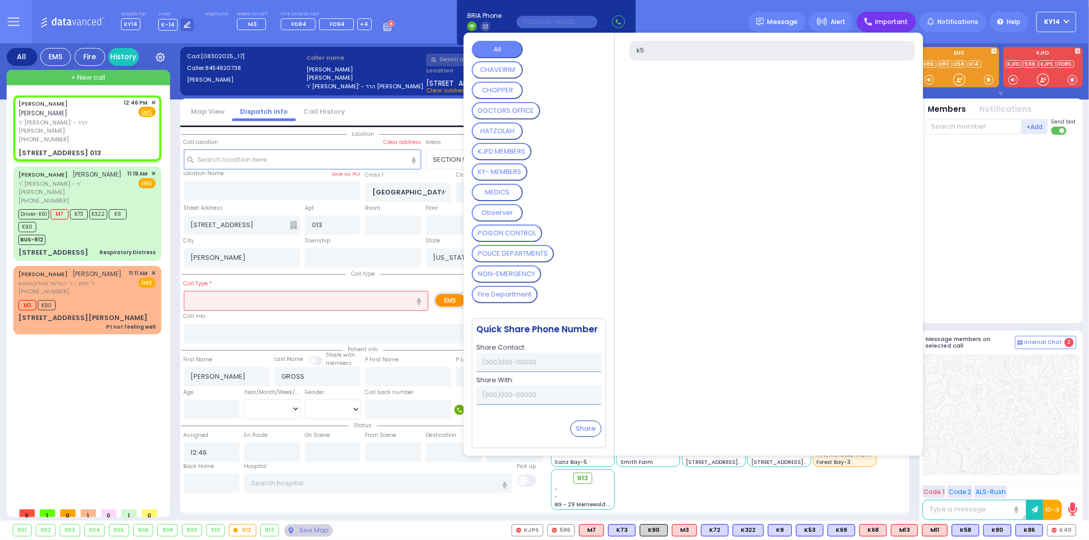
type input "k"
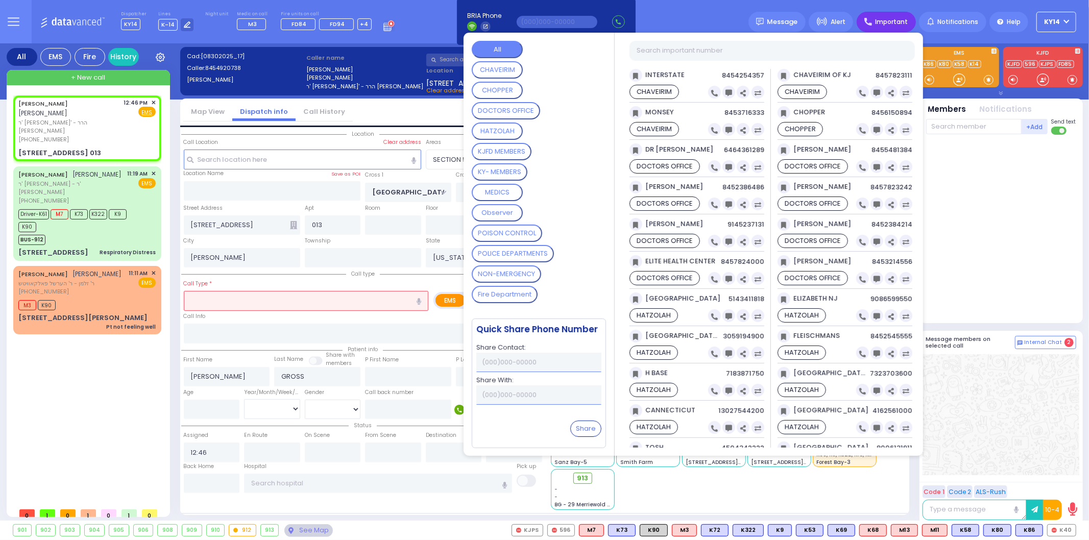
click at [484, 165] on MEMBERS "KY- MEMBERS" at bounding box center [500, 171] width 56 height 17
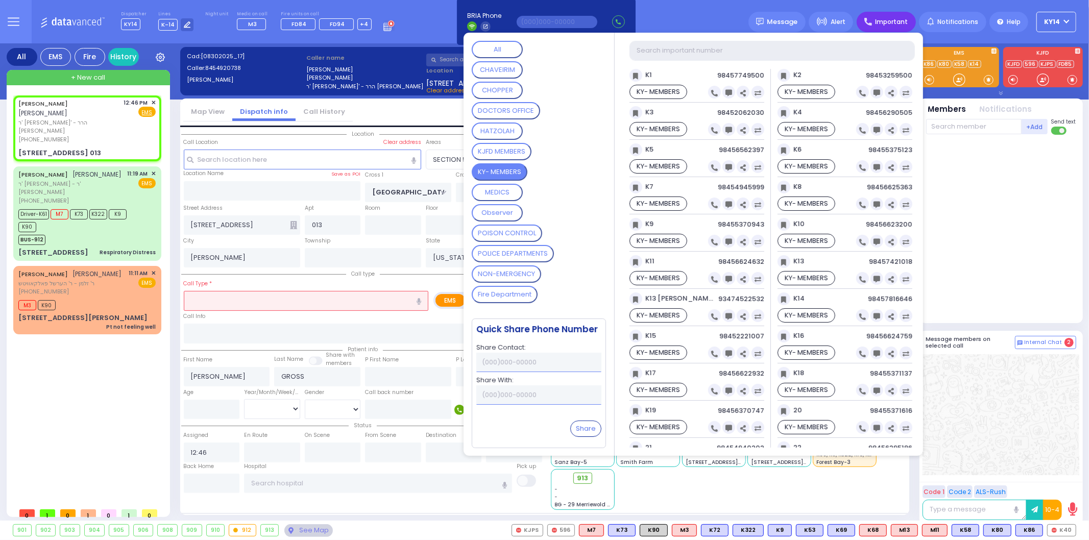
click at [706, 51] on input "text" at bounding box center [771, 50] width 285 height 19
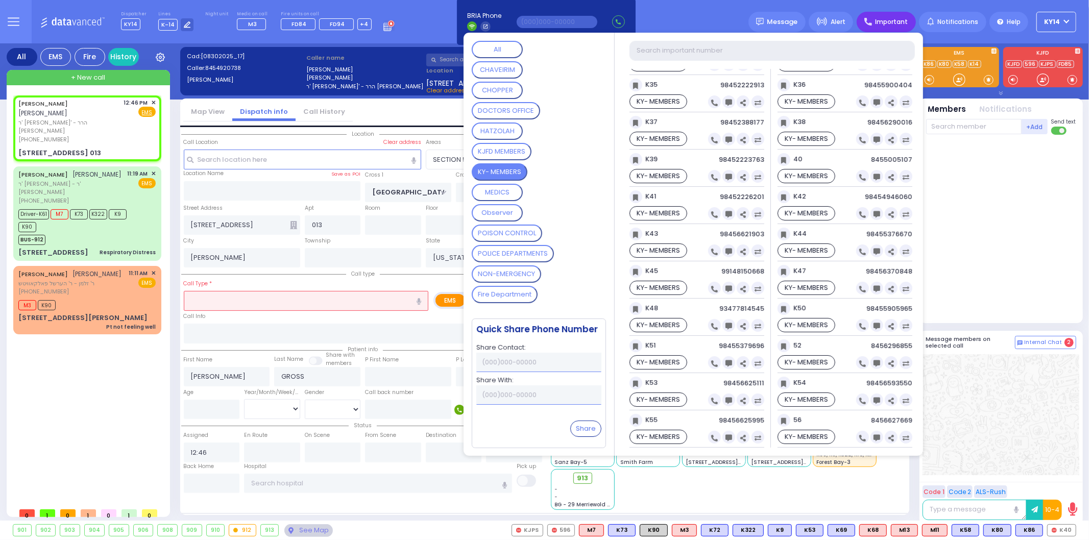
scroll to position [680, 0]
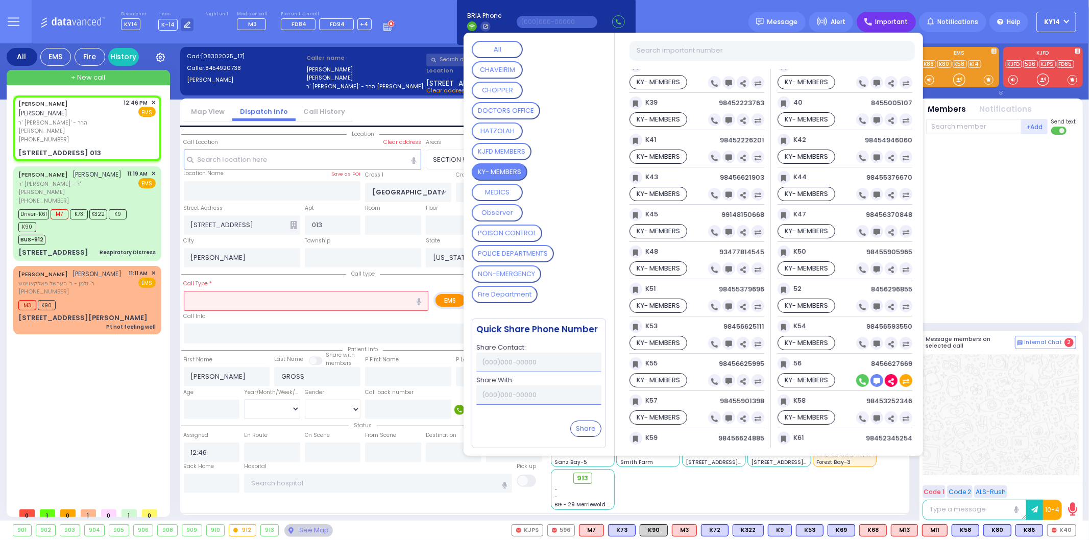
click at [861, 385] on icon at bounding box center [862, 381] width 7 height 7
type input "8456627669"
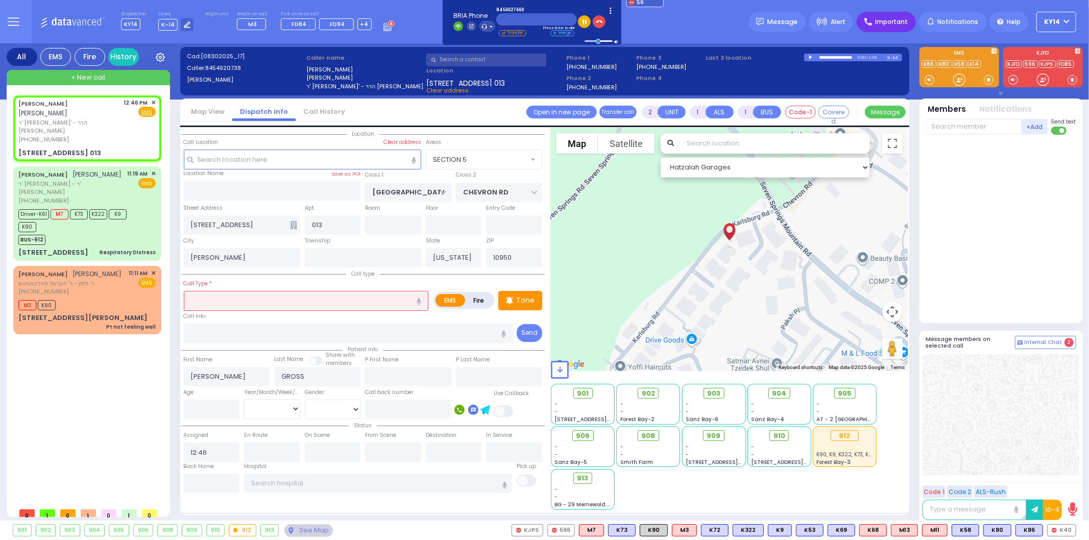
drag, startPoint x: 210, startPoint y: 299, endPoint x: 212, endPoint y: 305, distance: 6.9
click at [212, 304] on input "text" at bounding box center [306, 300] width 245 height 19
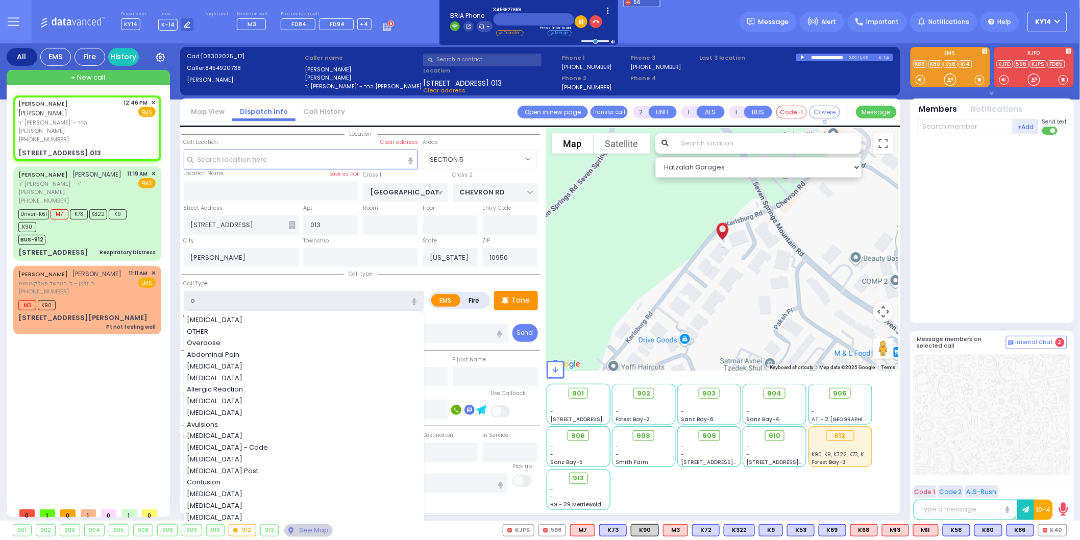
type input "ob"
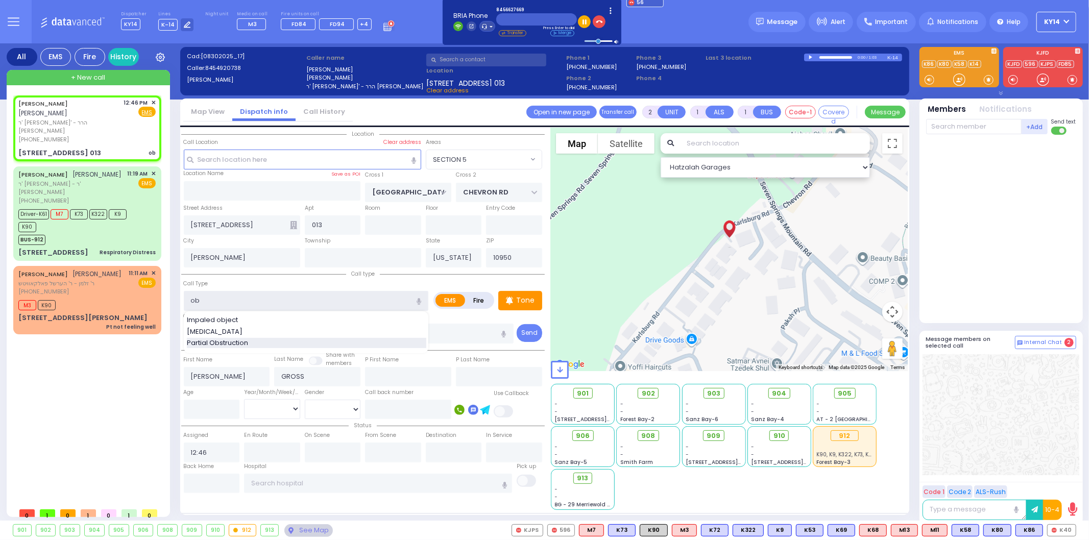
select select
radio input "true"
select select
select select "Hatzalah Garages"
select select "SECTION 5"
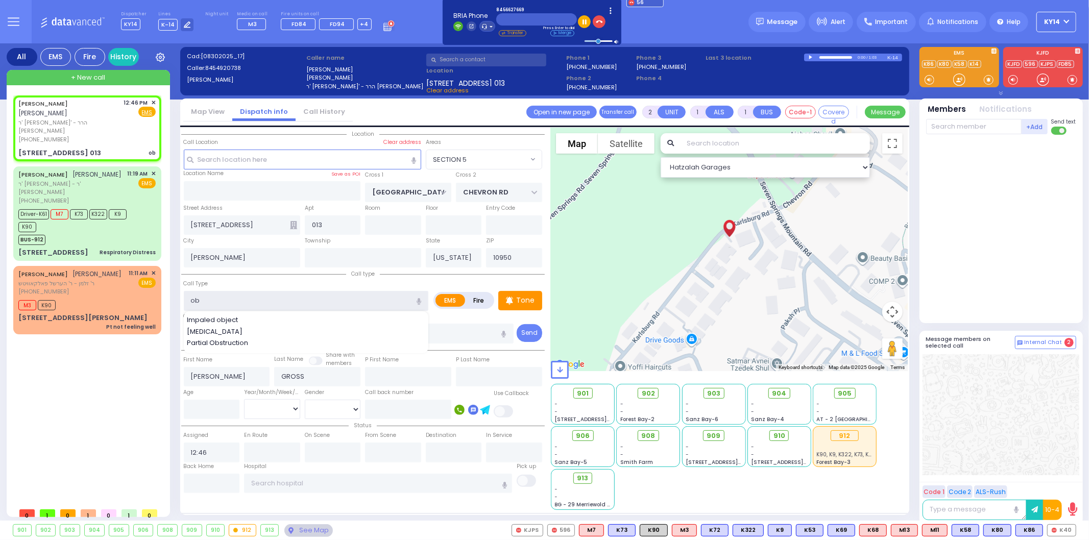
type input "ob"
drag, startPoint x: 85, startPoint y: 365, endPoint x: 94, endPoint y: 367, distance: 9.0
click at [88, 365] on div "JOEL AVRUM GROSS יואל אברהם גראס ר' יושע ארי' - הרר אברהם כהן (845) 492-0738 12…" at bounding box center [89, 298] width 152 height 407
select select
radio input "true"
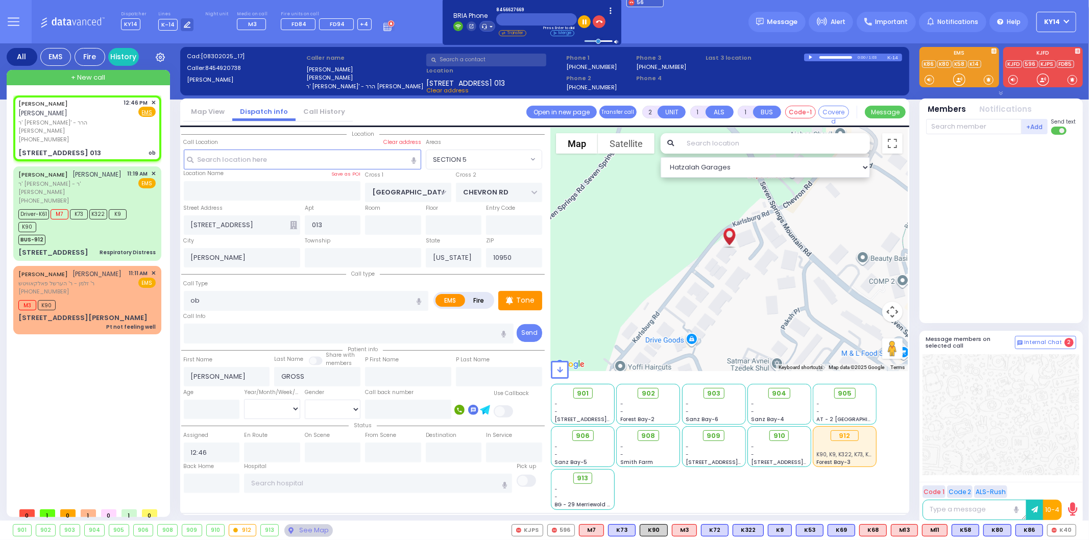
select select
select select "Hatzalah Garages"
select select "SECTION 5"
click at [991, 130] on input "text" at bounding box center [973, 126] width 95 height 15
type input "56"
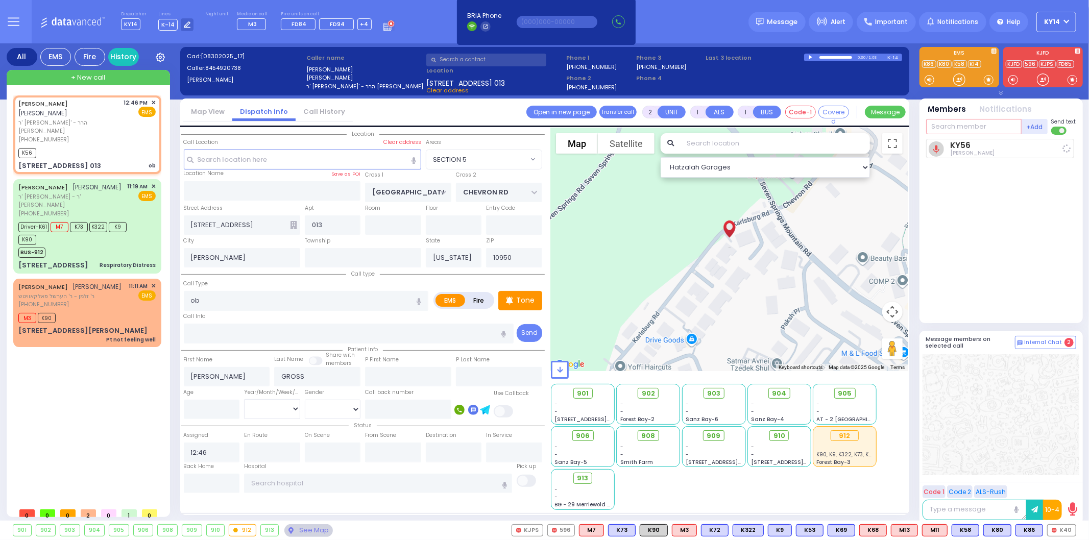
select select
radio input "true"
select select
type input "12:49"
select select "Hatzalah Garages"
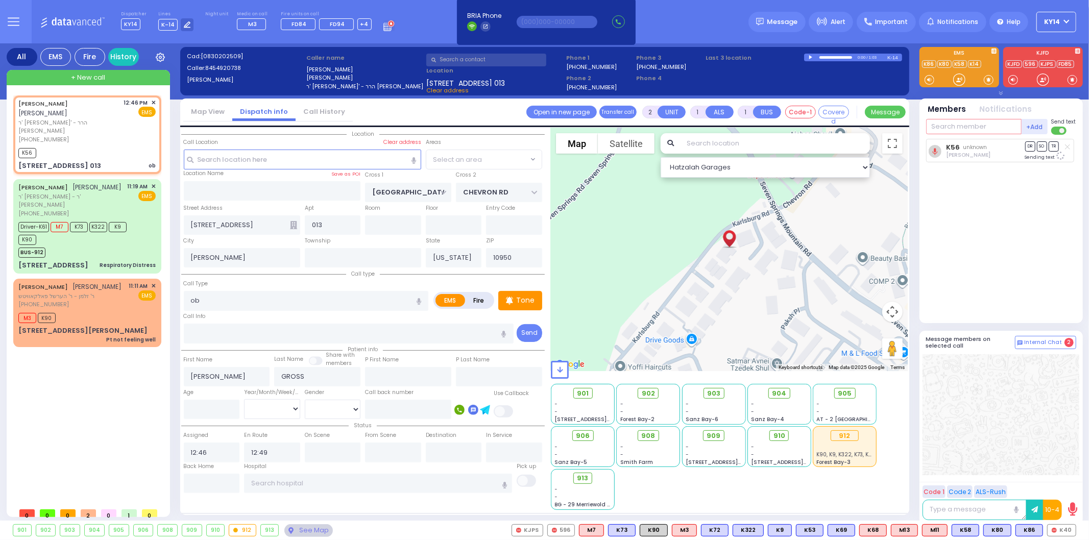
select select "SECTION 5"
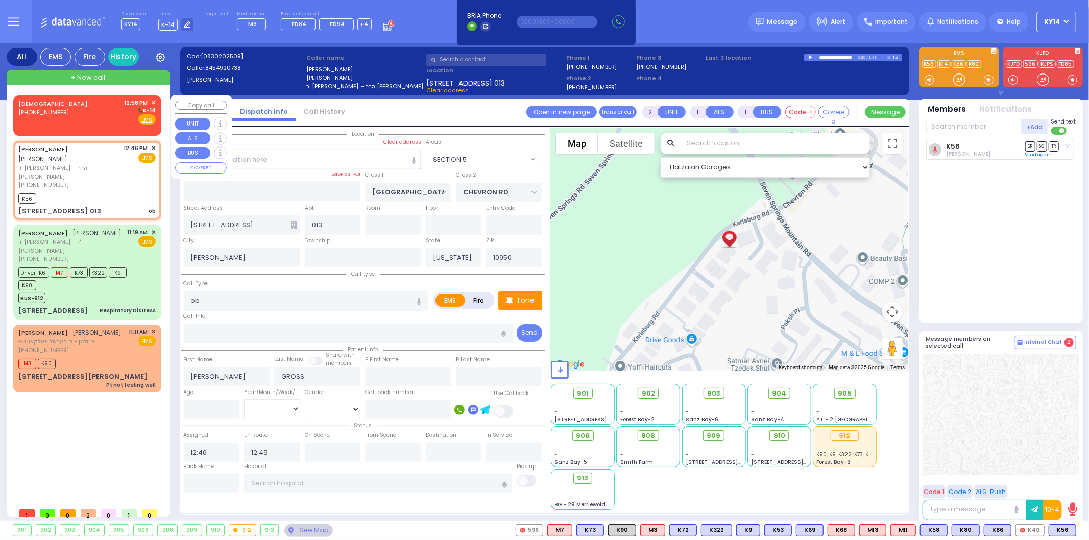
click at [104, 109] on div "CHAVIVIM (718) 871-7299 12:58 PM ✕ K-14 EMS" at bounding box center [86, 111] width 137 height 27
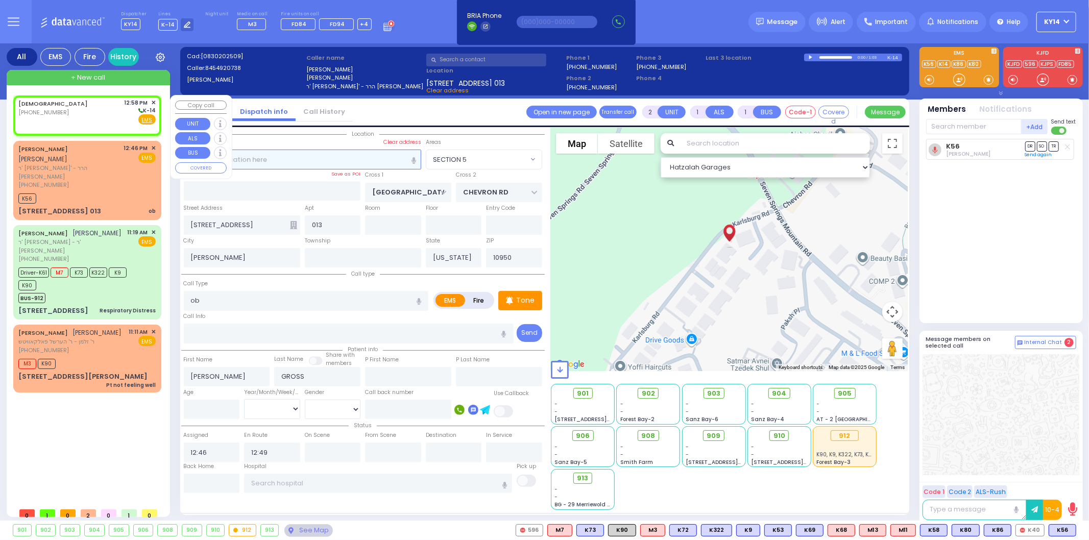
select select
radio input "true"
select select
type input "12:58"
select select "Hatzalah Garages"
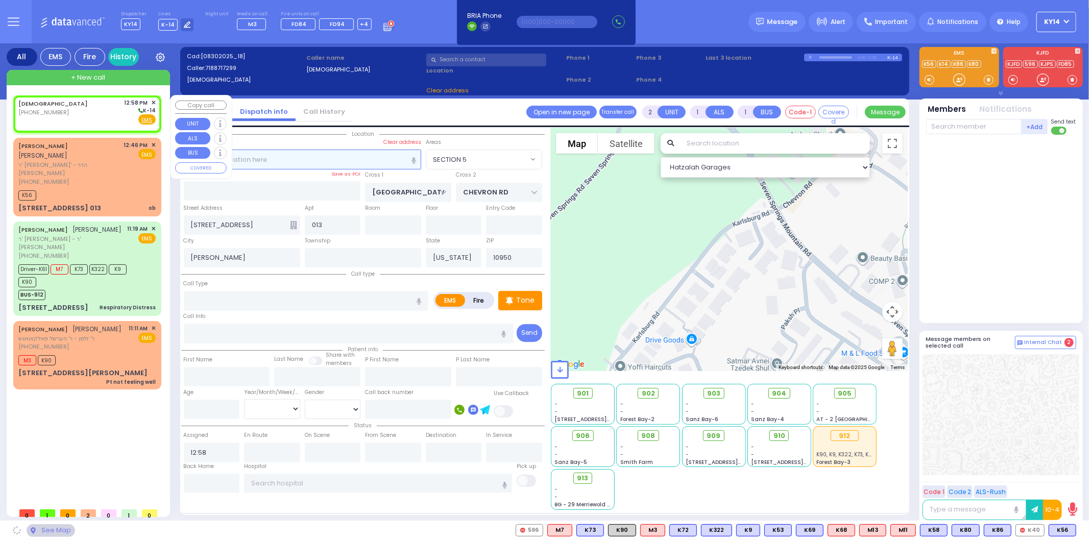
select select
radio input "true"
select select
select select "Hatzalah Garages"
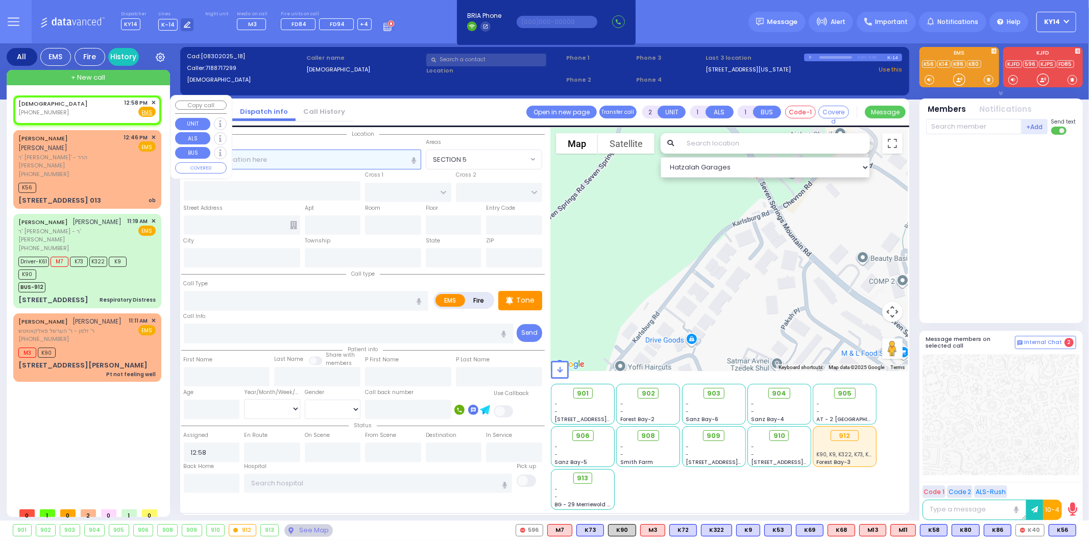
select select
radio input "true"
select select
select select "Hatzalah Garages"
click at [245, 161] on input "text" at bounding box center [302, 159] width 237 height 19
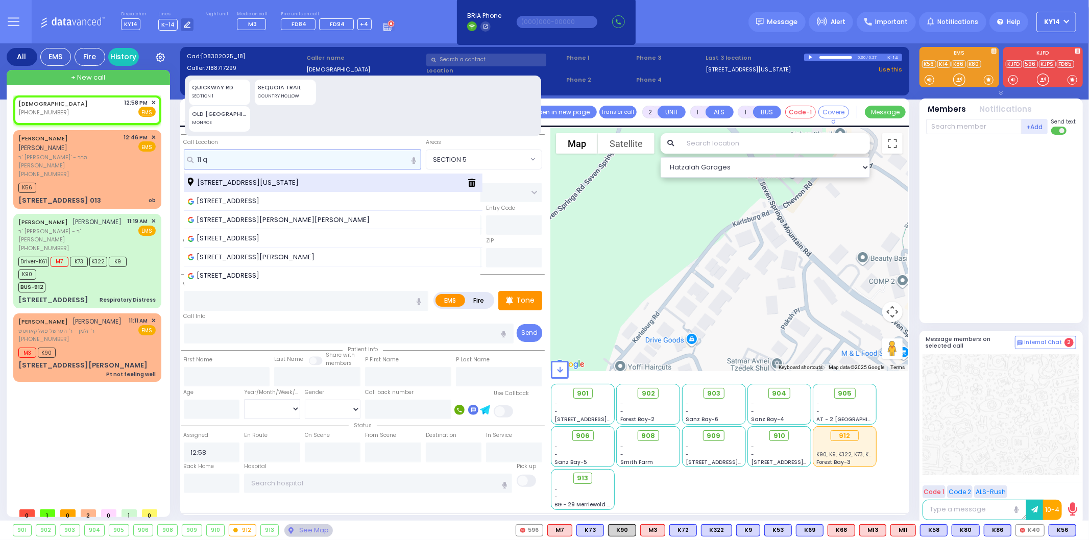
type input "11 q"
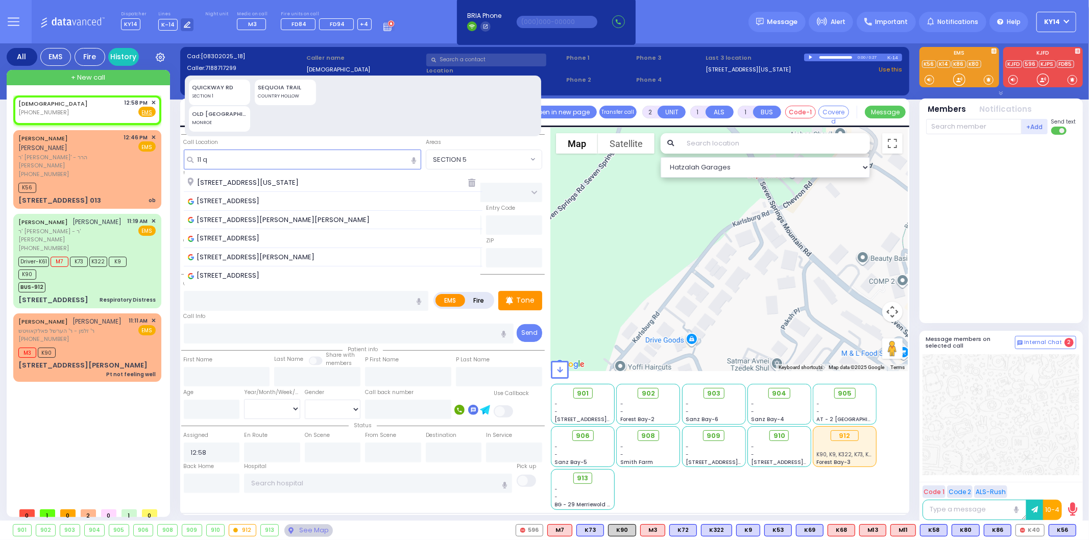
click at [240, 181] on span "11 Quickway Road Monroe New York 10950" at bounding box center [245, 183] width 114 height 10
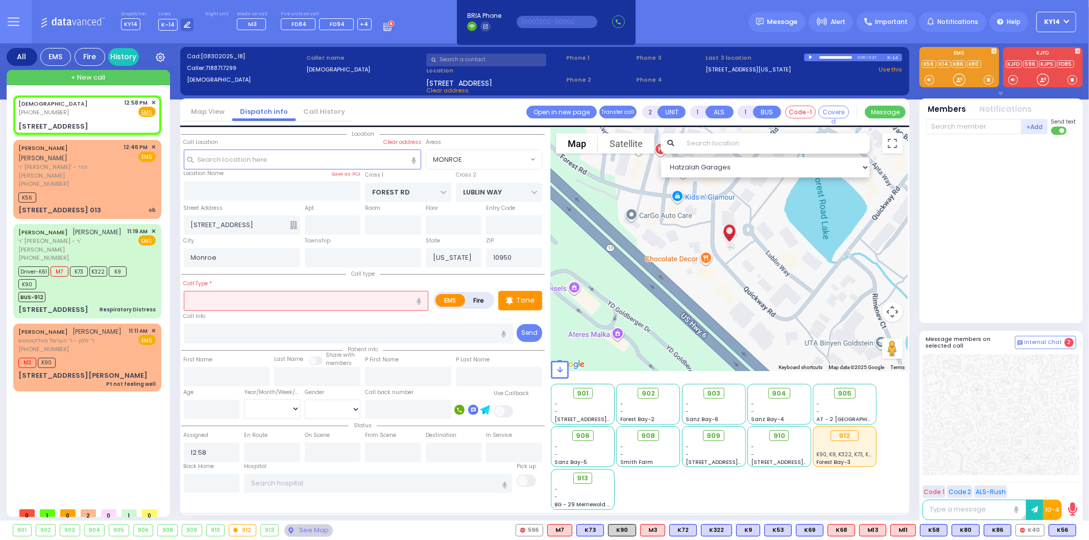
click at [480, 299] on label "Fire" at bounding box center [478, 300] width 29 height 13
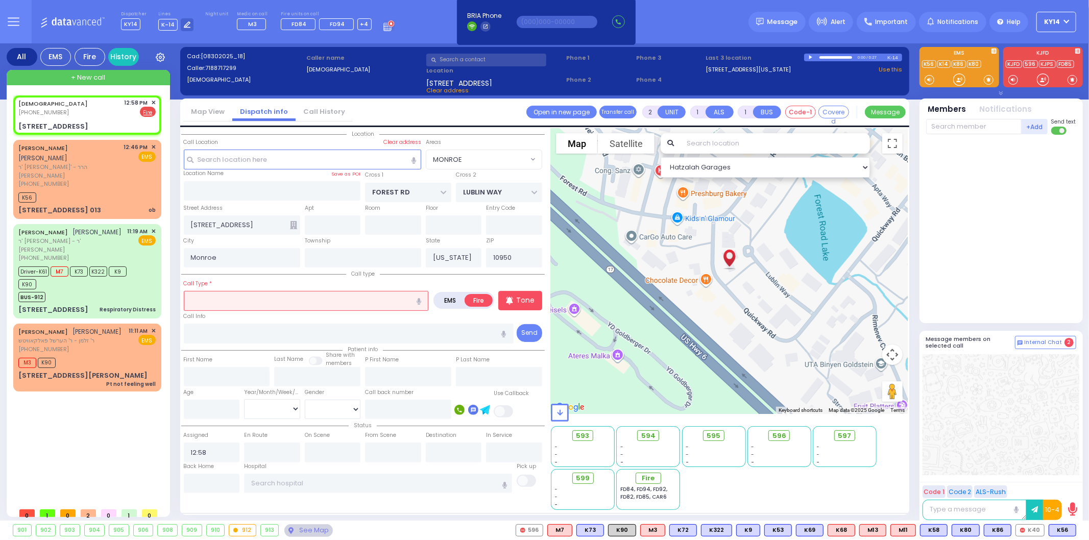
click at [417, 300] on icon "button" at bounding box center [418, 301] width 5 height 7
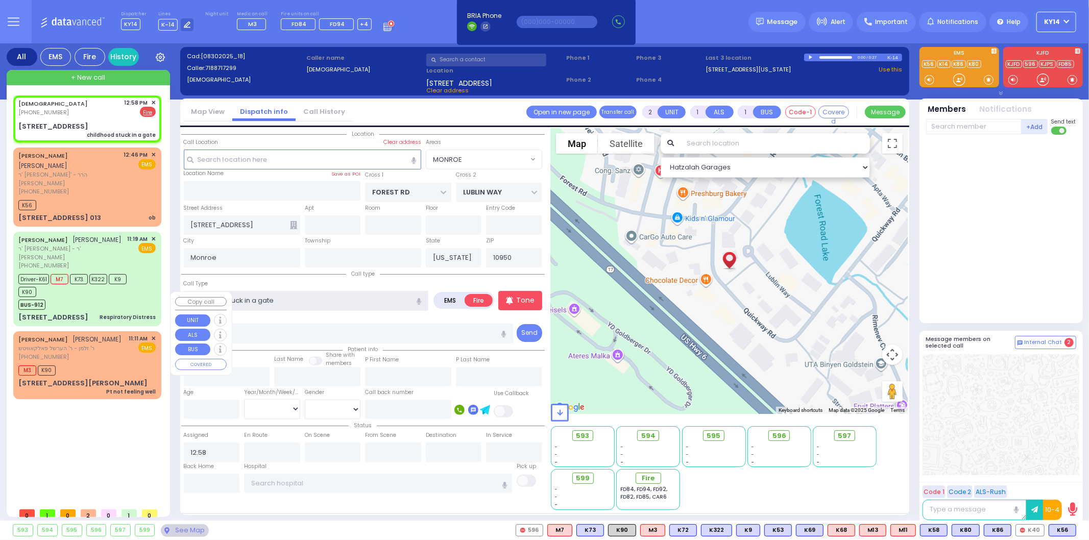
drag, startPoint x: 327, startPoint y: 299, endPoint x: 98, endPoint y: 302, distance: 228.2
click at [98, 302] on div "All EMS Fire History Settings" at bounding box center [545, 283] width 1076 height 481
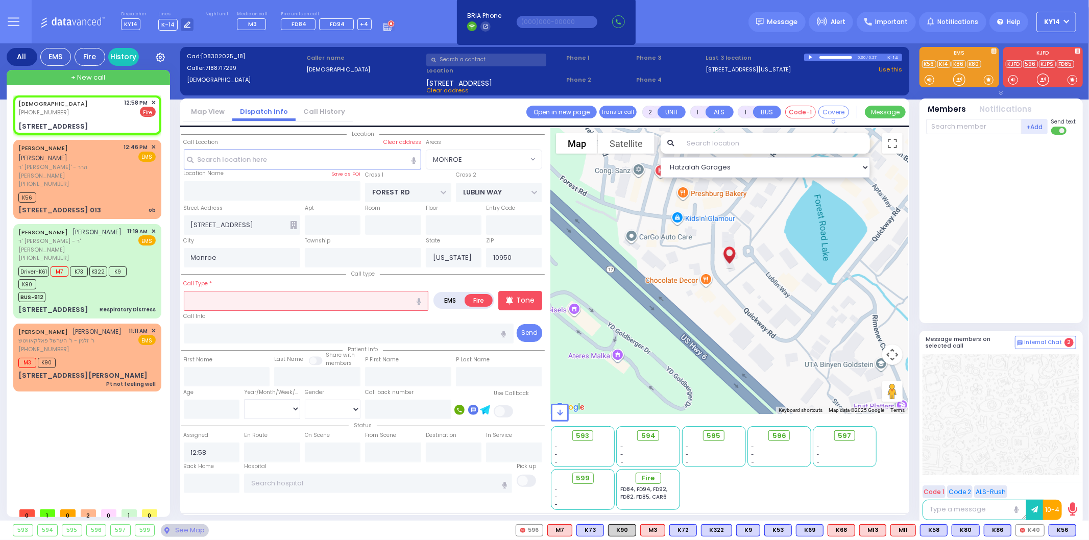
drag, startPoint x: 417, startPoint y: 299, endPoint x: 421, endPoint y: 302, distance: 5.4
click at [420, 302] on icon "button" at bounding box center [418, 301] width 5 height 7
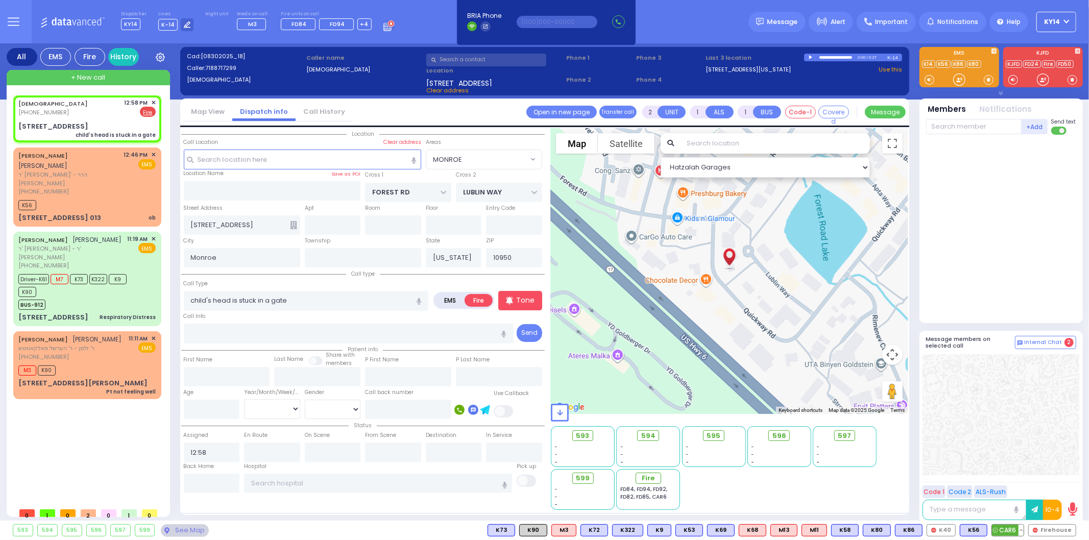
click at [1006, 532] on span "CAR6" at bounding box center [1008, 530] width 32 height 11
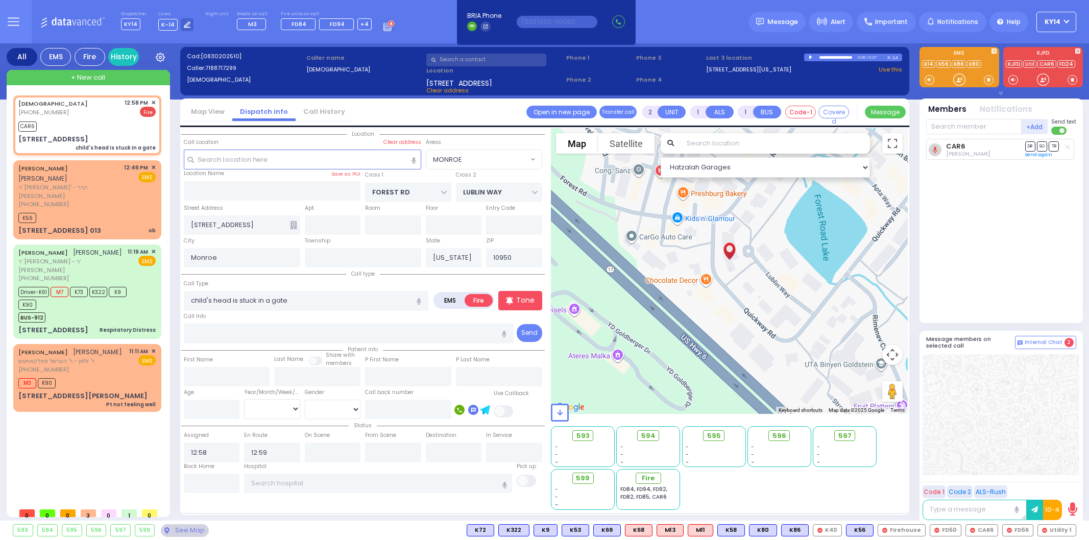
select select "MONROE"
select select
